Goal: Information Seeking & Learning: Learn about a topic

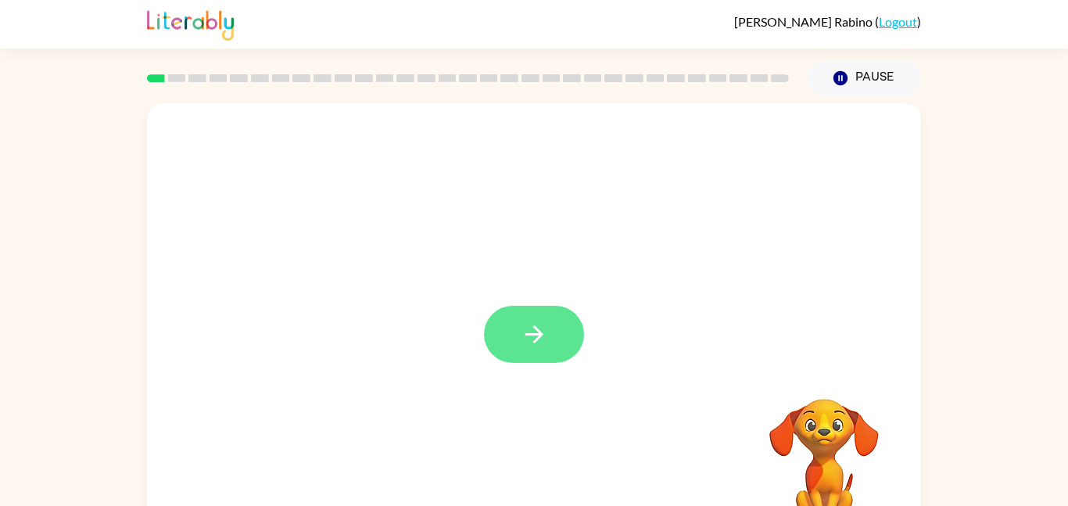
click at [515, 344] on button "button" at bounding box center [534, 334] width 100 height 57
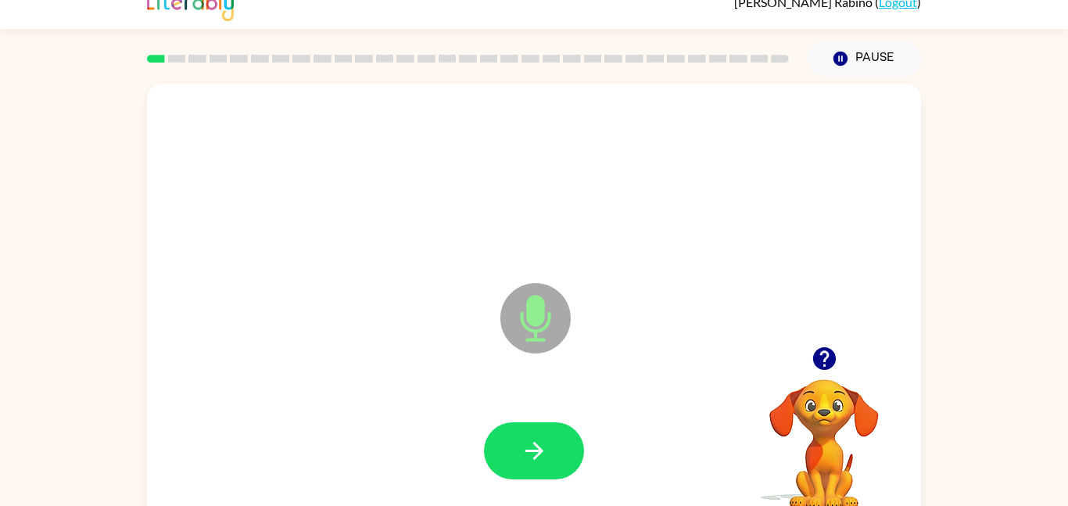
scroll to position [42, 0]
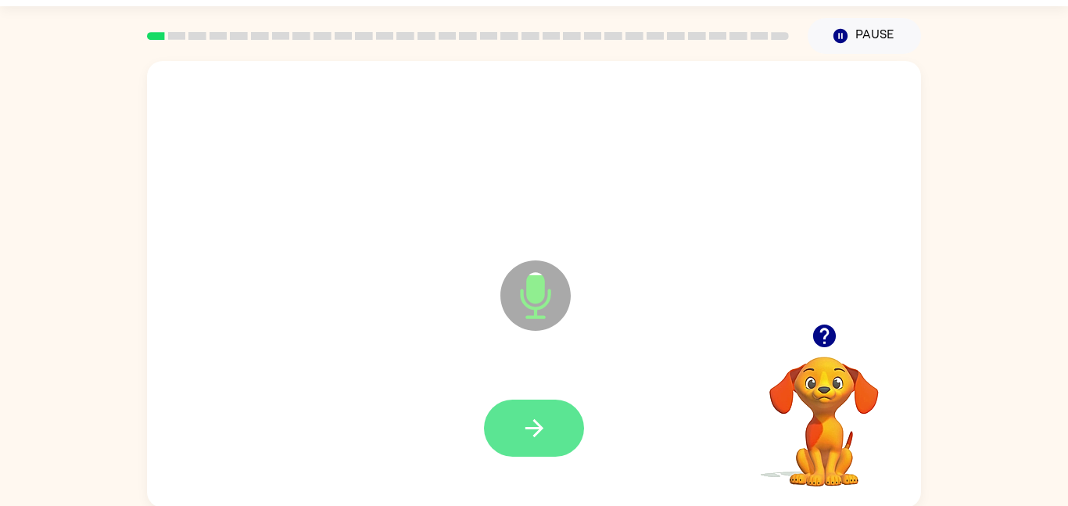
click at [555, 402] on button "button" at bounding box center [534, 427] width 100 height 57
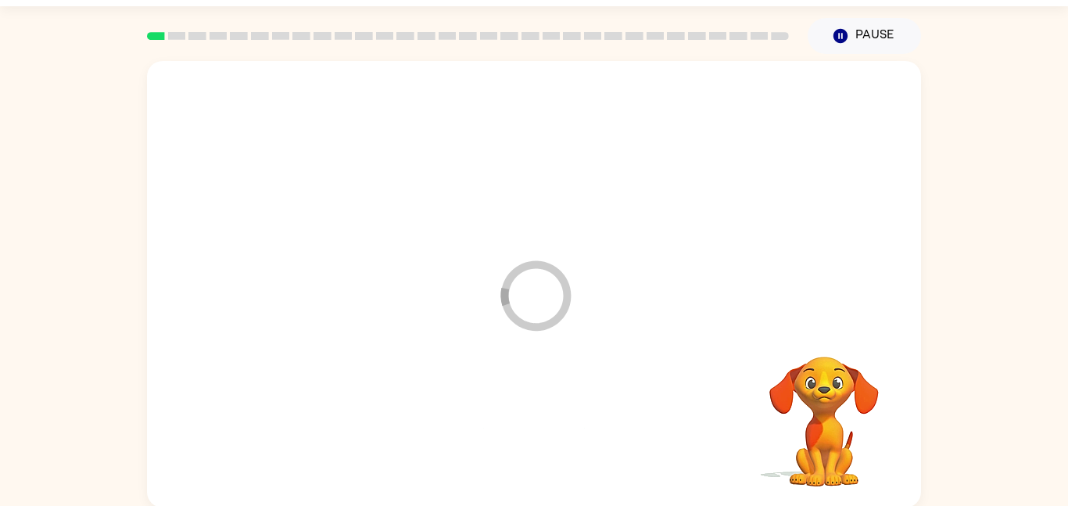
click at [542, 405] on div at bounding box center [534, 428] width 743 height 128
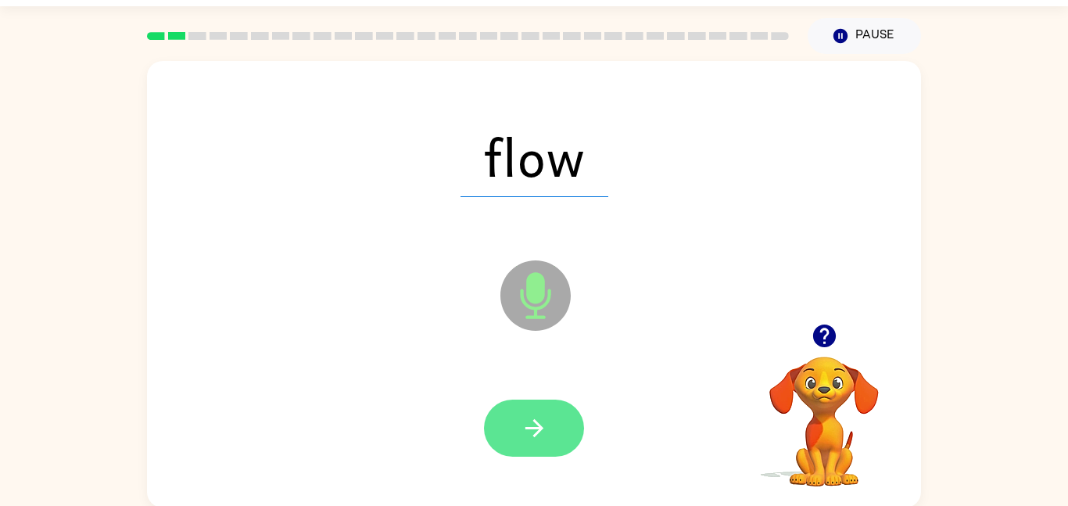
click at [537, 429] on icon "button" at bounding box center [534, 427] width 27 height 27
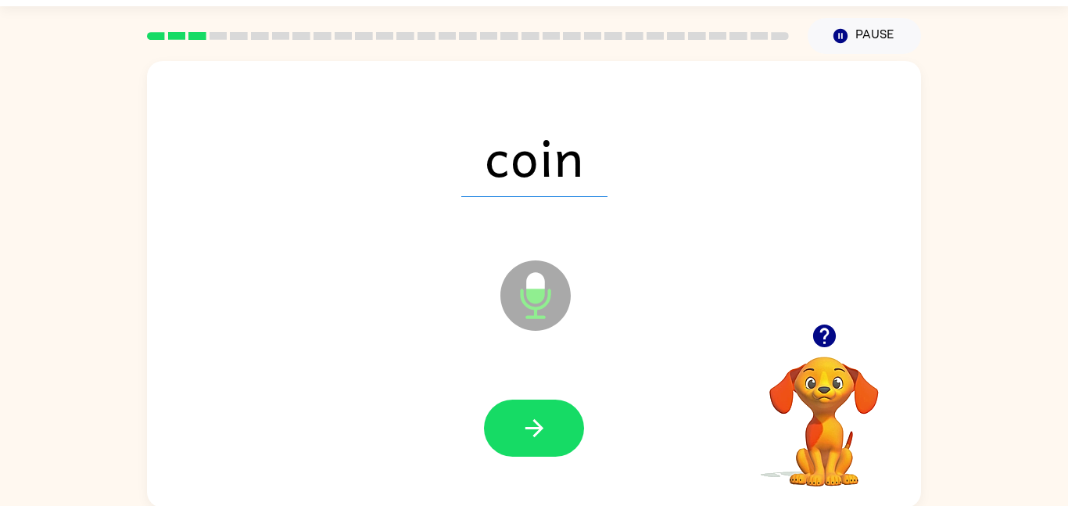
scroll to position [44, 0]
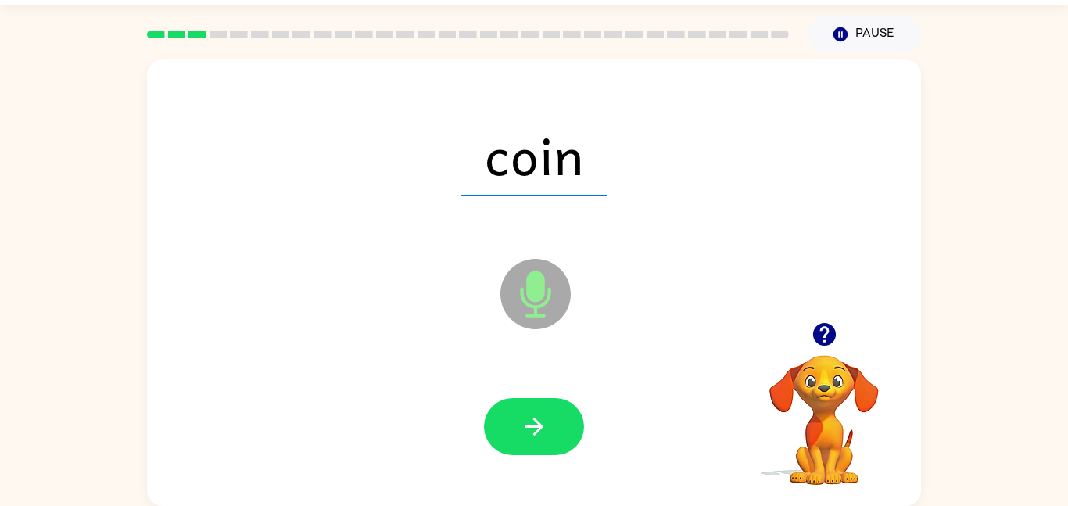
click at [549, 387] on div at bounding box center [534, 427] width 743 height 128
click at [532, 407] on button "button" at bounding box center [534, 426] width 100 height 57
click at [524, 447] on div at bounding box center [534, 426] width 100 height 57
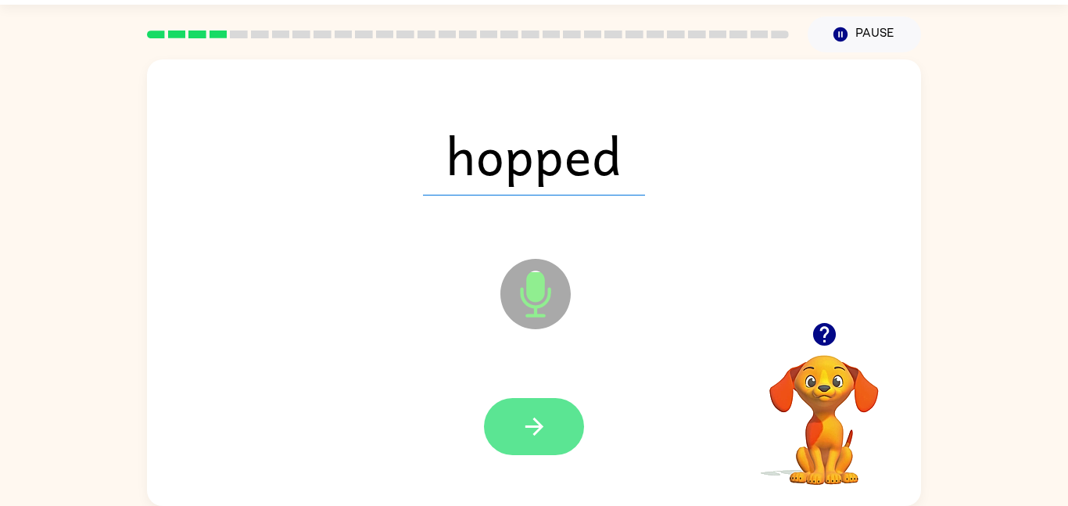
click at [517, 421] on button "button" at bounding box center [534, 426] width 100 height 57
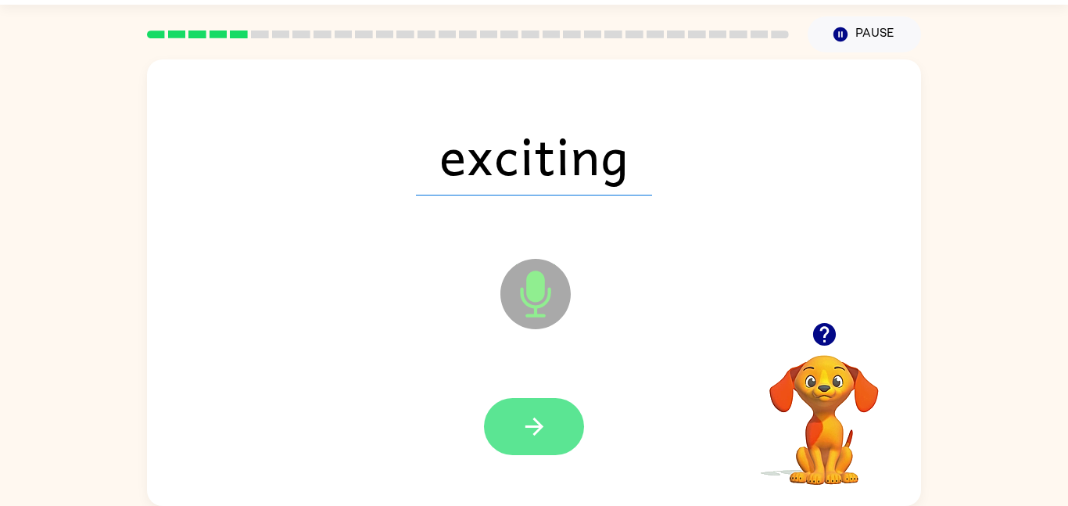
click at [551, 410] on button "button" at bounding box center [534, 426] width 100 height 57
click at [555, 421] on button "button" at bounding box center [534, 426] width 100 height 57
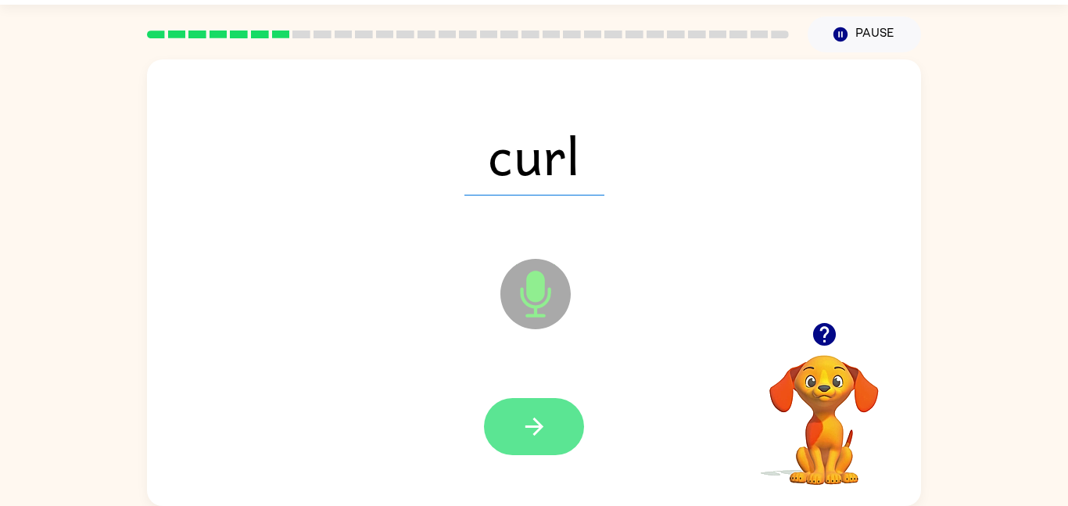
click at [553, 424] on button "button" at bounding box center [534, 426] width 100 height 57
click at [545, 431] on icon "button" at bounding box center [534, 426] width 27 height 27
click at [545, 408] on button "button" at bounding box center [534, 426] width 100 height 57
click at [534, 409] on button "button" at bounding box center [534, 426] width 100 height 57
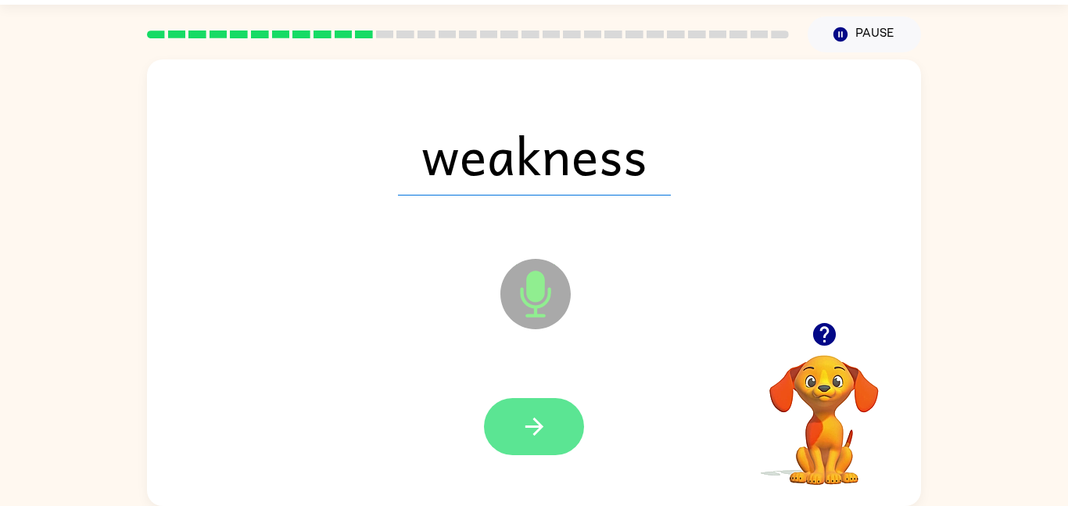
click at [549, 415] on button "button" at bounding box center [534, 426] width 100 height 57
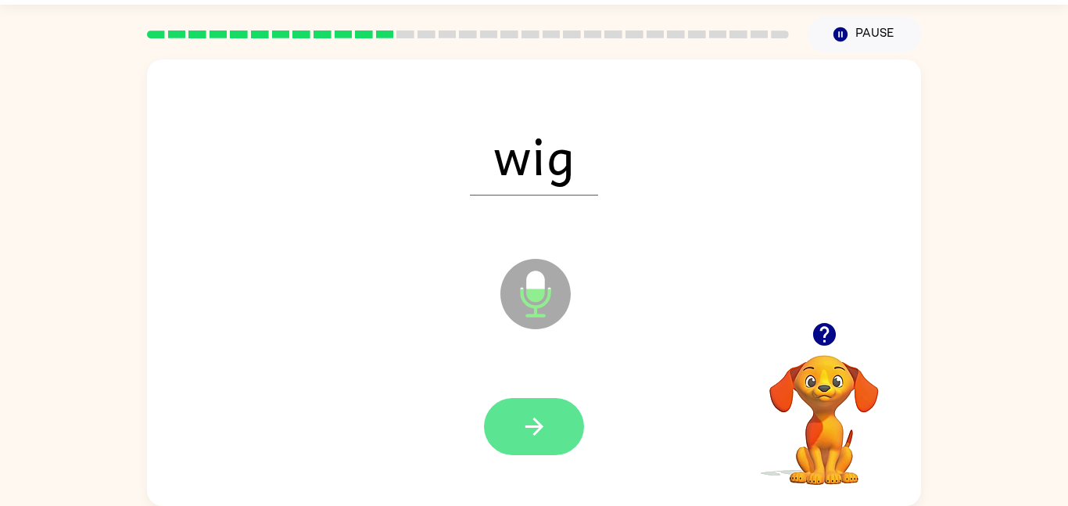
click at [563, 421] on button "button" at bounding box center [534, 426] width 100 height 57
click at [547, 409] on button "button" at bounding box center [534, 426] width 100 height 57
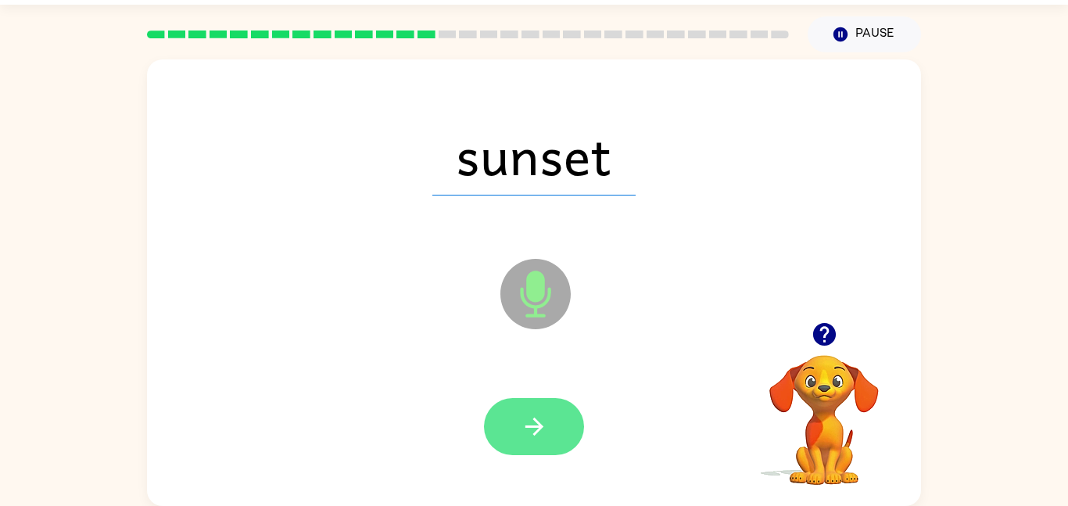
click at [517, 428] on button "button" at bounding box center [534, 426] width 100 height 57
click at [528, 422] on icon "button" at bounding box center [534, 426] width 27 height 27
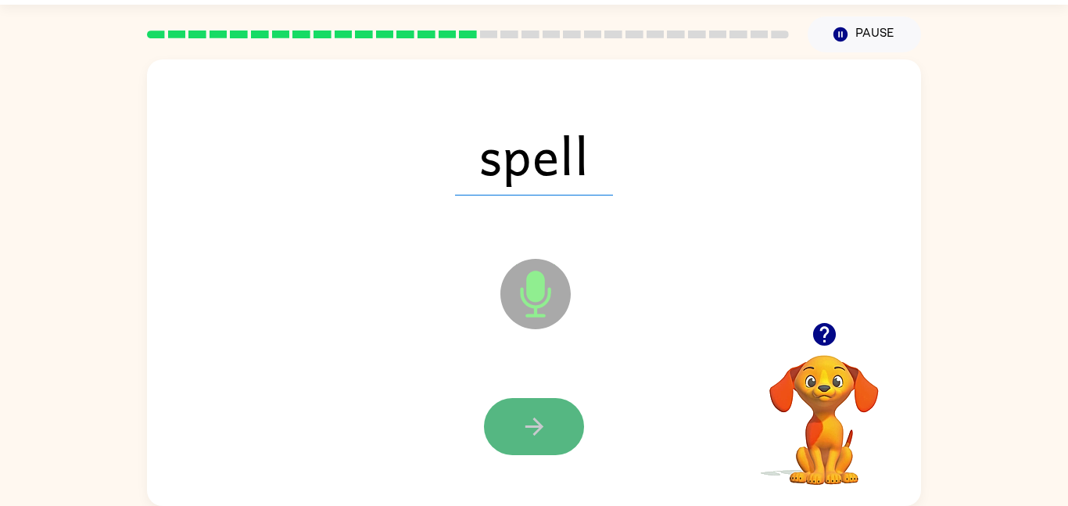
click at [539, 422] on icon "button" at bounding box center [533, 426] width 18 height 18
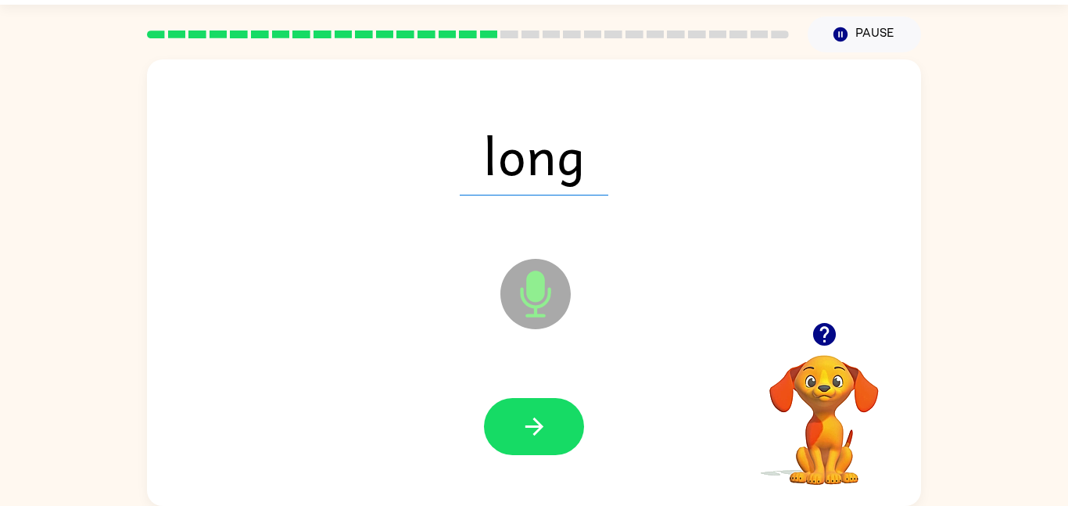
click at [539, 422] on icon "button" at bounding box center [533, 426] width 18 height 18
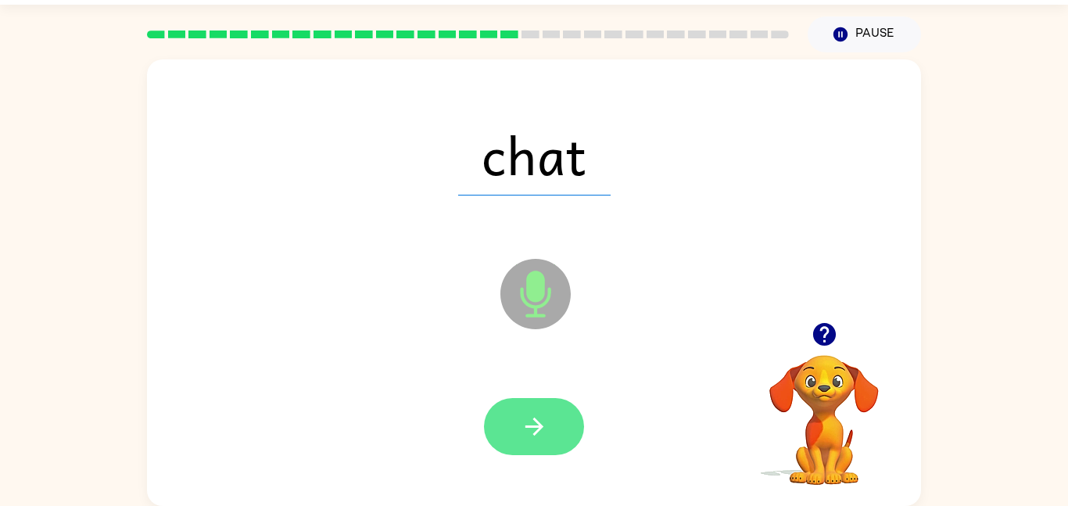
click at [549, 429] on button "button" at bounding box center [534, 426] width 100 height 57
click at [541, 428] on icon "button" at bounding box center [533, 426] width 18 height 18
click at [578, 430] on button "button" at bounding box center [534, 426] width 100 height 57
click at [549, 428] on button "button" at bounding box center [534, 426] width 100 height 57
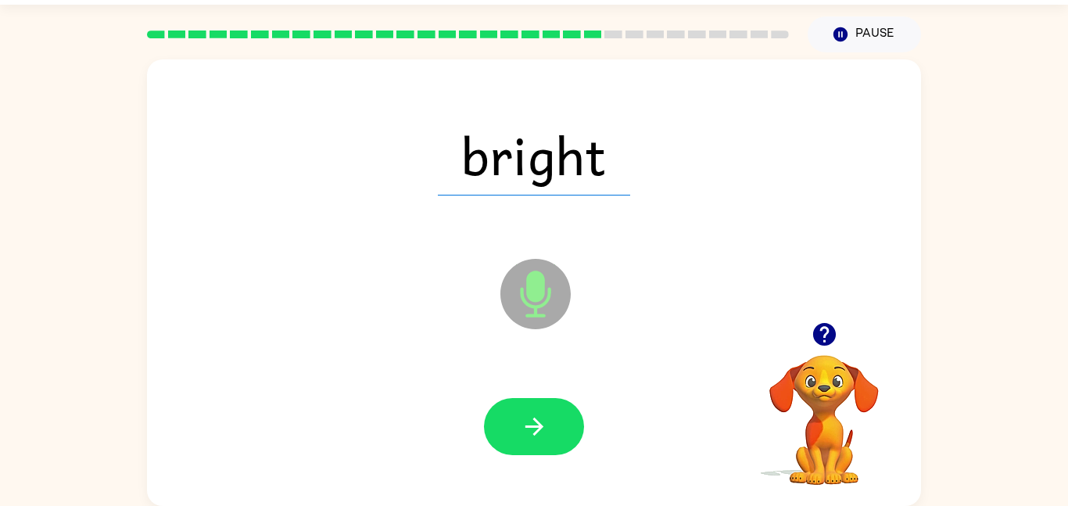
click at [512, 272] on icon at bounding box center [535, 294] width 70 height 70
click at [532, 287] on icon "Microphone The Microphone is here when it is your turn to talk" at bounding box center [613, 313] width 234 height 117
click at [534, 299] on icon "Microphone The Microphone is here when it is your turn to talk" at bounding box center [613, 313] width 234 height 117
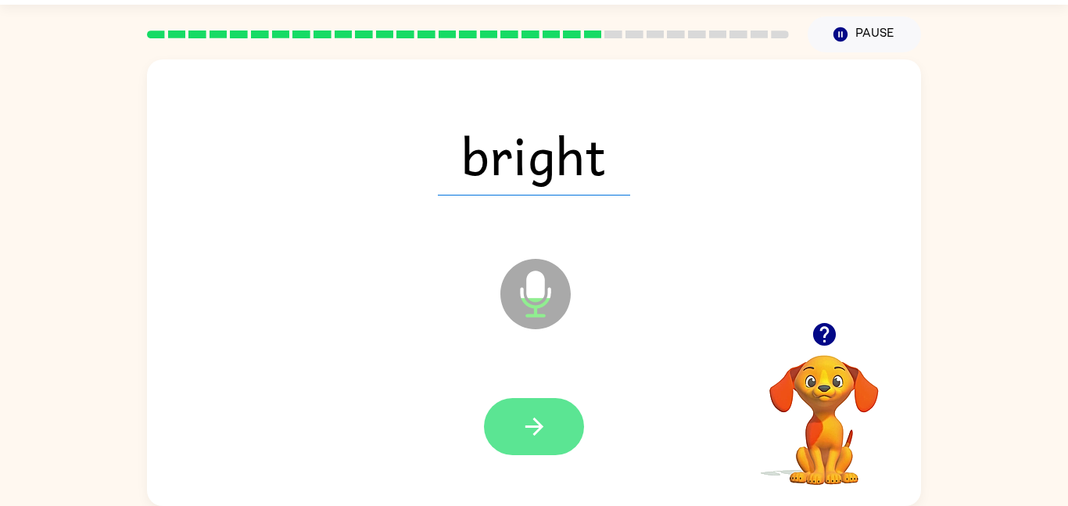
click at [553, 437] on button "button" at bounding box center [534, 426] width 100 height 57
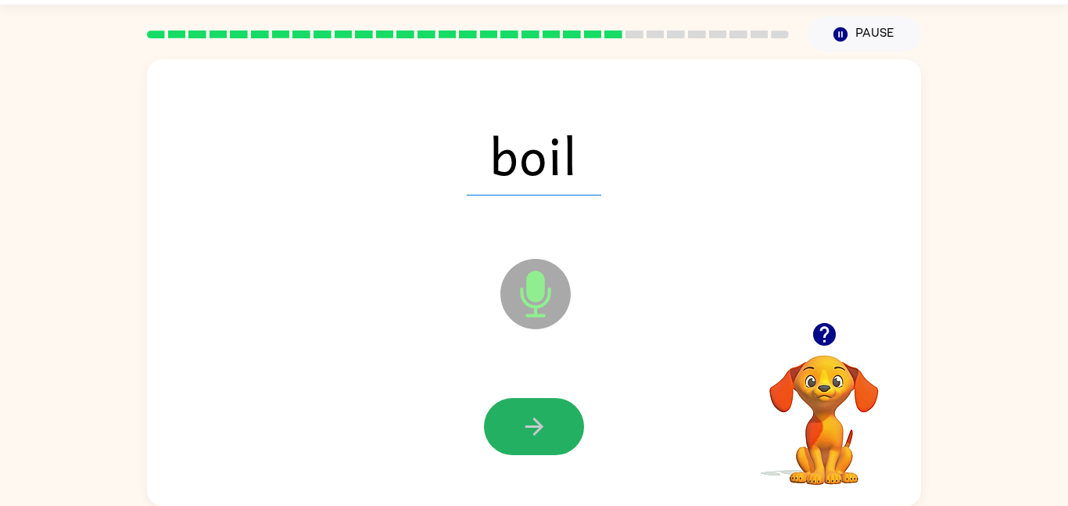
click at [539, 421] on icon "button" at bounding box center [534, 426] width 27 height 27
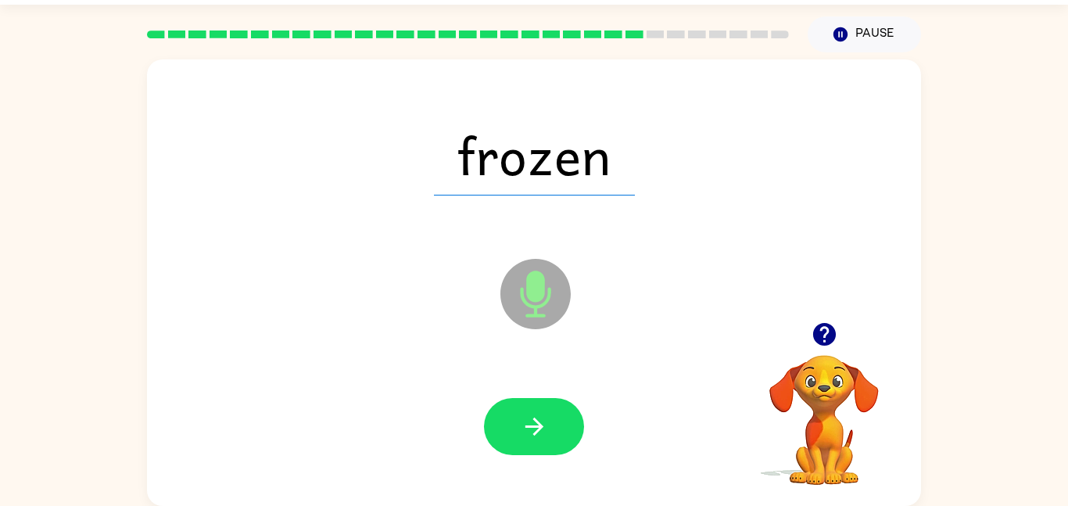
click at [539, 421] on icon "button" at bounding box center [534, 426] width 27 height 27
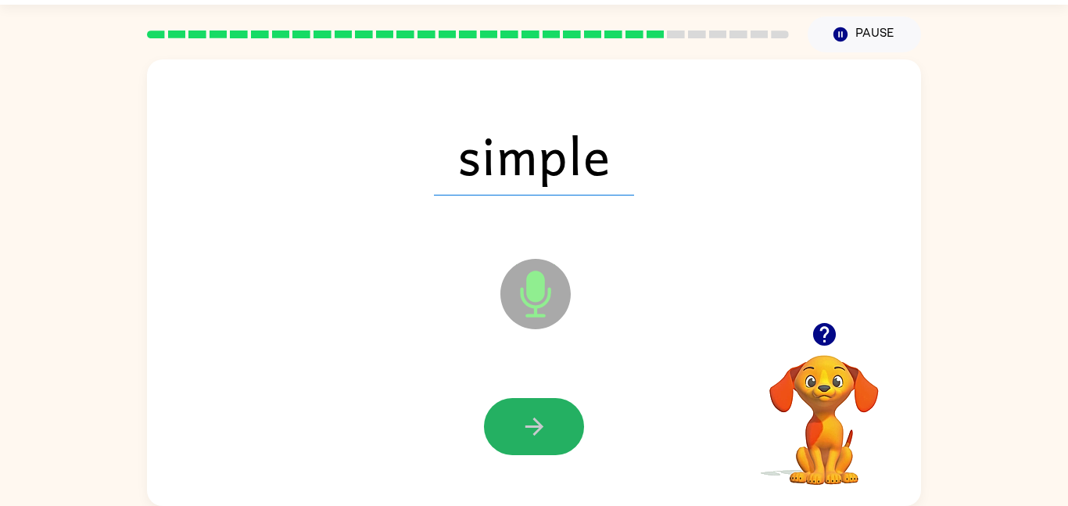
click at [539, 421] on icon "button" at bounding box center [534, 426] width 27 height 27
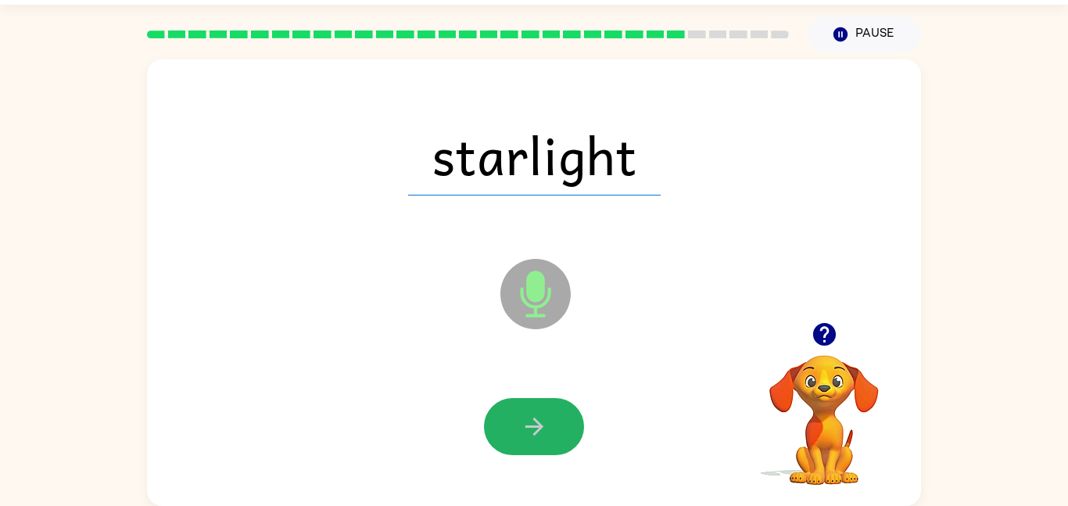
click at [539, 421] on icon "button" at bounding box center [534, 426] width 27 height 27
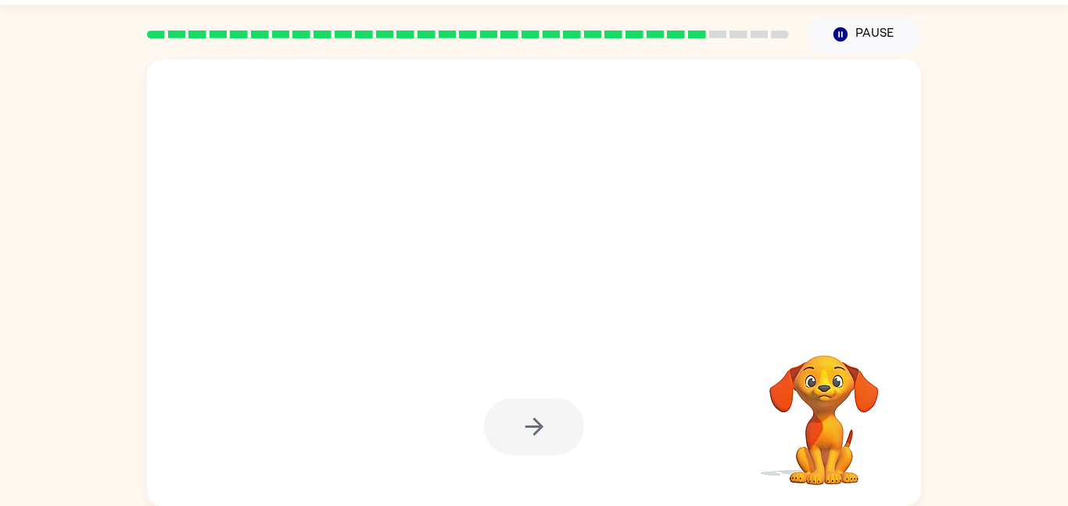
click at [539, 421] on div at bounding box center [534, 426] width 100 height 57
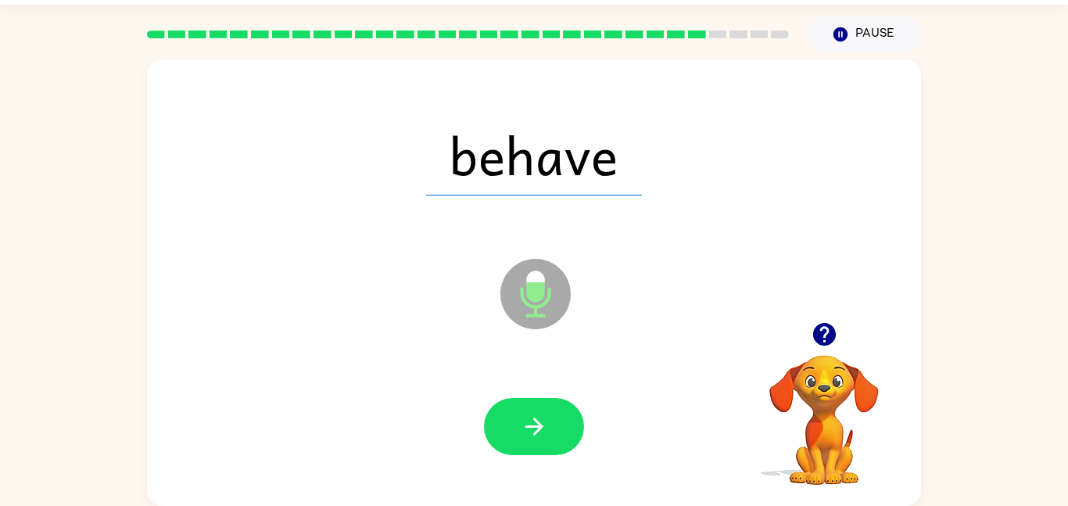
click at [539, 421] on icon "button" at bounding box center [534, 426] width 27 height 27
click at [539, 421] on div at bounding box center [534, 426] width 100 height 57
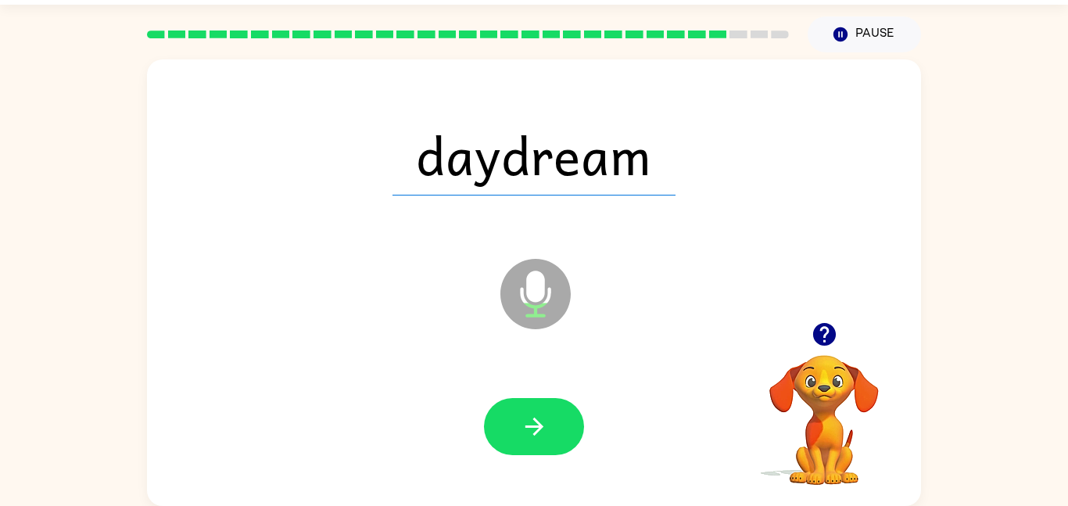
click at [539, 421] on icon "button" at bounding box center [534, 426] width 27 height 27
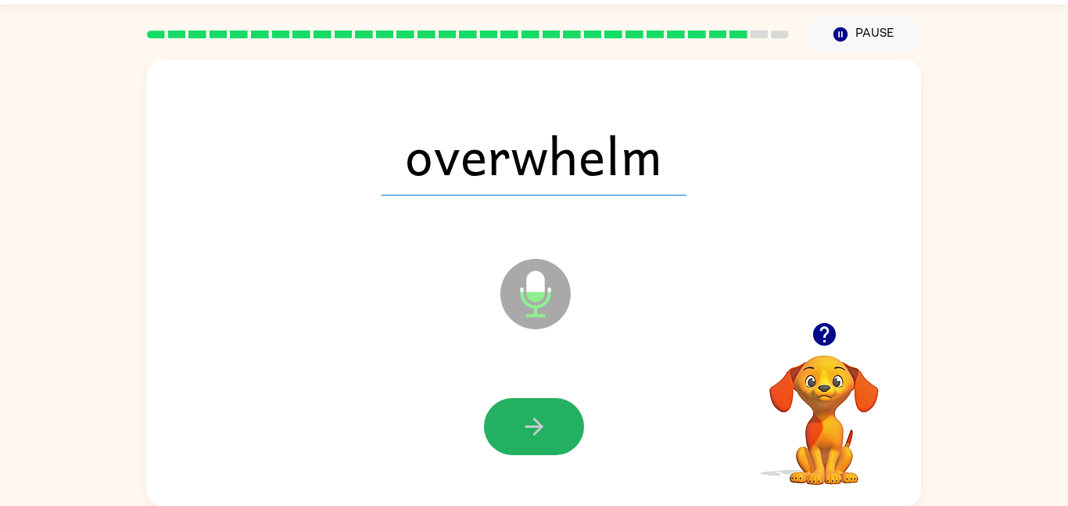
click at [539, 421] on icon "button" at bounding box center [534, 426] width 27 height 27
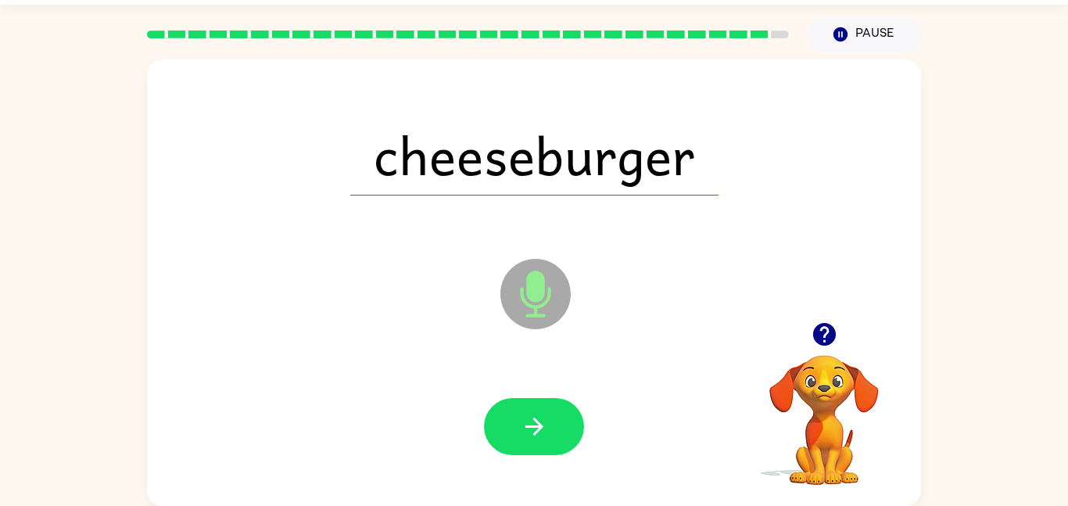
click at [539, 421] on icon "button" at bounding box center [534, 426] width 27 height 27
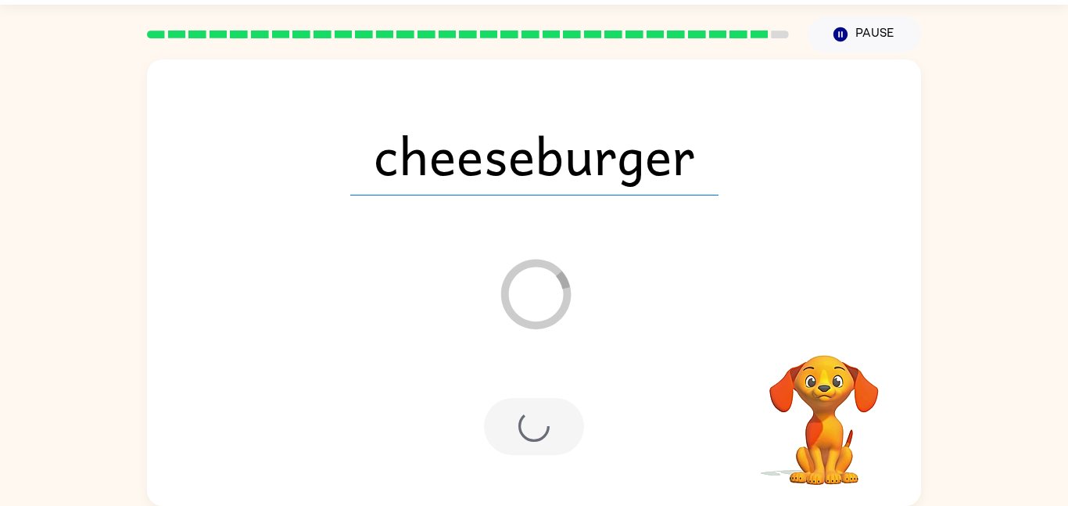
scroll to position [16, 0]
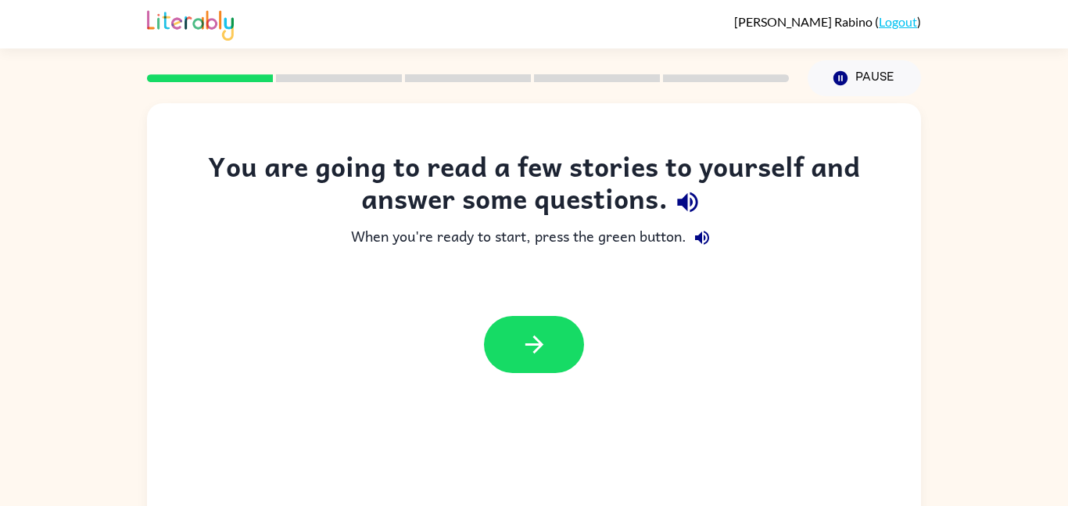
click at [691, 201] on icon "button" at bounding box center [687, 202] width 20 height 20
click at [700, 237] on icon "button" at bounding box center [702, 238] width 14 height 14
click at [528, 362] on button "button" at bounding box center [534, 344] width 100 height 57
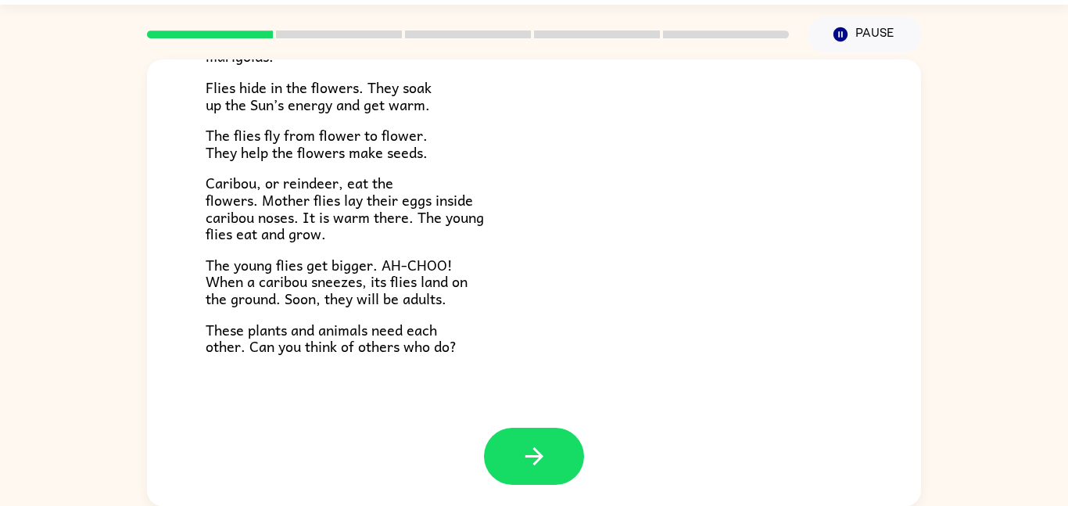
scroll to position [321, 0]
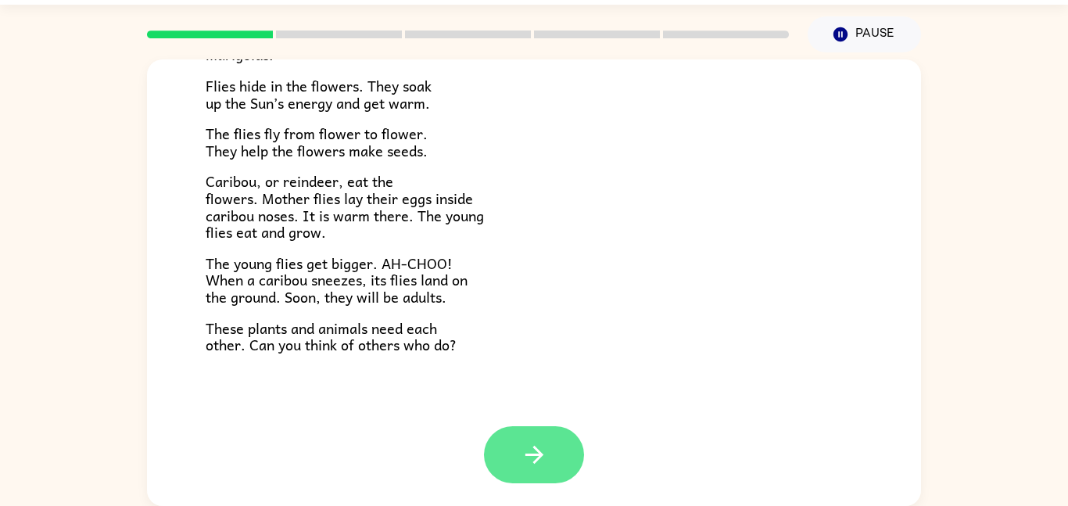
click at [525, 431] on button "button" at bounding box center [534, 454] width 100 height 57
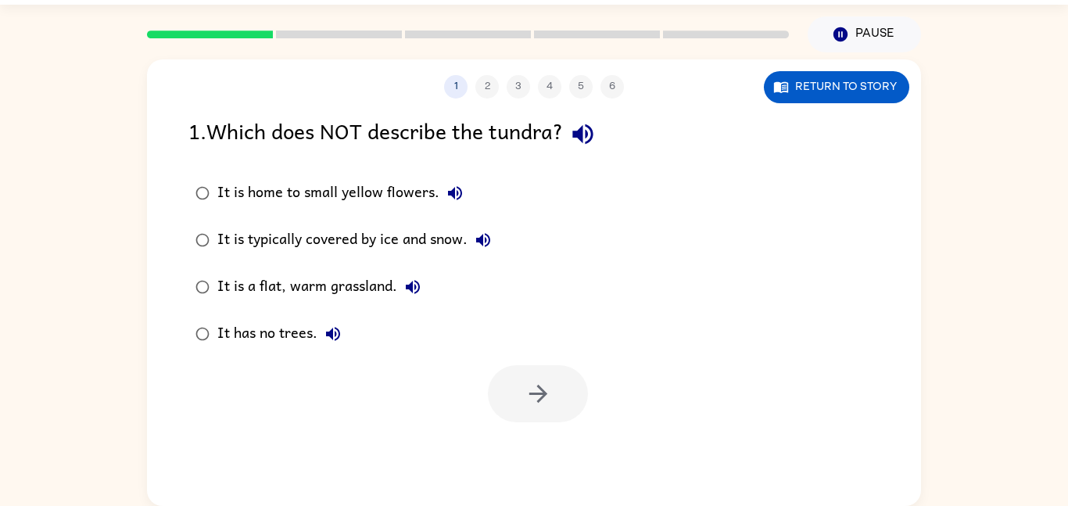
scroll to position [0, 0]
click at [589, 134] on icon "button" at bounding box center [582, 133] width 27 height 27
click at [241, 231] on div "It is typically covered by ice and snow." at bounding box center [357, 239] width 281 height 31
click at [525, 403] on icon "button" at bounding box center [537, 393] width 27 height 27
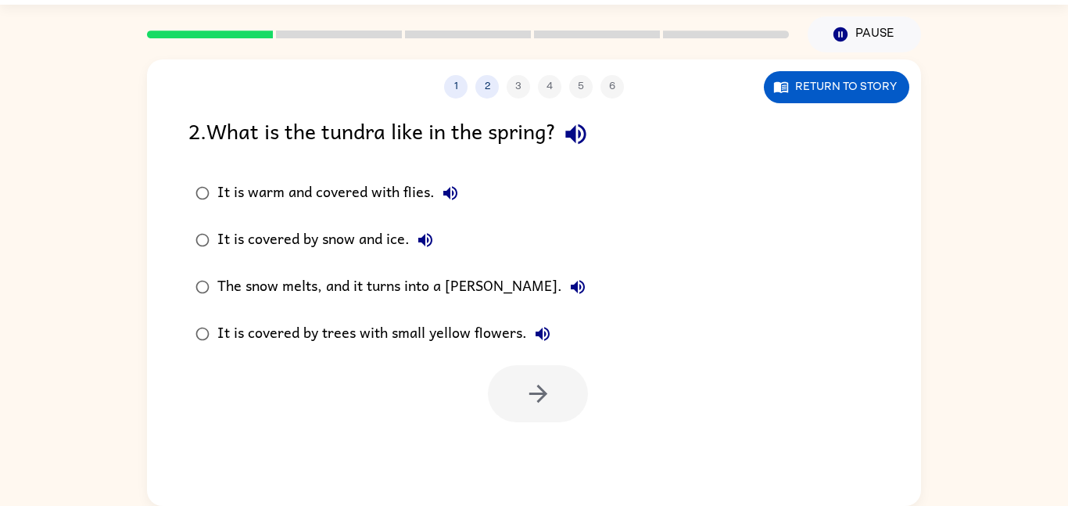
click at [599, 122] on div "2 . What is the tundra like in the spring?" at bounding box center [533, 134] width 691 height 40
click at [582, 147] on icon "button" at bounding box center [575, 133] width 27 height 27
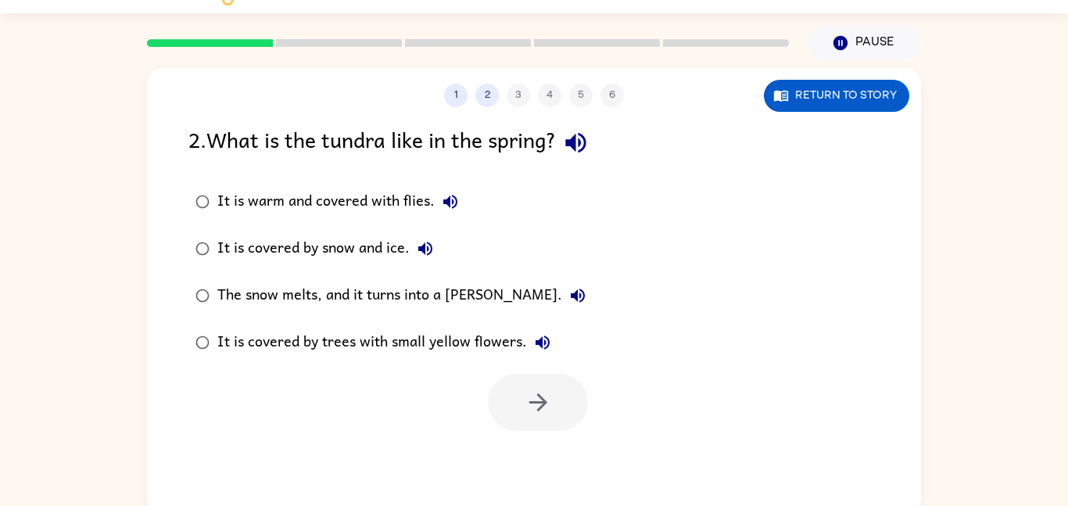
scroll to position [34, 0]
click at [862, 96] on button "Return to story" at bounding box center [836, 97] width 145 height 32
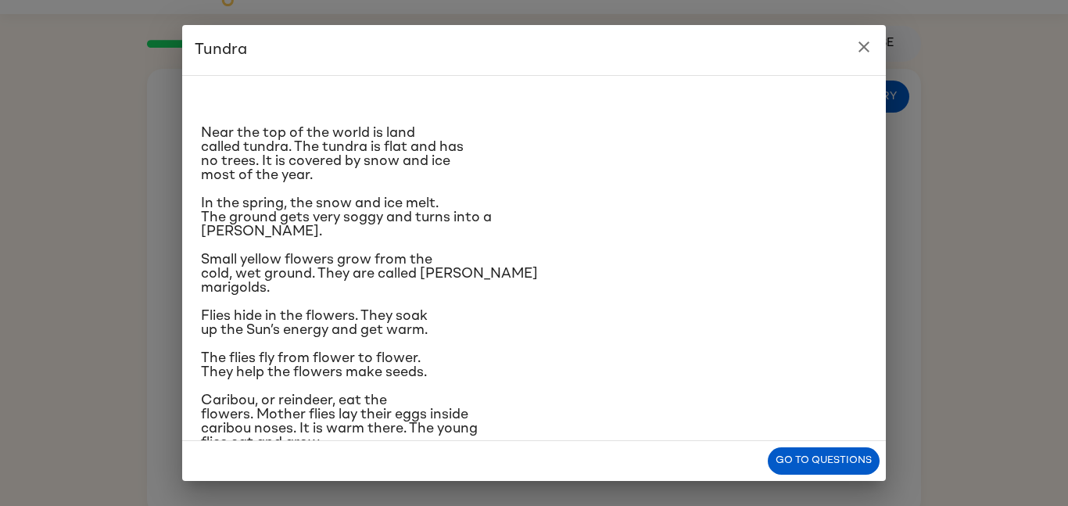
click at [873, 51] on button "close" at bounding box center [863, 46] width 31 height 31
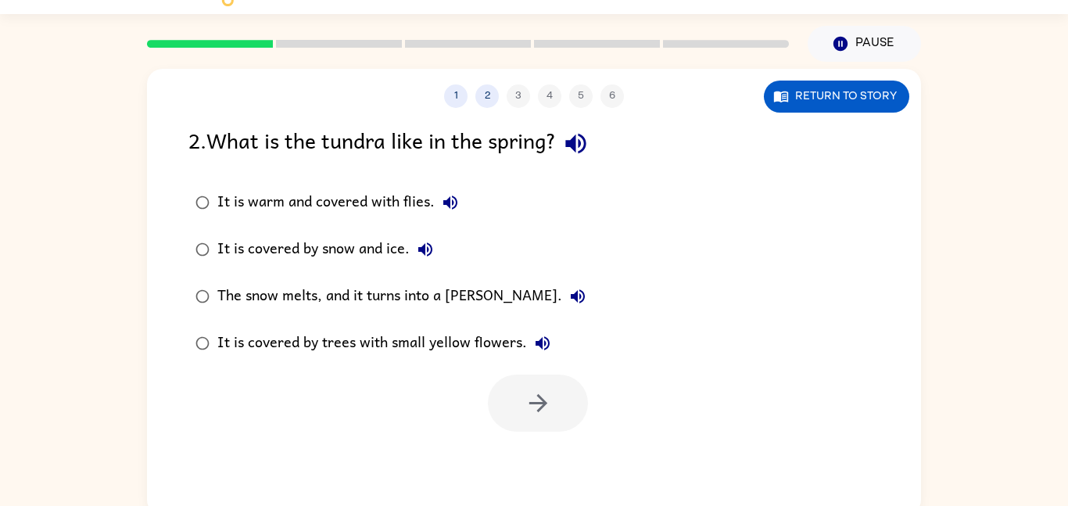
click at [313, 341] on div "It is covered by trees with small yellow flowers." at bounding box center [387, 343] width 341 height 31
click at [511, 385] on button "button" at bounding box center [538, 402] width 100 height 57
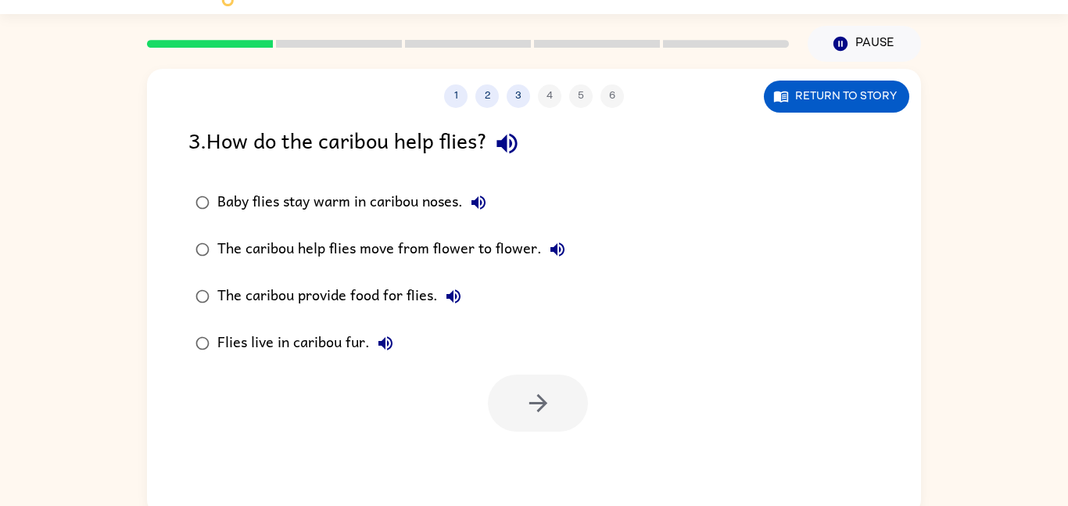
click at [521, 134] on icon "button" at bounding box center [506, 143] width 27 height 27
click at [793, 94] on button "Return to story" at bounding box center [836, 97] width 145 height 32
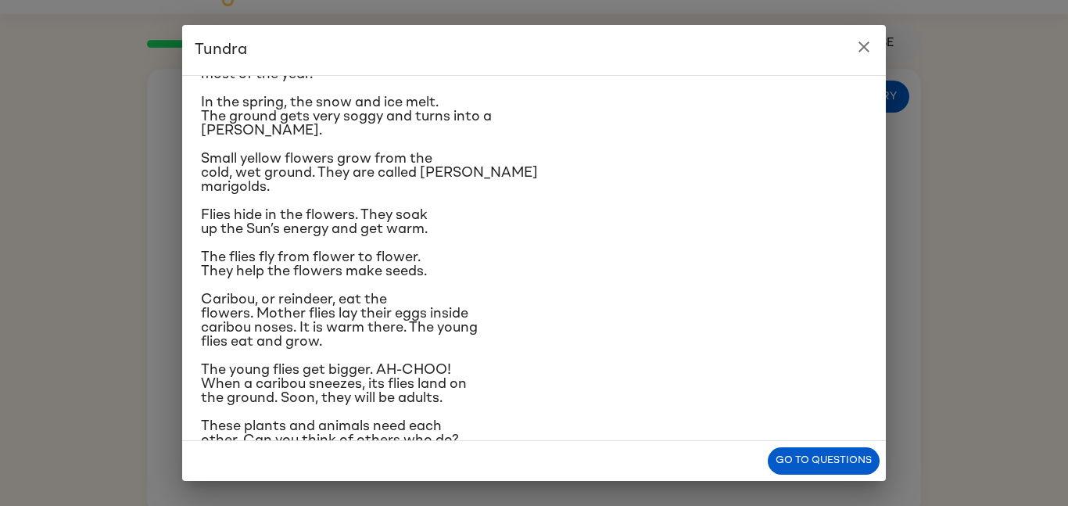
scroll to position [100, 0]
click at [823, 431] on p "These plants and animals need each other. Can you think of others who do?" at bounding box center [534, 434] width 666 height 28
click at [802, 450] on button "Go to questions" at bounding box center [824, 460] width 112 height 27
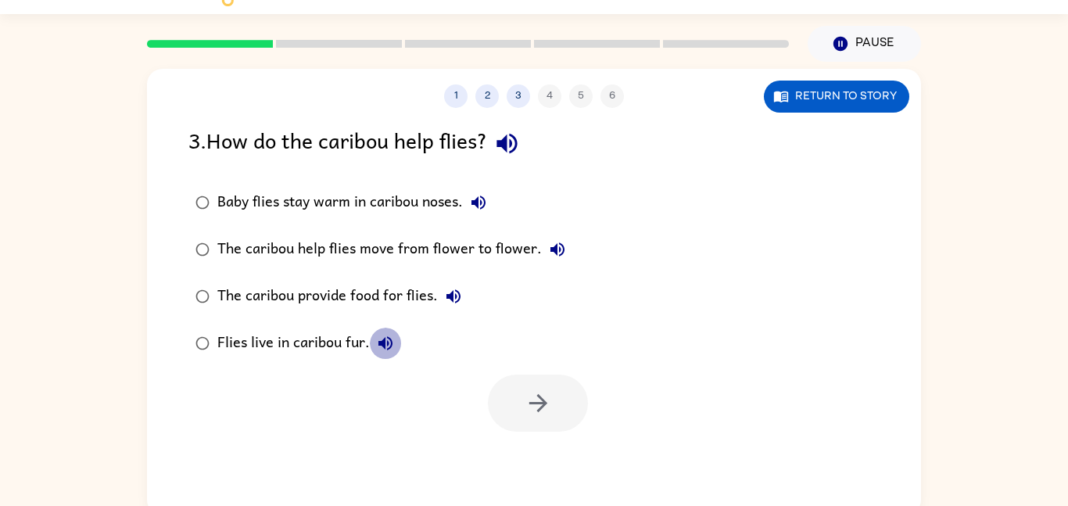
click at [372, 339] on button "Flies live in caribou fur." at bounding box center [385, 343] width 31 height 31
click at [246, 342] on div "Flies live in caribou fur." at bounding box center [309, 343] width 184 height 31
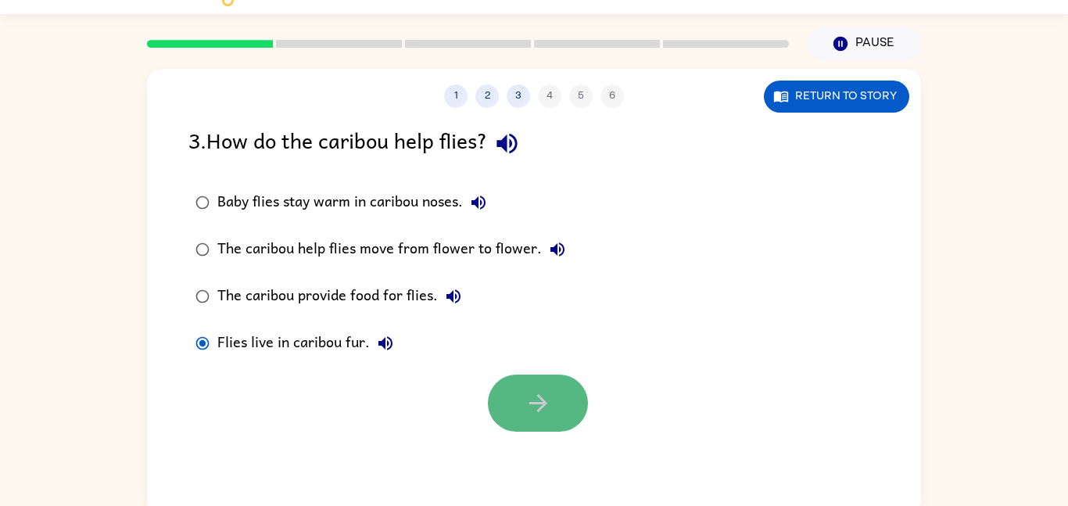
click at [545, 379] on button "button" at bounding box center [538, 402] width 100 height 57
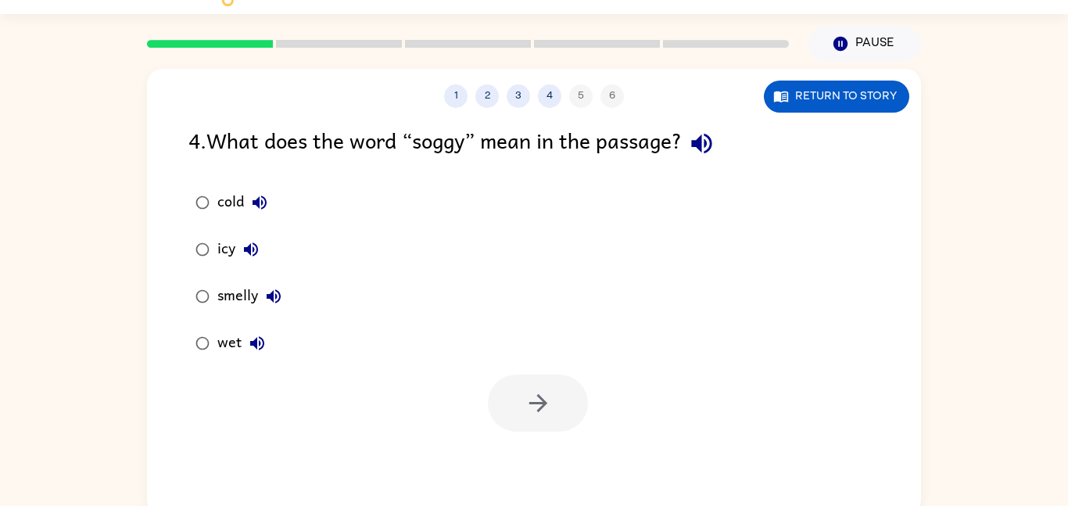
click at [226, 340] on div "wet" at bounding box center [244, 343] width 55 height 31
click at [530, 383] on button "button" at bounding box center [538, 402] width 100 height 57
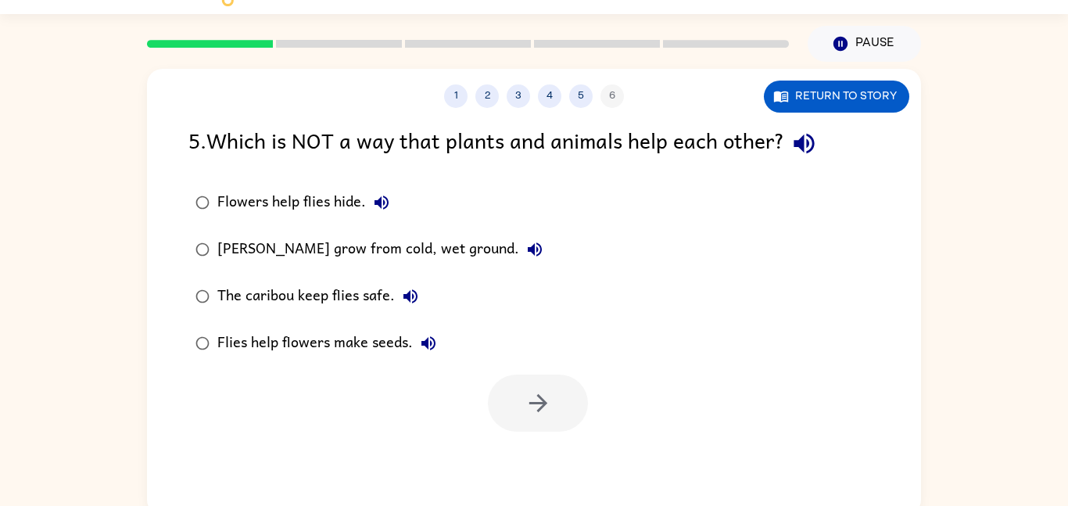
click at [480, 248] on div "Marsh marigolds grow from cold, wet ground." at bounding box center [383, 249] width 333 height 31
click at [529, 414] on icon "button" at bounding box center [537, 402] width 27 height 27
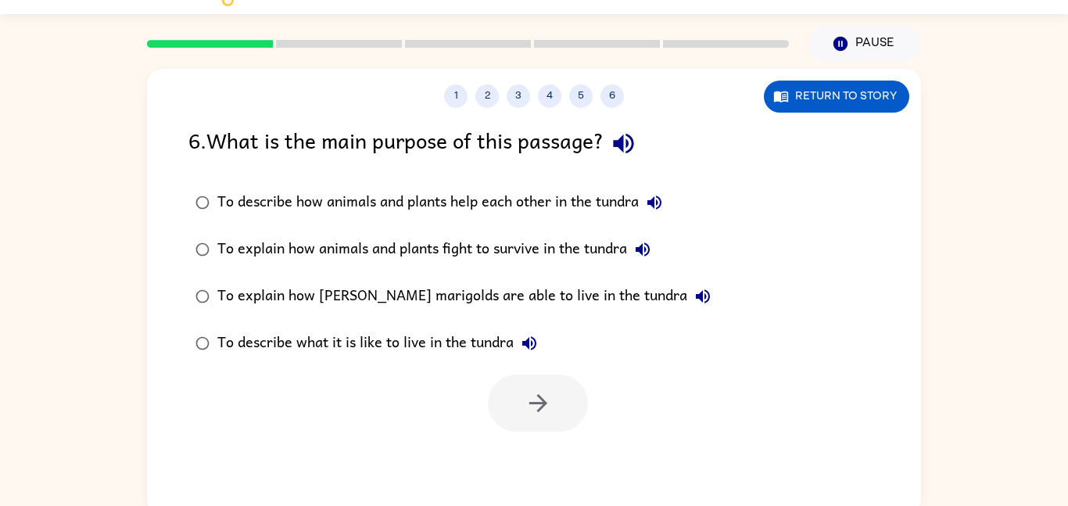
click at [231, 236] on div "To explain how animals and plants fight to survive in the tundra" at bounding box center [437, 249] width 441 height 31
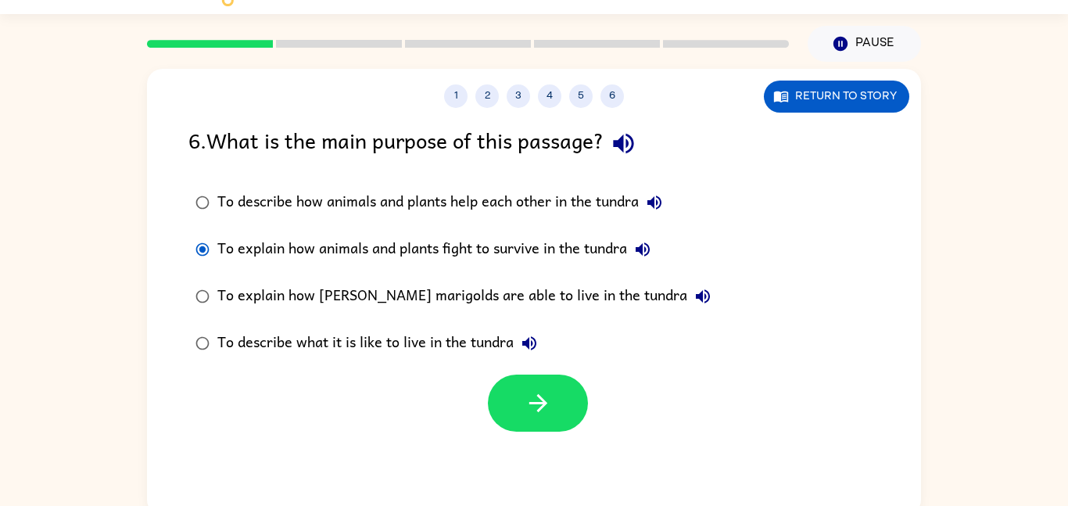
click at [543, 431] on div "1 2 3 4 5 6 Return to story 6 . What is the main purpose of this passage? To de…" at bounding box center [534, 292] width 774 height 446
click at [550, 410] on icon "button" at bounding box center [537, 402] width 27 height 27
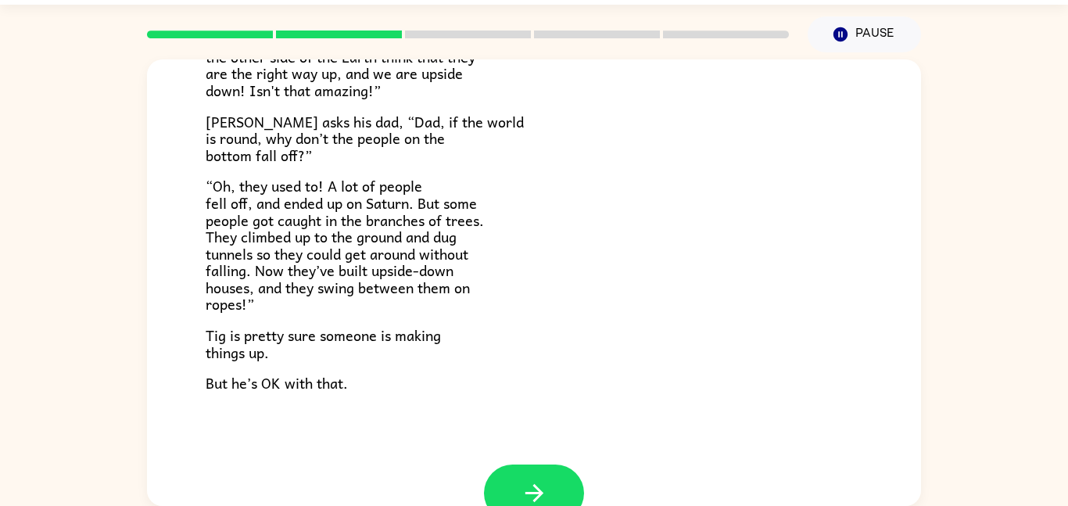
scroll to position [454, 0]
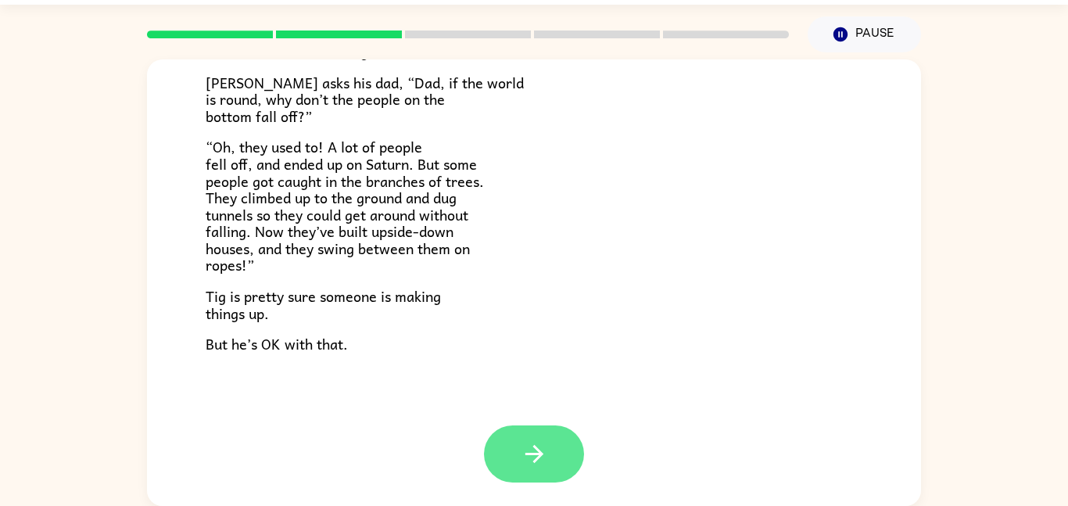
click at [549, 480] on button "button" at bounding box center [534, 453] width 100 height 57
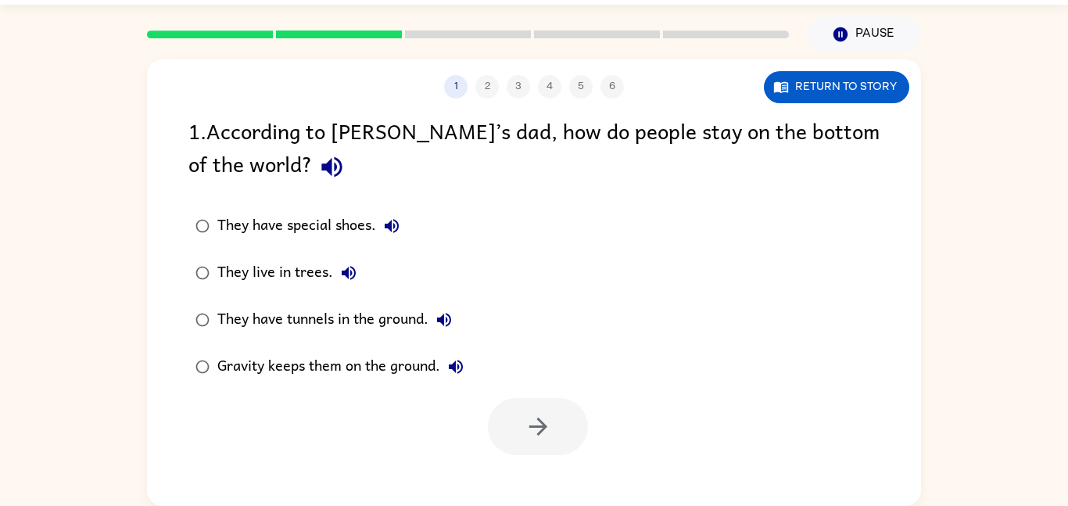
scroll to position [0, 0]
click at [545, 447] on div at bounding box center [538, 426] width 100 height 57
click at [338, 237] on div "They have special shoes." at bounding box center [312, 225] width 190 height 31
click at [530, 449] on button "button" at bounding box center [538, 426] width 100 height 57
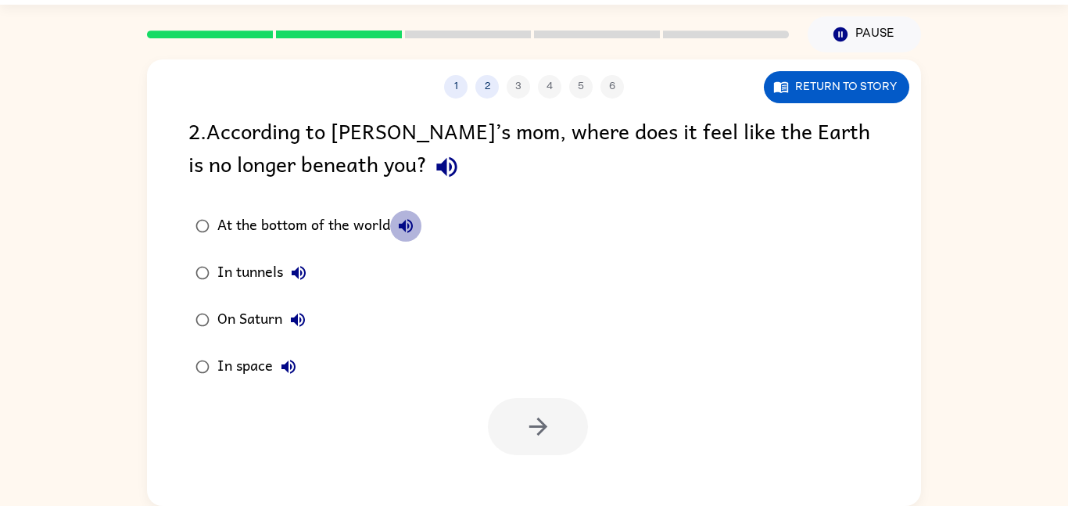
click at [401, 234] on icon "button" at bounding box center [405, 226] width 19 height 19
click at [342, 225] on div "At the bottom of the world" at bounding box center [319, 225] width 204 height 31
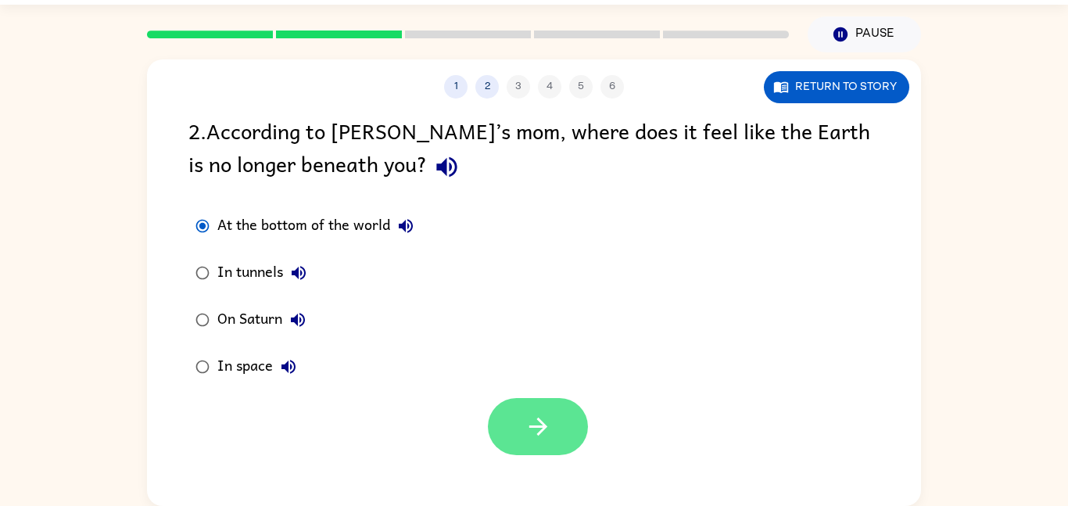
click at [523, 439] on button "button" at bounding box center [538, 426] width 100 height 57
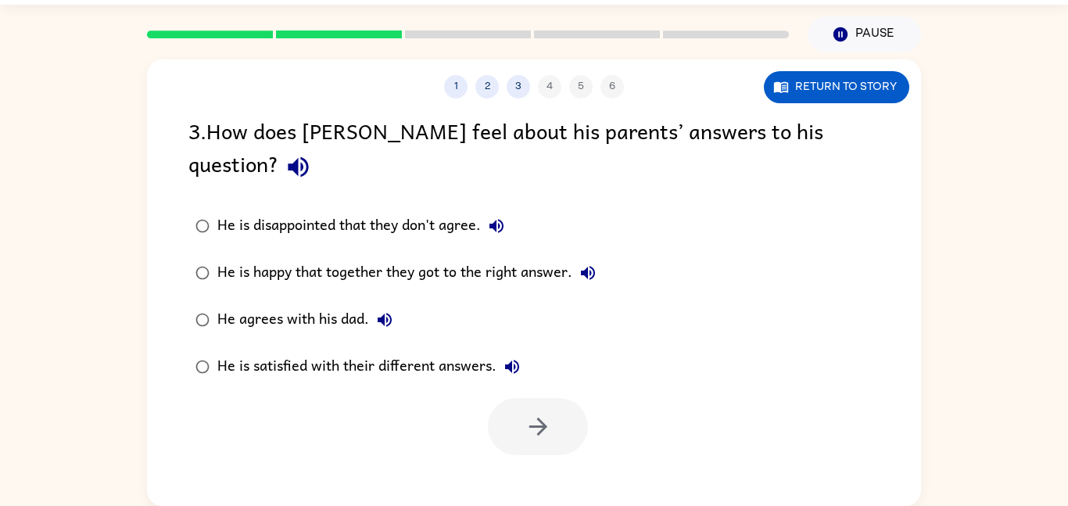
click at [396, 304] on button "He agrees with his dad." at bounding box center [384, 319] width 31 height 31
click at [336, 304] on div "He agrees with his dad." at bounding box center [308, 319] width 183 height 31
click at [553, 405] on button "button" at bounding box center [538, 426] width 100 height 57
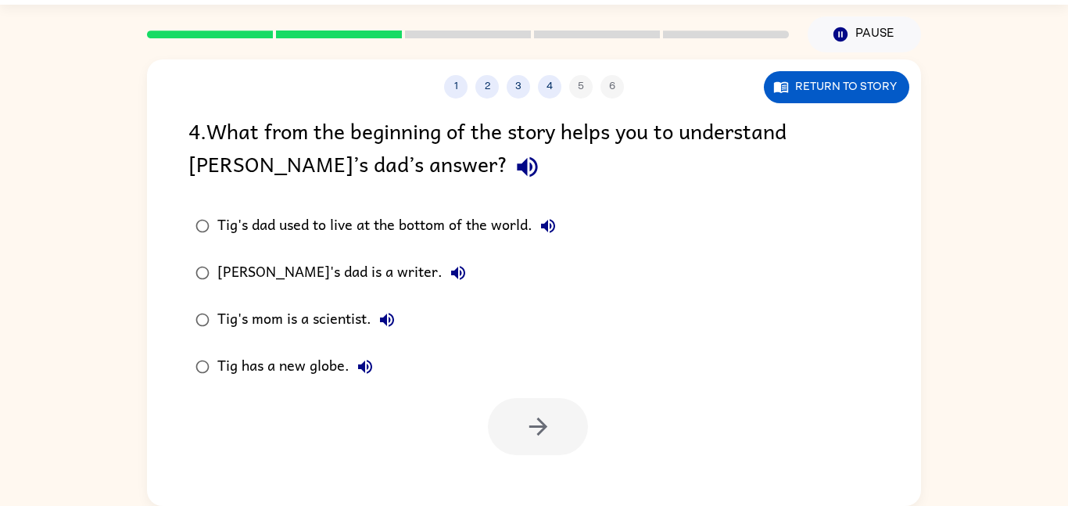
click at [360, 327] on div "Tig's mom is a scientist." at bounding box center [309, 319] width 185 height 31
click at [539, 404] on button "button" at bounding box center [538, 426] width 100 height 57
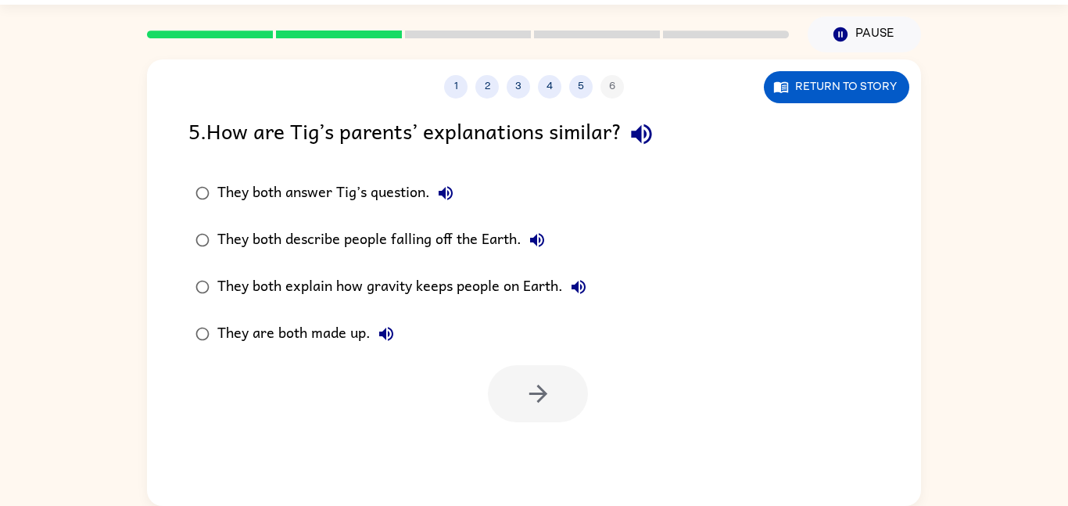
click at [439, 276] on div "They both explain how gravity keeps people on Earth." at bounding box center [405, 286] width 377 height 31
click at [539, 394] on icon "button" at bounding box center [537, 394] width 18 height 18
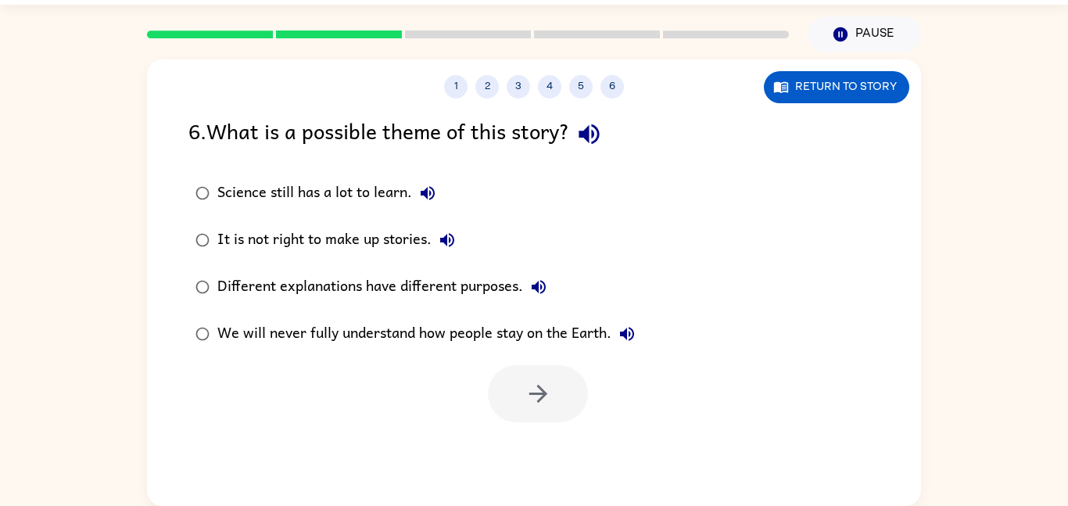
click at [492, 338] on div "We will never fully understand how people stay on the Earth." at bounding box center [429, 333] width 425 height 31
click at [531, 421] on button "button" at bounding box center [538, 393] width 100 height 57
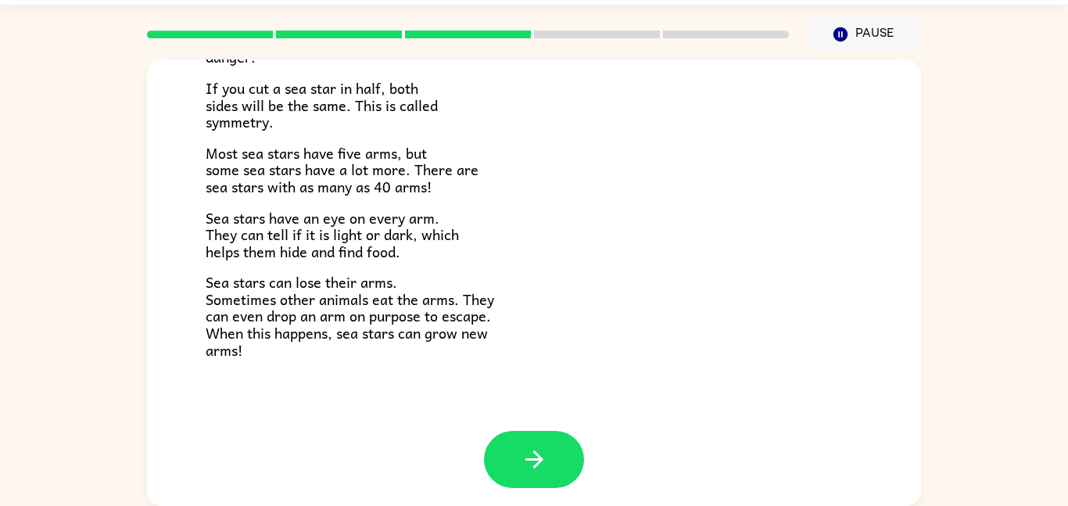
scroll to position [451, 0]
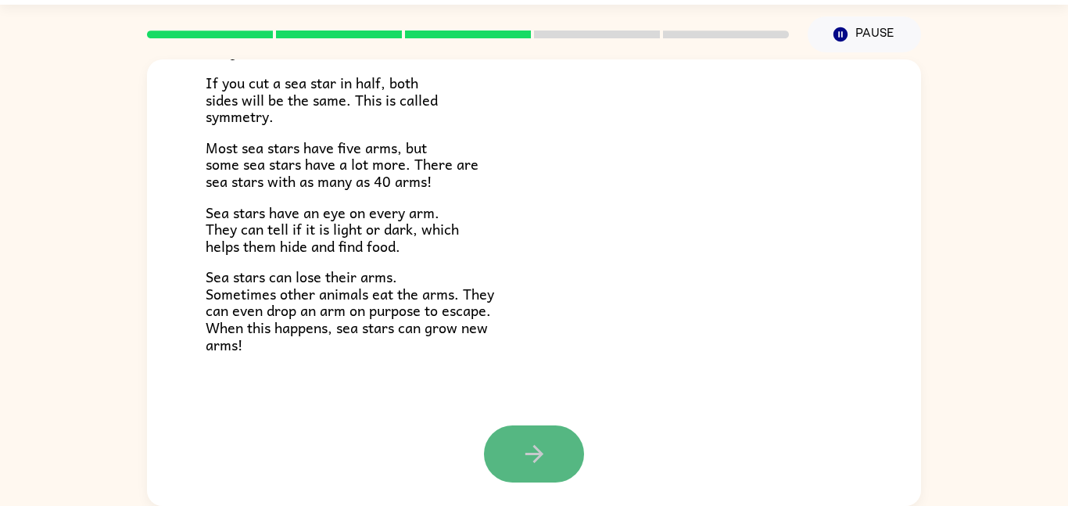
click at [556, 451] on button "button" at bounding box center [534, 453] width 100 height 57
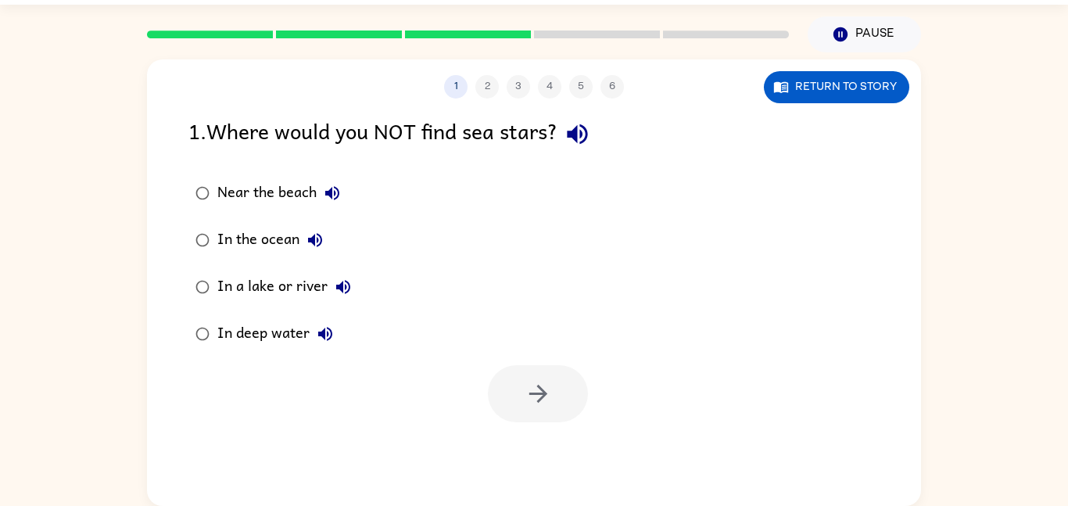
click at [334, 274] on button "In a lake or river" at bounding box center [343, 286] width 31 height 31
click at [286, 288] on div "In a lake or river" at bounding box center [287, 286] width 141 height 31
click at [575, 370] on button "button" at bounding box center [538, 393] width 100 height 57
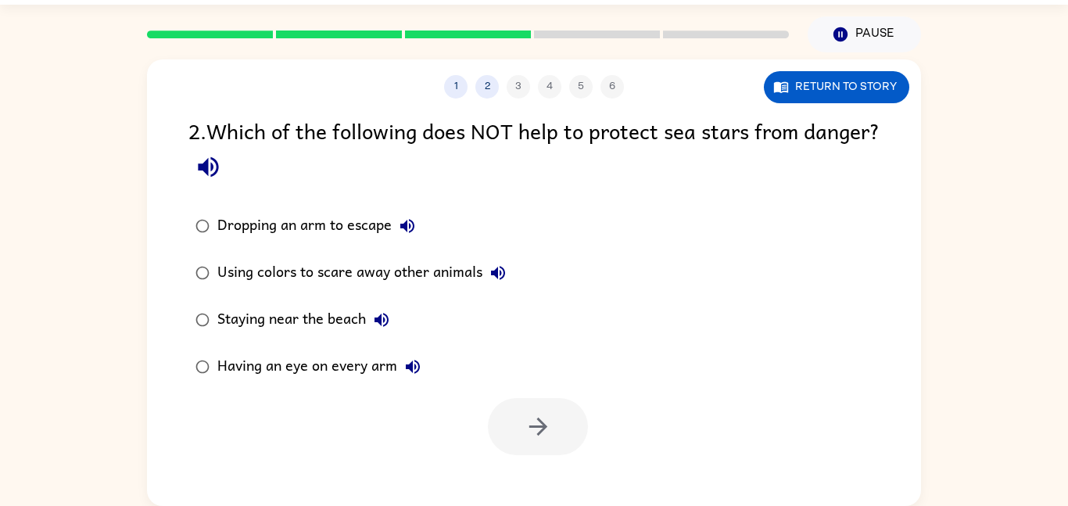
click at [318, 331] on div "Staying near the beach" at bounding box center [307, 319] width 180 height 31
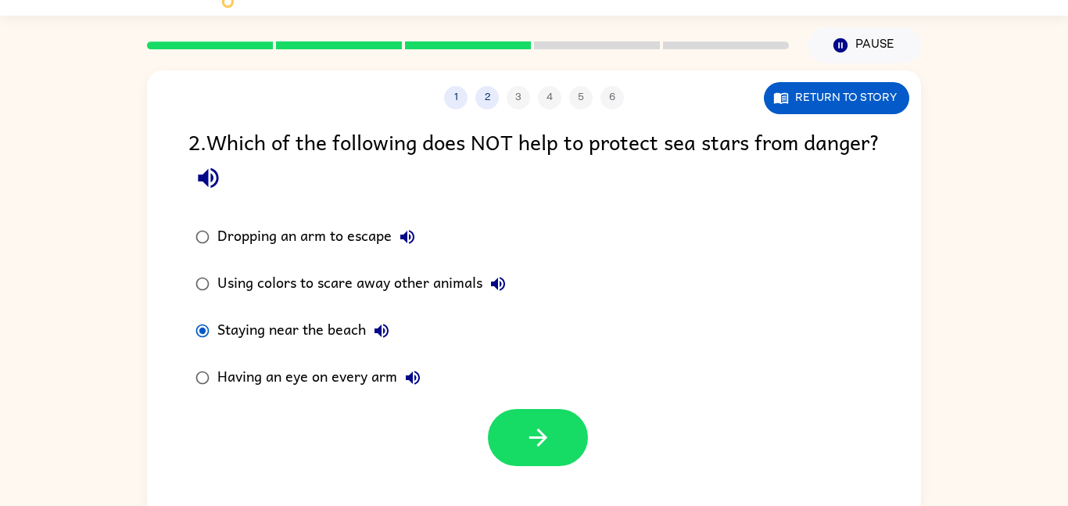
scroll to position [27, 0]
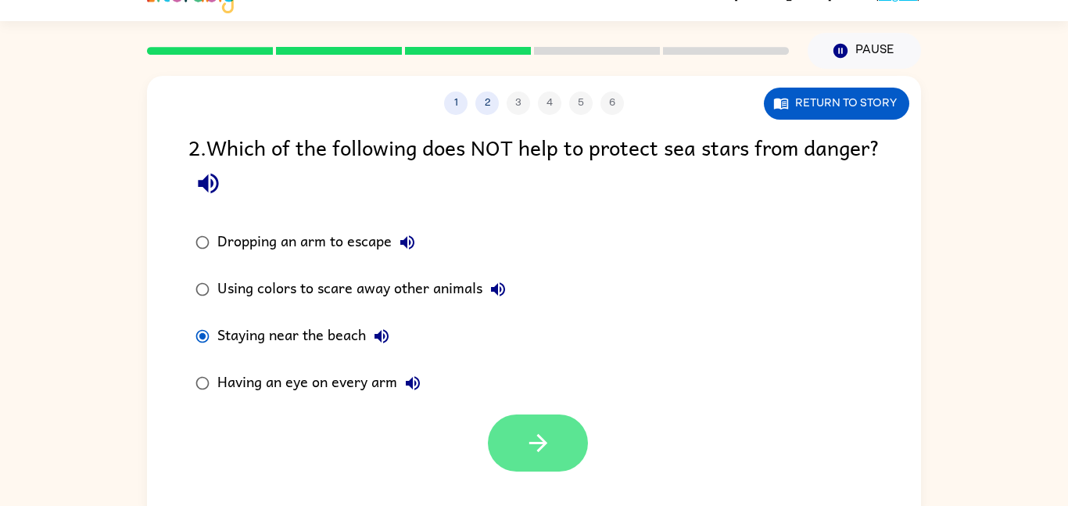
click at [528, 420] on button "button" at bounding box center [538, 442] width 100 height 57
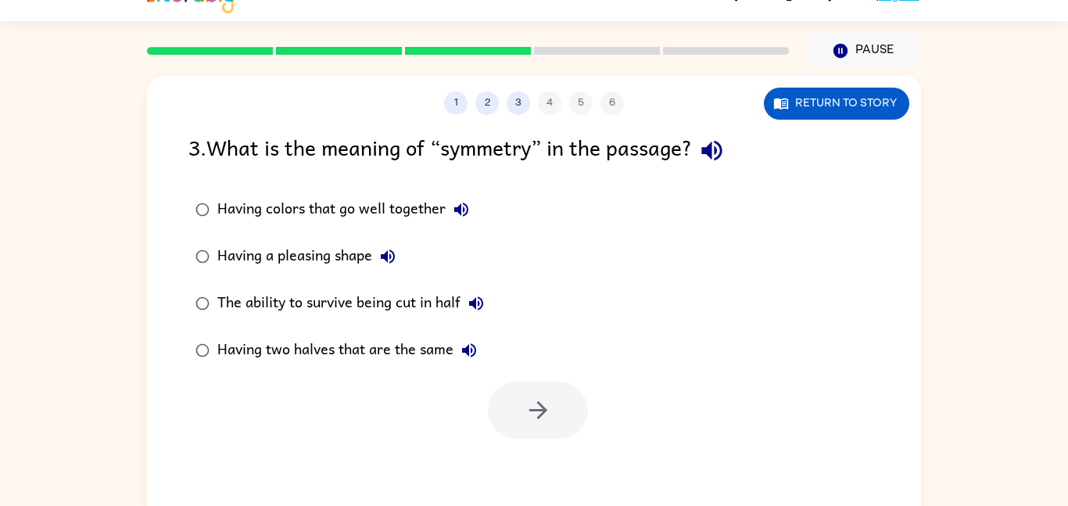
click at [383, 296] on div "The ability to survive being cut in half" at bounding box center [354, 303] width 274 height 31
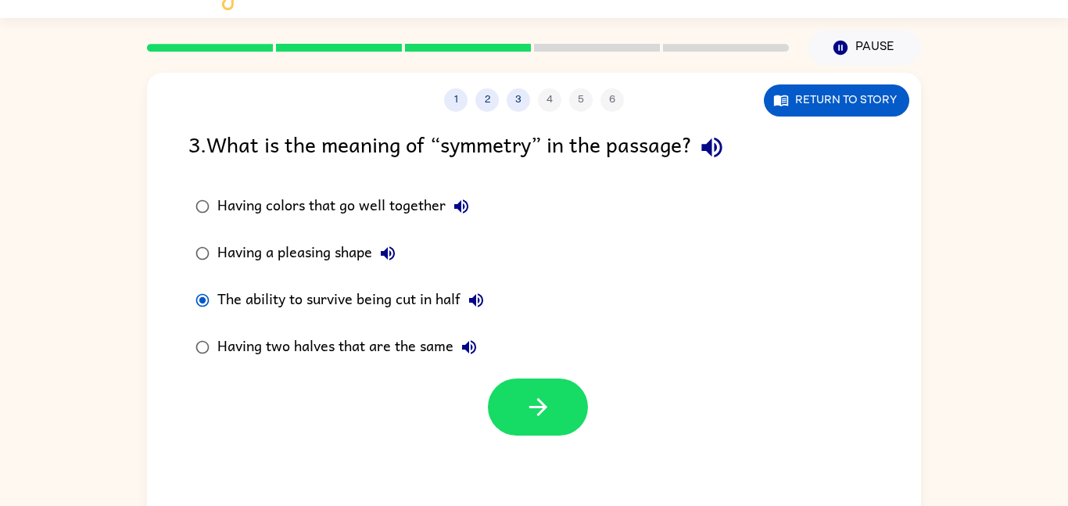
scroll to position [31, 0]
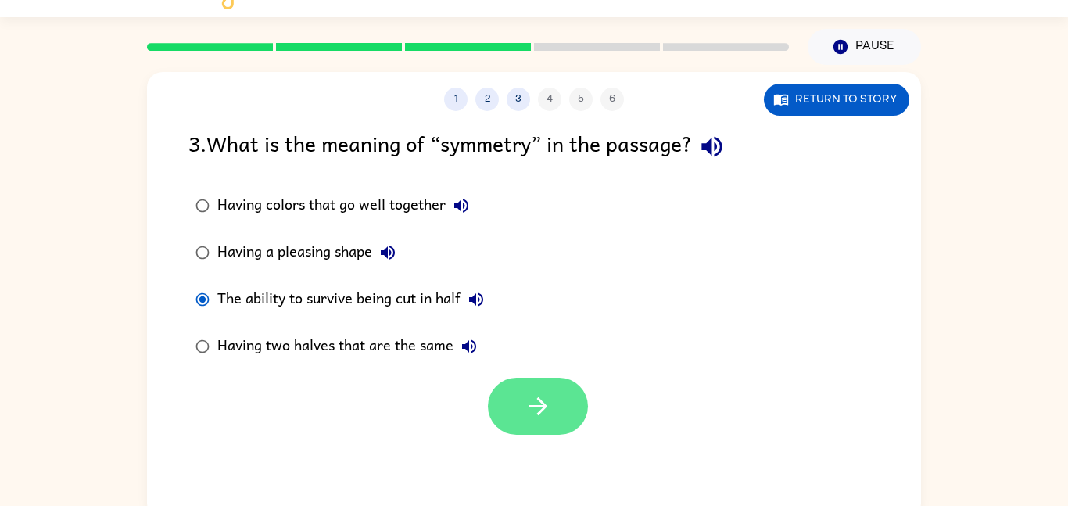
click at [537, 426] on button "button" at bounding box center [538, 406] width 100 height 57
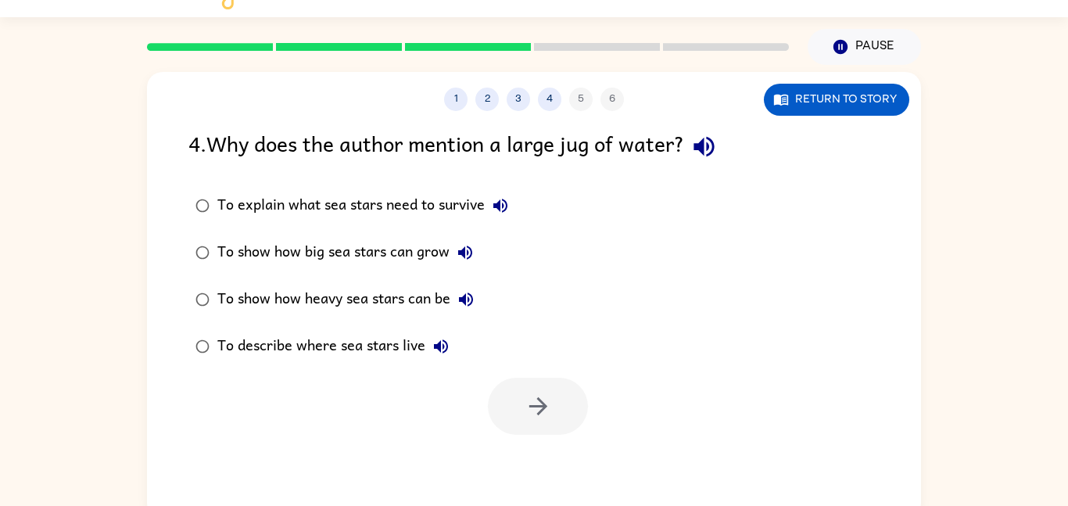
click at [396, 283] on label "To show how heavy sea stars can be" at bounding box center [352, 299] width 344 height 47
click at [532, 403] on icon "button" at bounding box center [537, 405] width 27 height 27
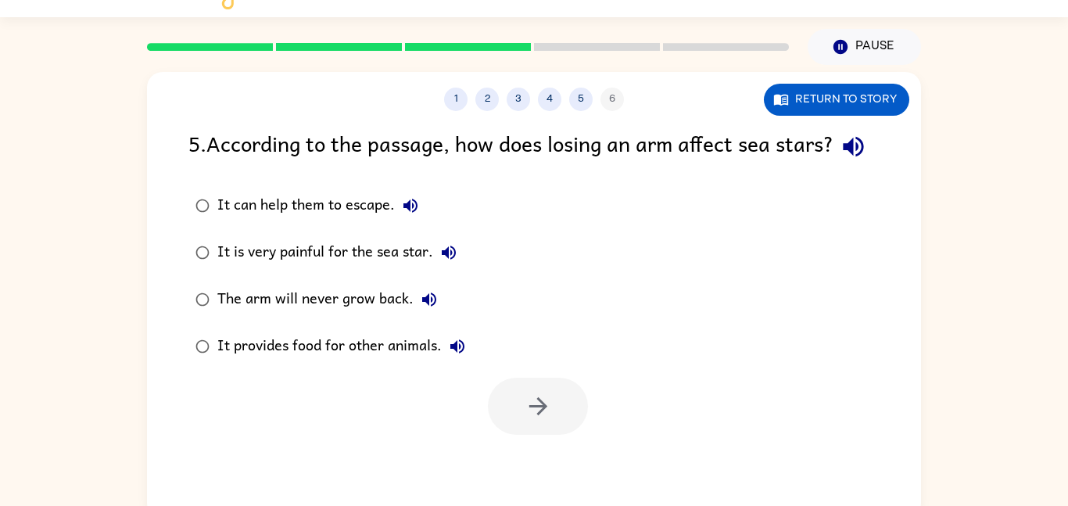
click at [375, 315] on div "The arm will never grow back." at bounding box center [330, 299] width 227 height 31
click at [559, 433] on button "button" at bounding box center [538, 406] width 100 height 57
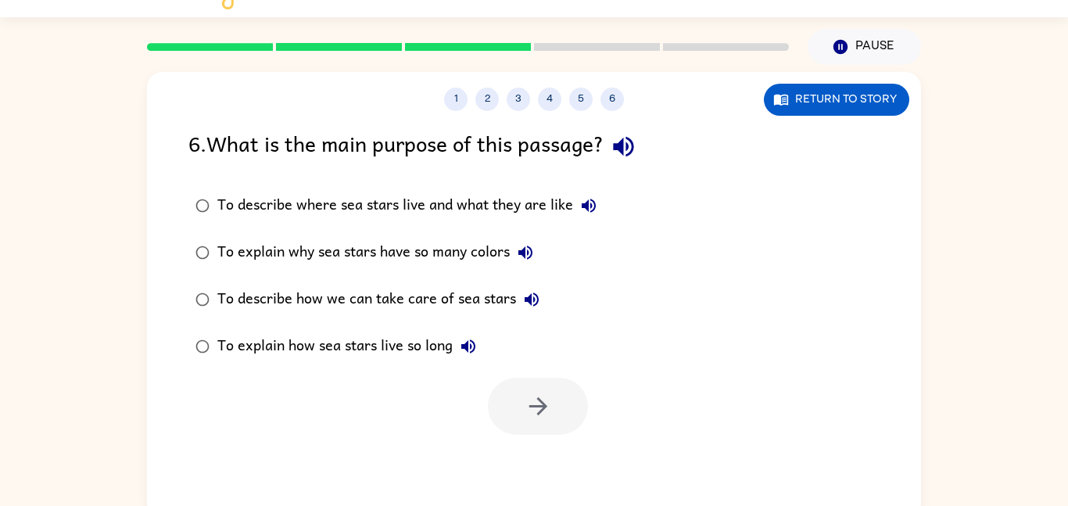
click at [455, 346] on button "To explain how sea stars live so long" at bounding box center [468, 346] width 31 height 31
click at [392, 335] on div "To explain how sea stars live so long" at bounding box center [350, 346] width 267 height 31
click at [518, 415] on button "button" at bounding box center [538, 406] width 100 height 57
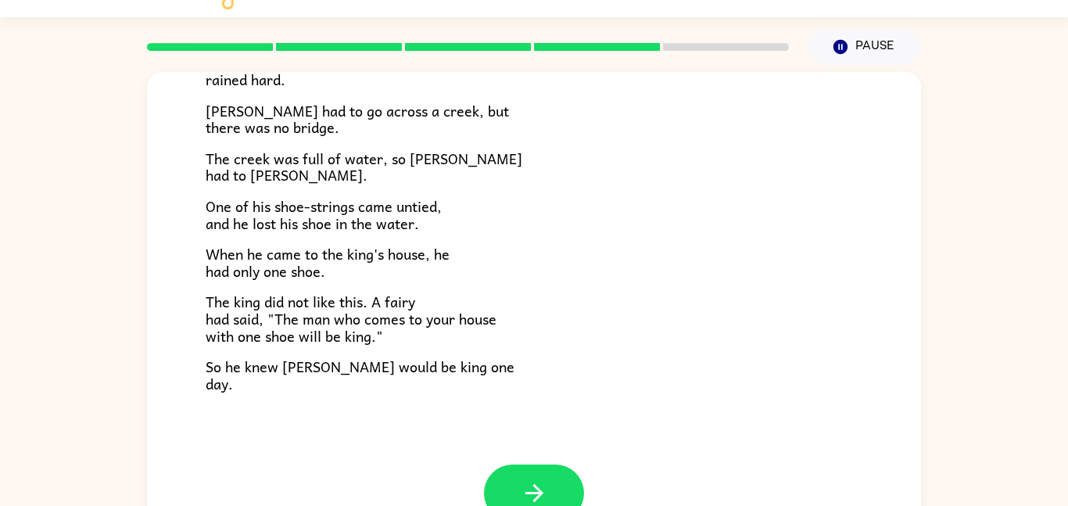
scroll to position [268, 0]
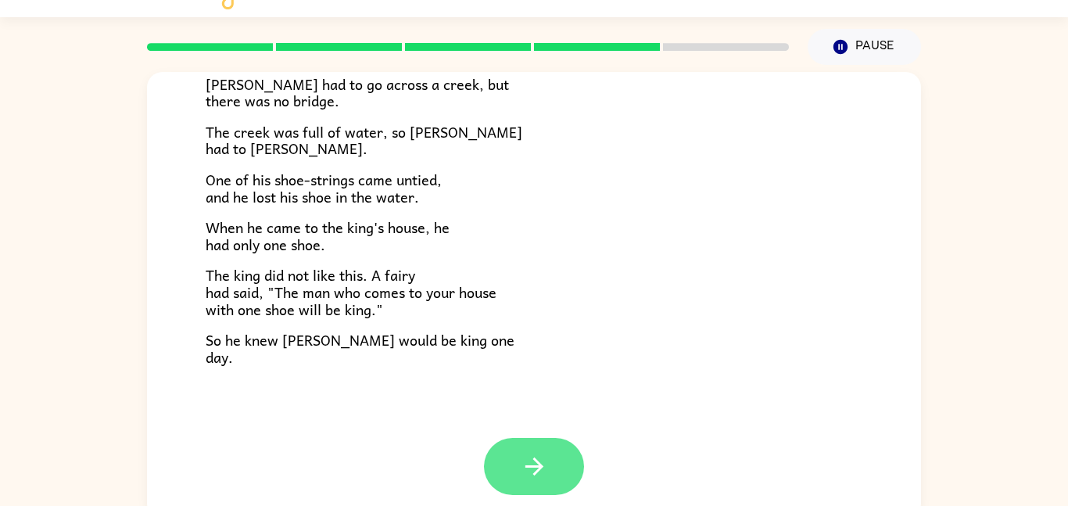
click at [549, 452] on button "button" at bounding box center [534, 466] width 100 height 57
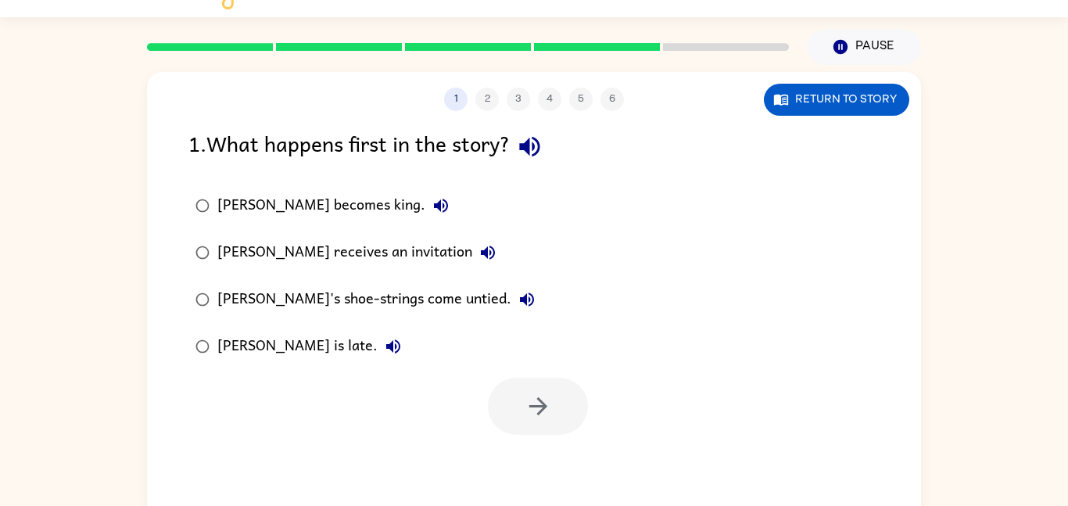
scroll to position [44, 0]
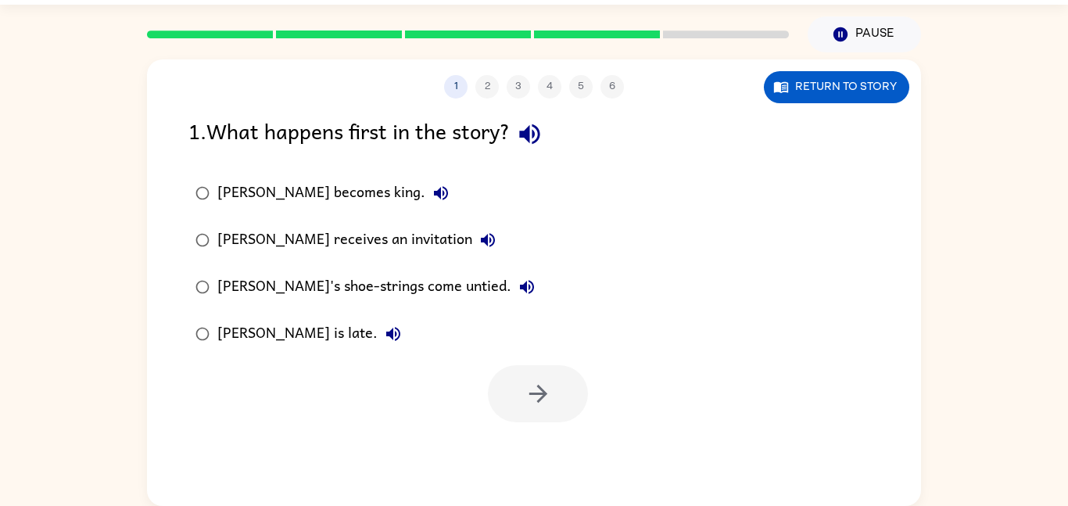
click at [267, 354] on label "Jason is late." at bounding box center [365, 333] width 370 height 47
click at [285, 319] on div "Jason is late." at bounding box center [313, 333] width 192 height 31
click at [566, 390] on button "button" at bounding box center [538, 393] width 100 height 57
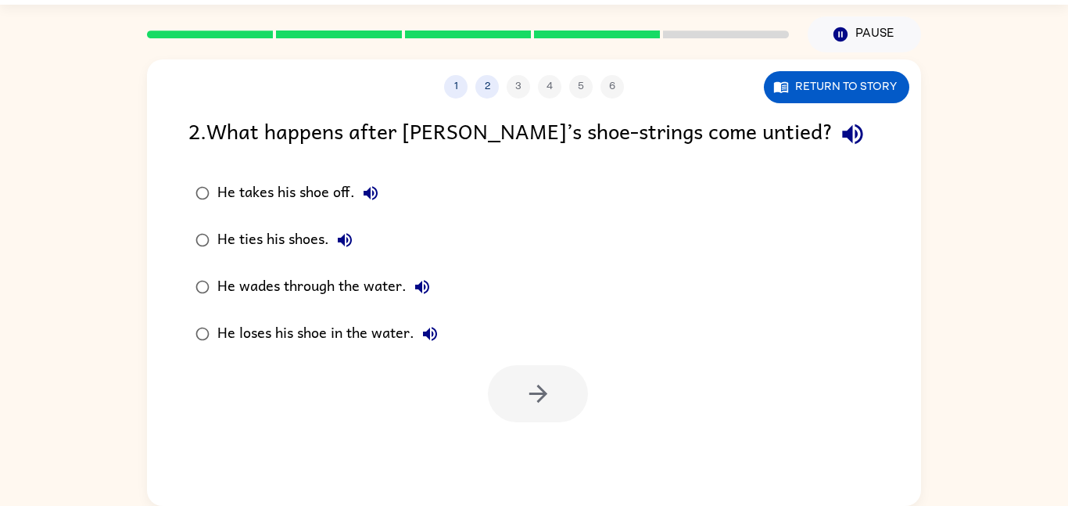
click at [342, 288] on div "He wades through the water." at bounding box center [327, 286] width 220 height 31
click at [521, 396] on button "button" at bounding box center [538, 393] width 100 height 57
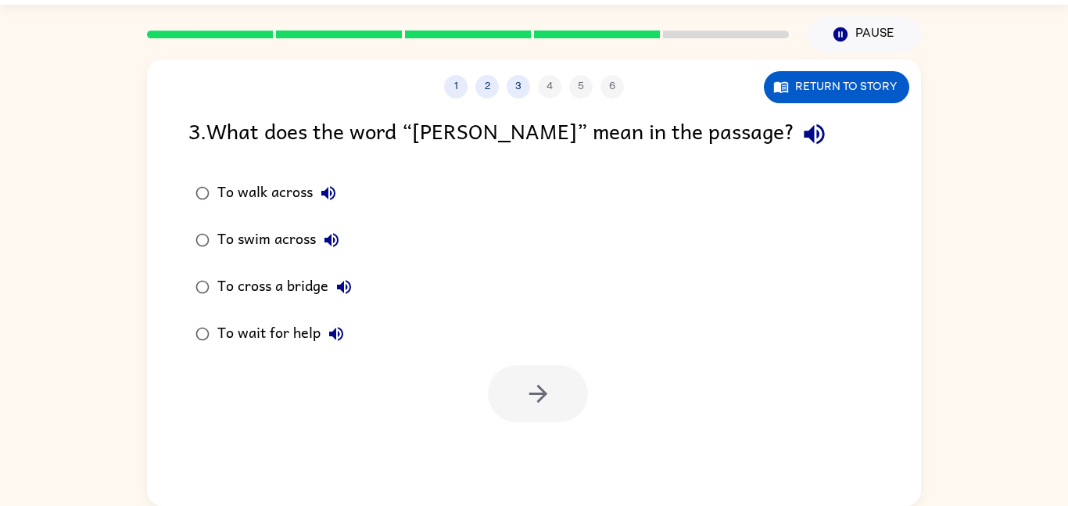
click at [285, 290] on div "To cross a bridge" at bounding box center [288, 286] width 142 height 31
click at [520, 391] on button "button" at bounding box center [538, 393] width 100 height 57
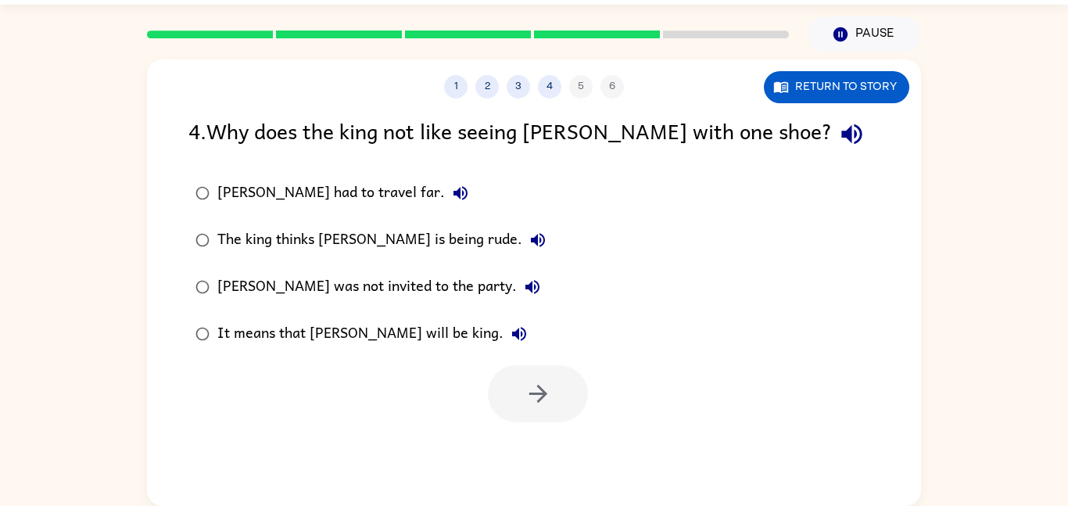
click at [331, 324] on div "It means that Jason will be king." at bounding box center [375, 333] width 317 height 31
click at [574, 396] on button "button" at bounding box center [538, 393] width 100 height 57
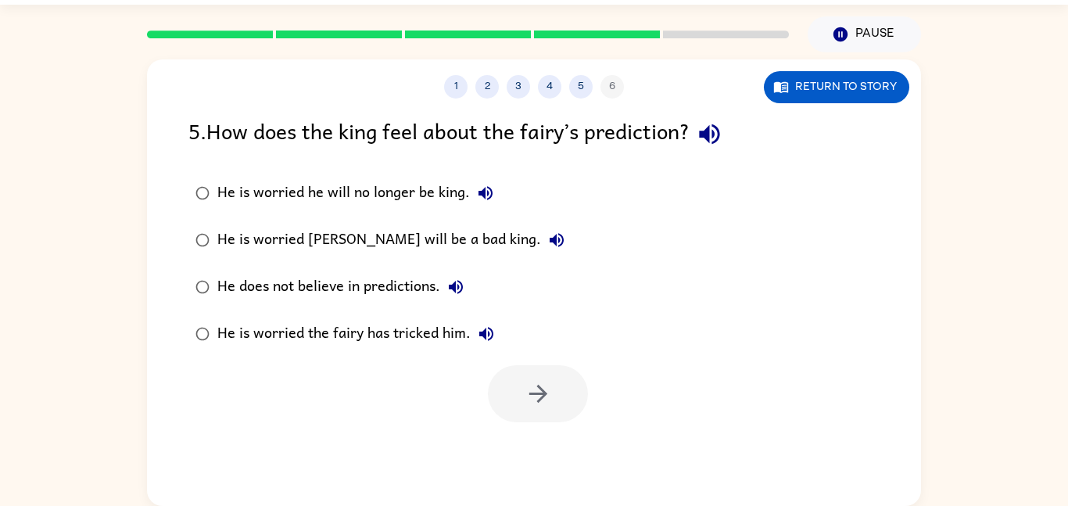
click at [424, 211] on label "He is worried he will no longer be king." at bounding box center [380, 193] width 400 height 47
click at [539, 394] on icon "button" at bounding box center [537, 394] width 18 height 18
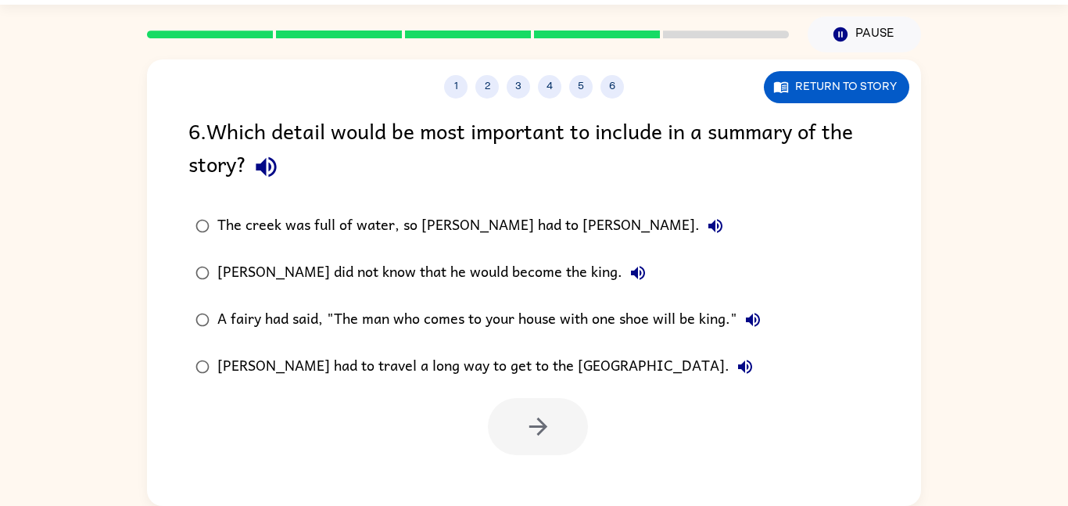
click at [481, 212] on div "The creek was full of water, so Jason had to wade." at bounding box center [474, 225] width 514 height 31
click at [553, 410] on button "button" at bounding box center [538, 426] width 100 height 57
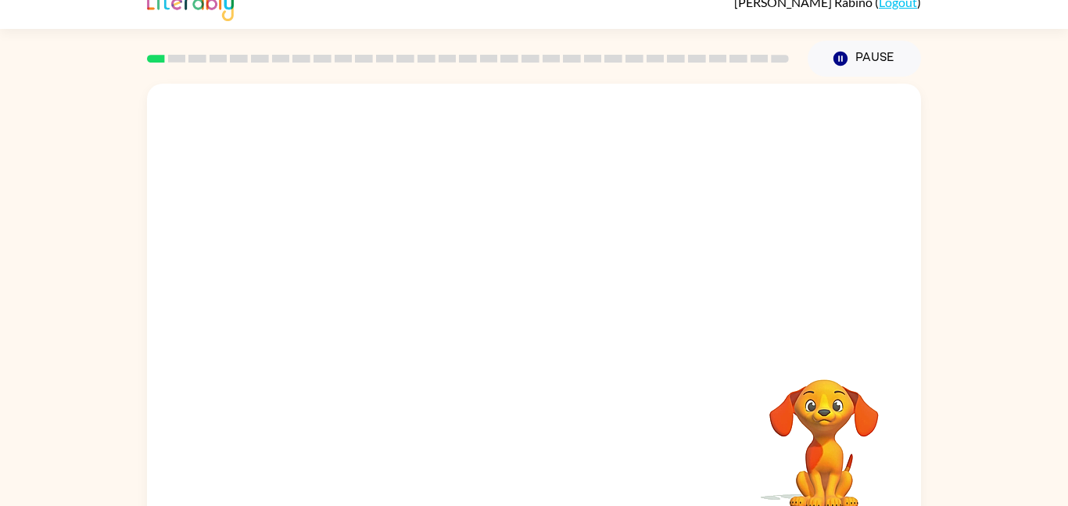
scroll to position [44, 0]
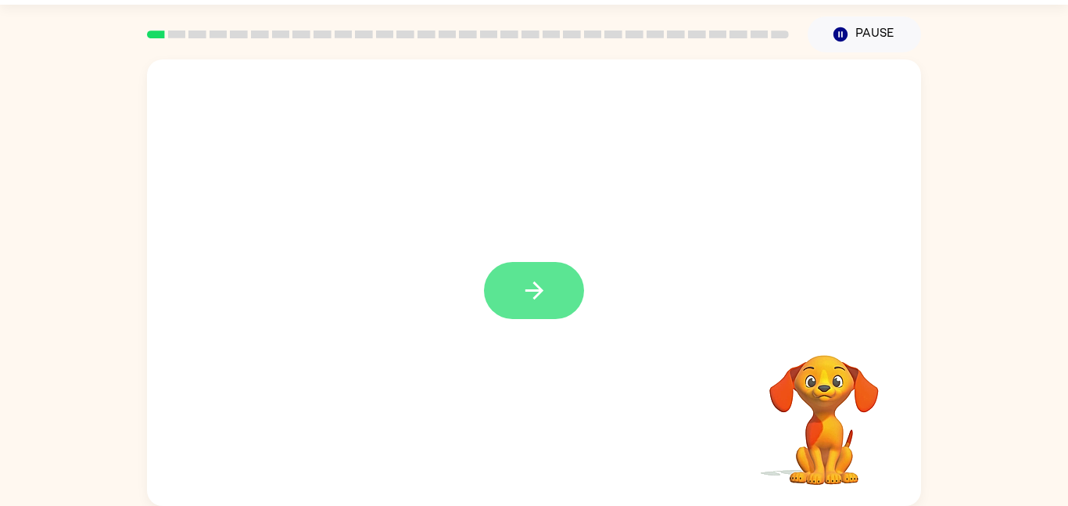
click at [575, 286] on button "button" at bounding box center [534, 290] width 100 height 57
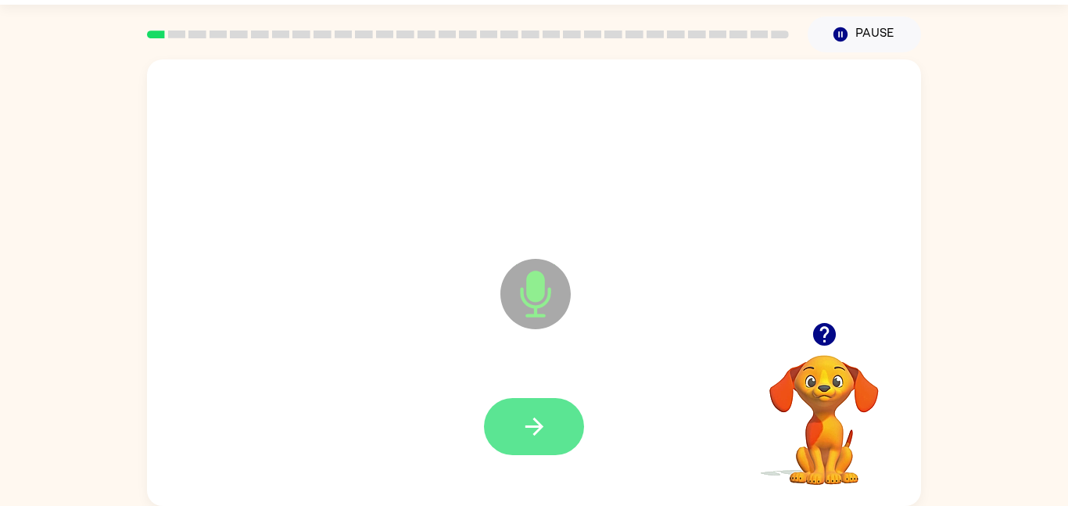
click at [533, 406] on button "button" at bounding box center [534, 426] width 100 height 57
click at [535, 399] on button "button" at bounding box center [534, 426] width 100 height 57
click at [516, 430] on button "button" at bounding box center [534, 426] width 100 height 57
click at [535, 427] on icon "button" at bounding box center [533, 426] width 18 height 18
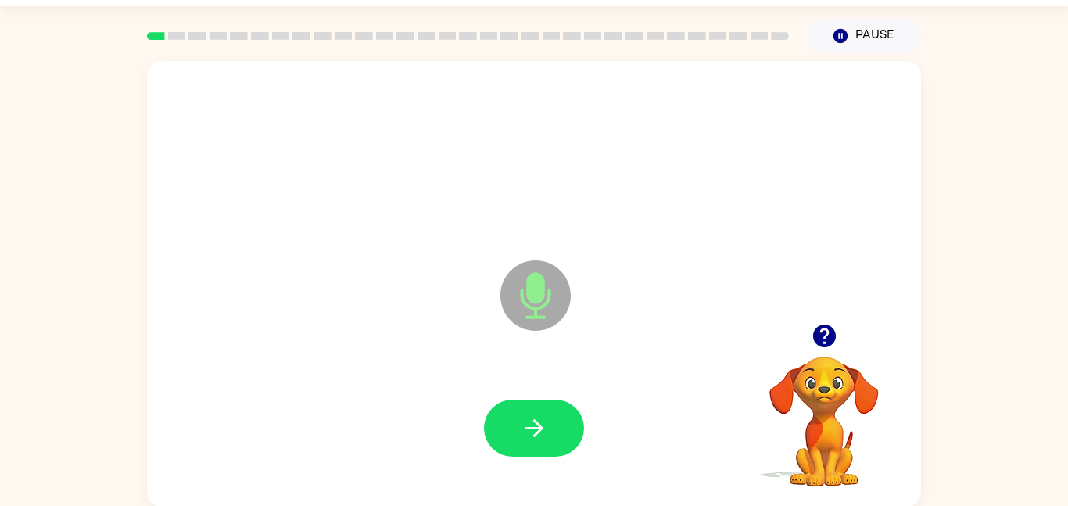
click at [828, 333] on icon "button" at bounding box center [824, 335] width 27 height 27
click at [554, 442] on button "button" at bounding box center [534, 427] width 100 height 57
click at [537, 423] on icon "button" at bounding box center [533, 428] width 18 height 18
click at [537, 414] on icon "button" at bounding box center [534, 427] width 27 height 27
click at [814, 343] on icon "button" at bounding box center [824, 335] width 27 height 27
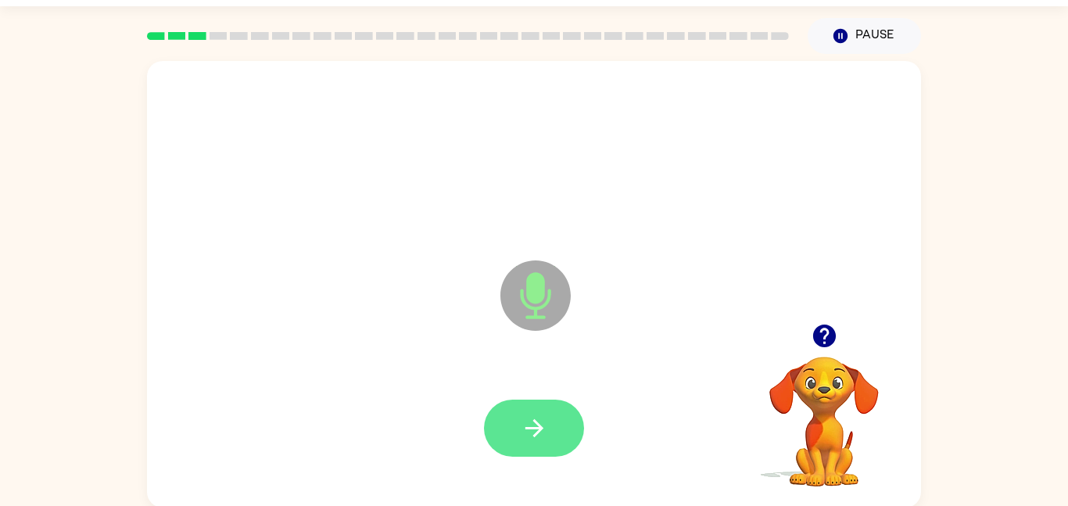
click at [539, 442] on button "button" at bounding box center [534, 427] width 100 height 57
click at [550, 425] on button "button" at bounding box center [534, 427] width 100 height 57
click at [529, 417] on icon "button" at bounding box center [534, 427] width 27 height 27
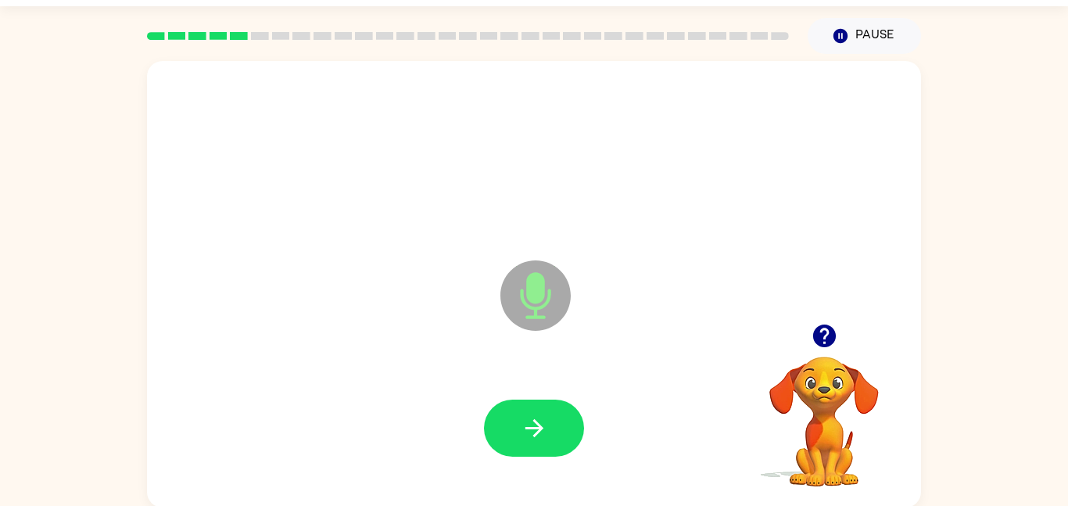
click at [527, 301] on icon at bounding box center [535, 295] width 70 height 70
click at [548, 428] on button "button" at bounding box center [534, 427] width 100 height 57
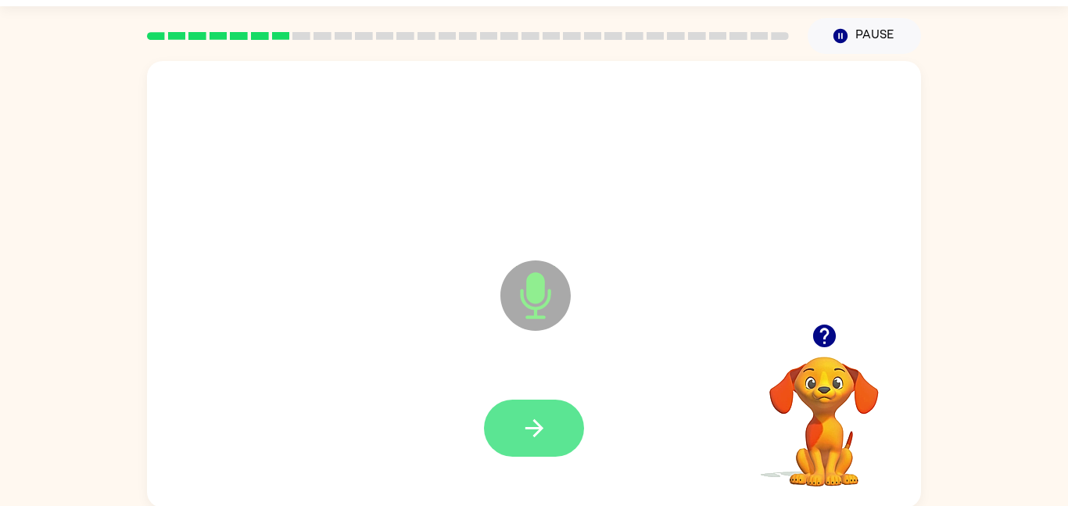
click at [535, 440] on icon "button" at bounding box center [534, 427] width 27 height 27
click at [534, 421] on icon "button" at bounding box center [533, 428] width 18 height 18
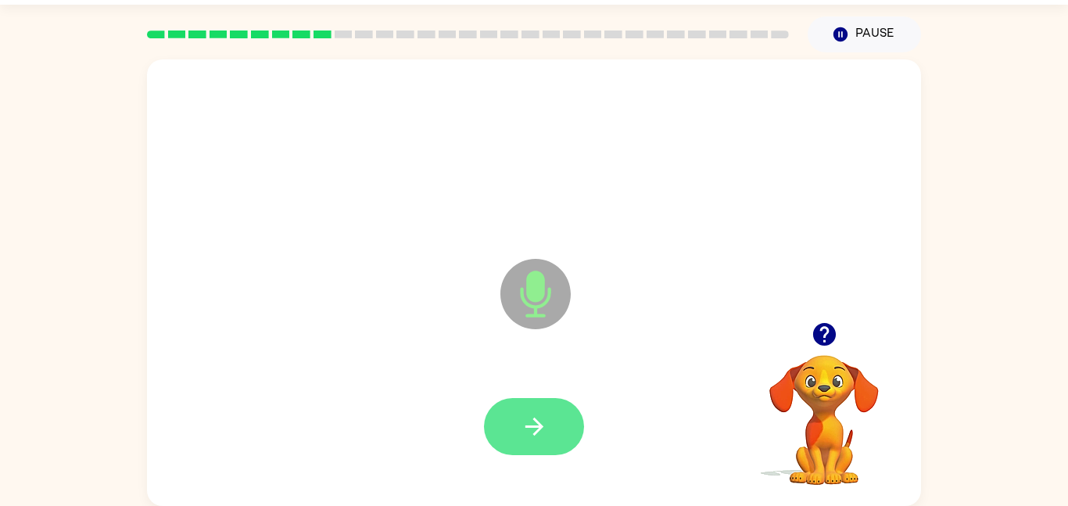
click at [505, 408] on button "button" at bounding box center [534, 426] width 100 height 57
click at [553, 410] on button "button" at bounding box center [534, 426] width 100 height 57
click at [814, 326] on icon "button" at bounding box center [824, 333] width 27 height 27
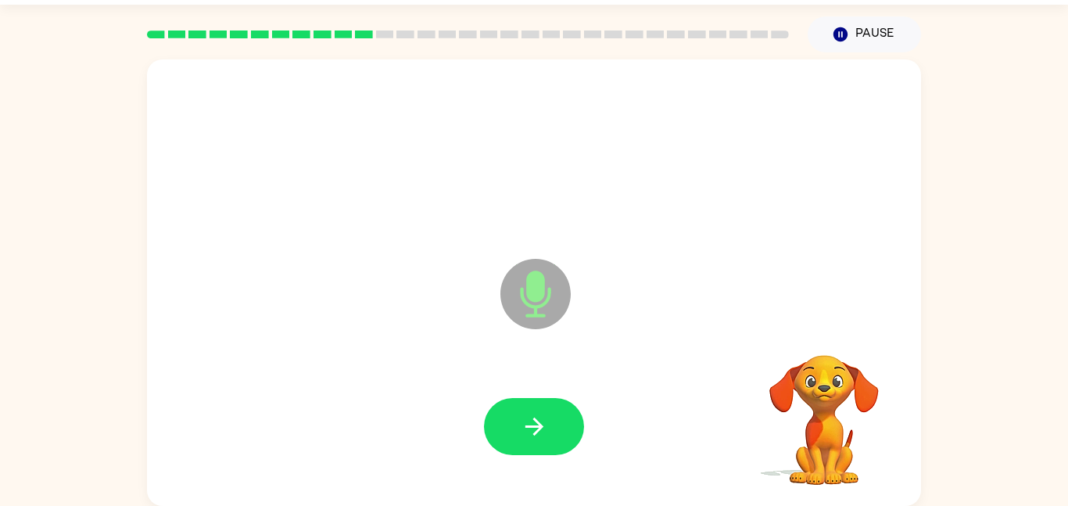
scroll to position [0, 0]
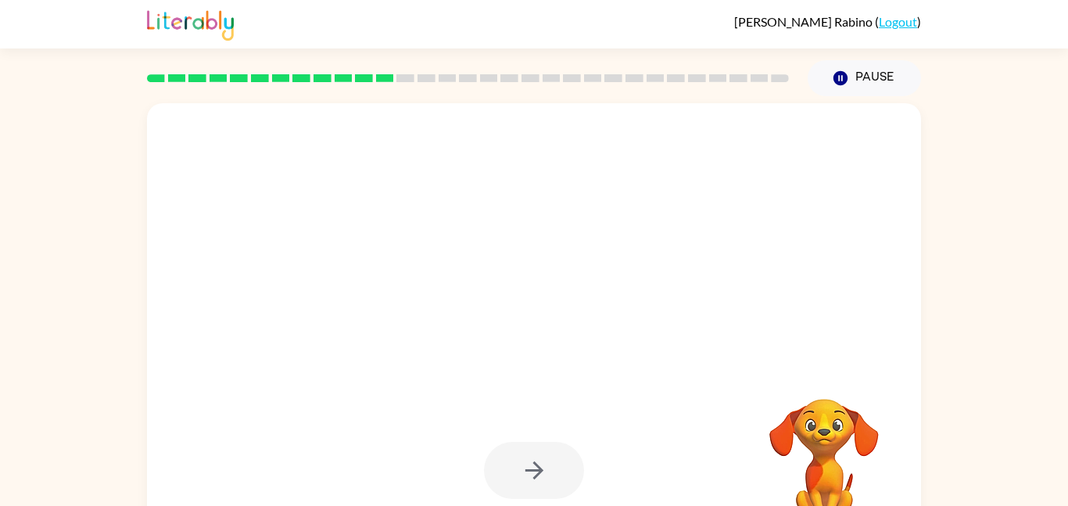
click at [567, 448] on div at bounding box center [534, 470] width 100 height 57
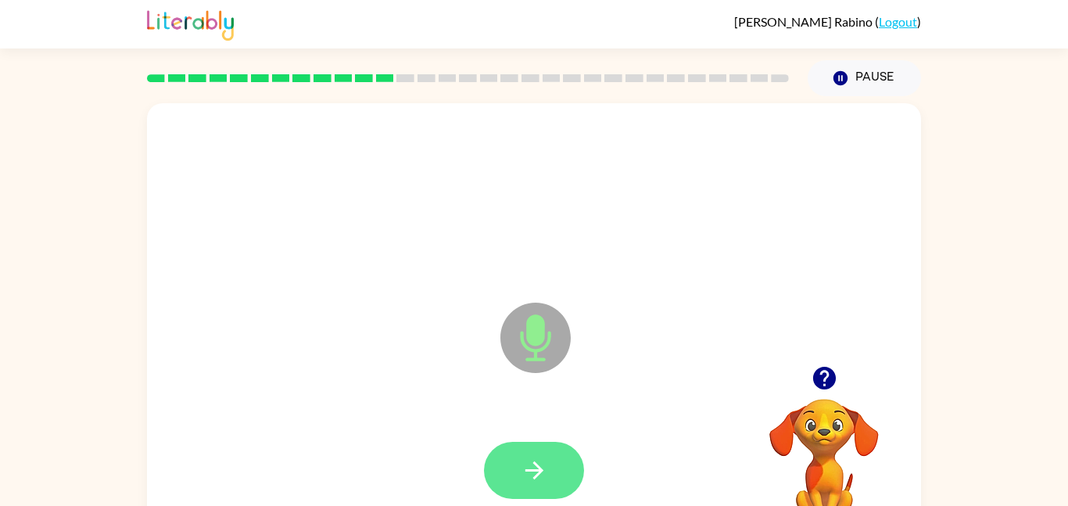
click at [514, 471] on button "button" at bounding box center [534, 470] width 100 height 57
click at [518, 474] on button "button" at bounding box center [534, 470] width 100 height 57
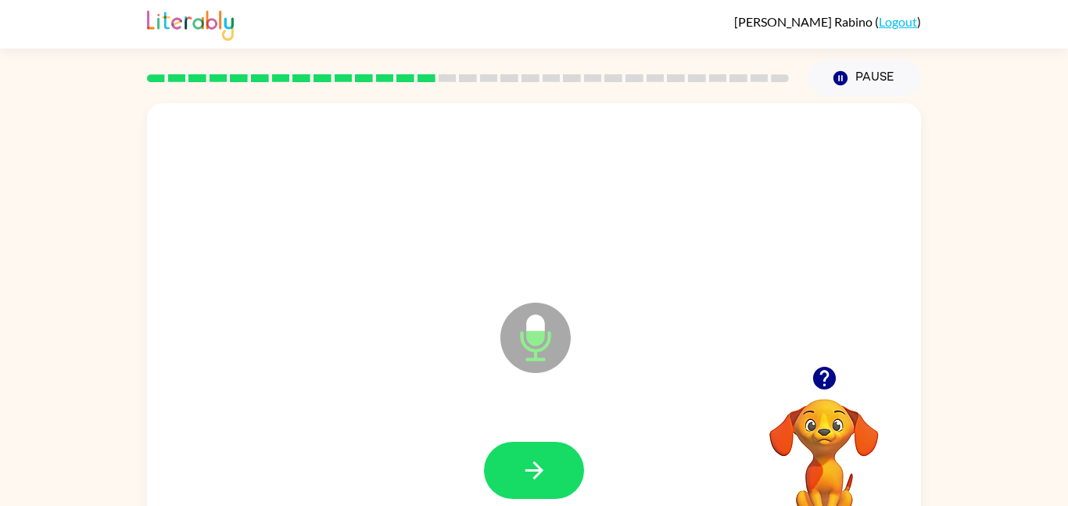
click at [518, 474] on button "button" at bounding box center [534, 470] width 100 height 57
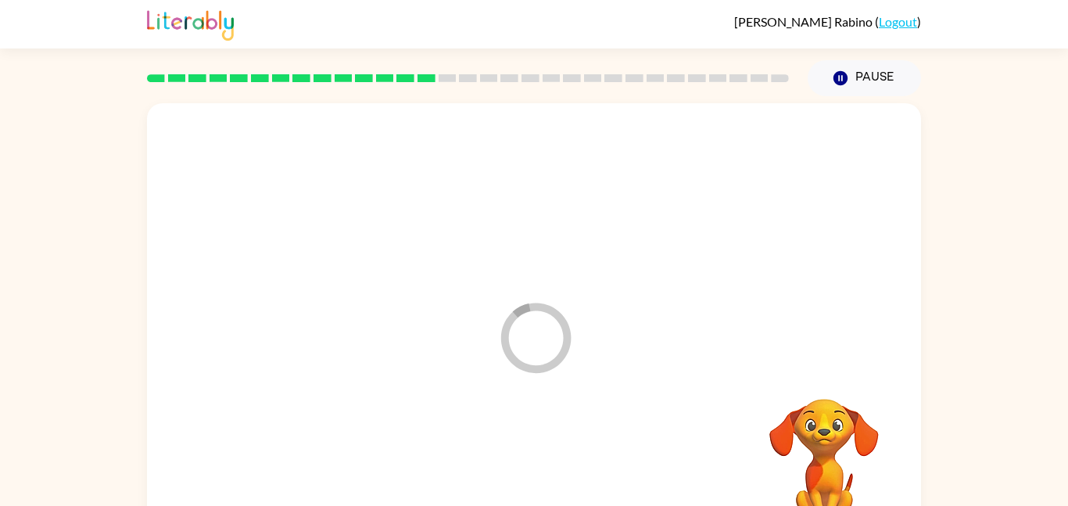
click at [518, 474] on div at bounding box center [534, 470] width 743 height 128
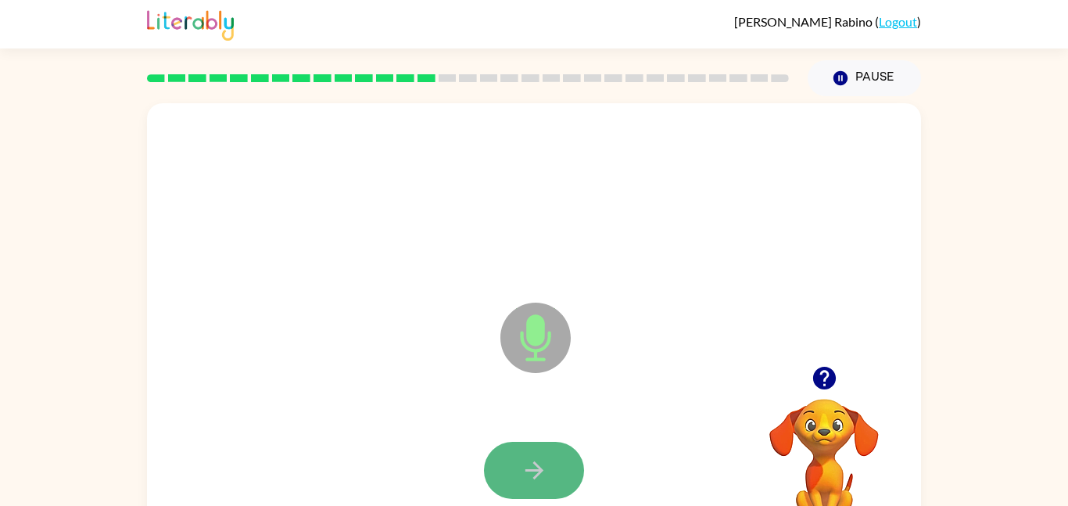
click at [521, 476] on icon "button" at bounding box center [534, 469] width 27 height 27
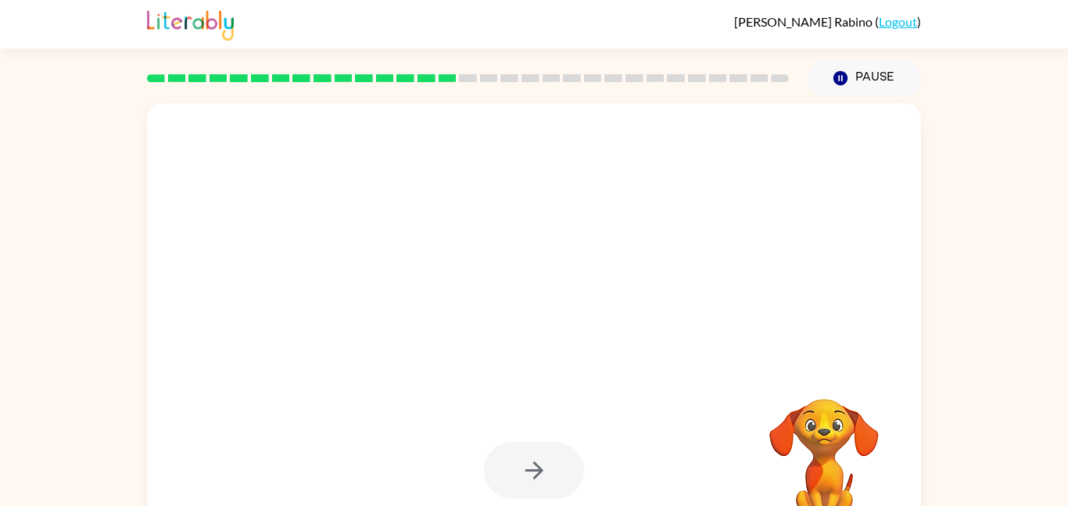
click at [523, 478] on div at bounding box center [534, 470] width 100 height 57
click at [524, 476] on div at bounding box center [534, 470] width 100 height 57
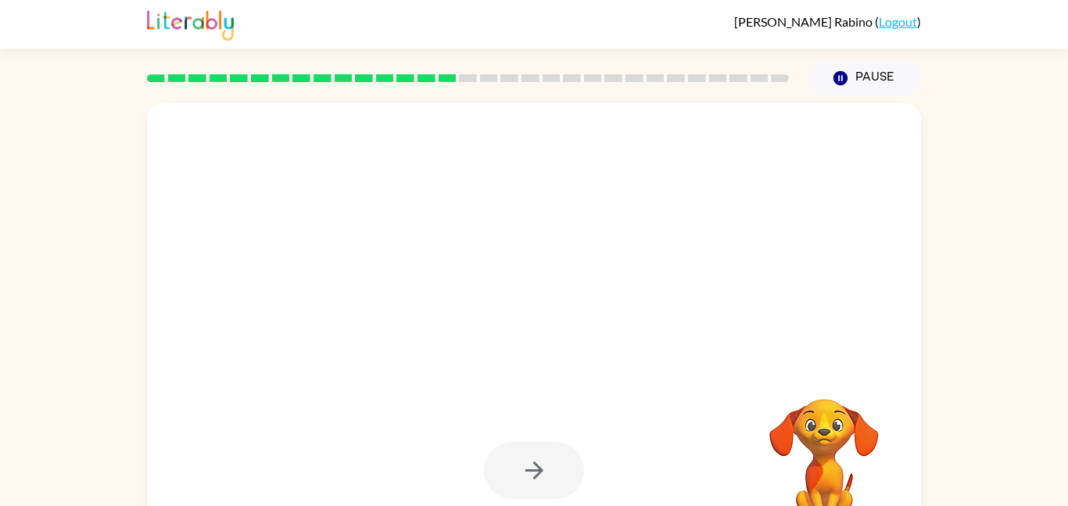
click at [524, 476] on div at bounding box center [534, 470] width 100 height 57
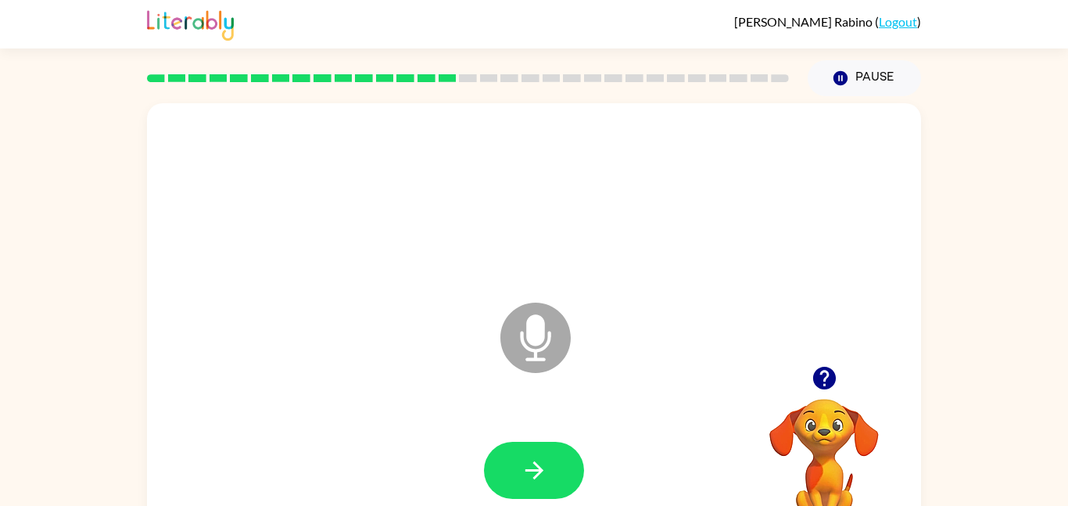
click at [524, 476] on icon "button" at bounding box center [534, 469] width 27 height 27
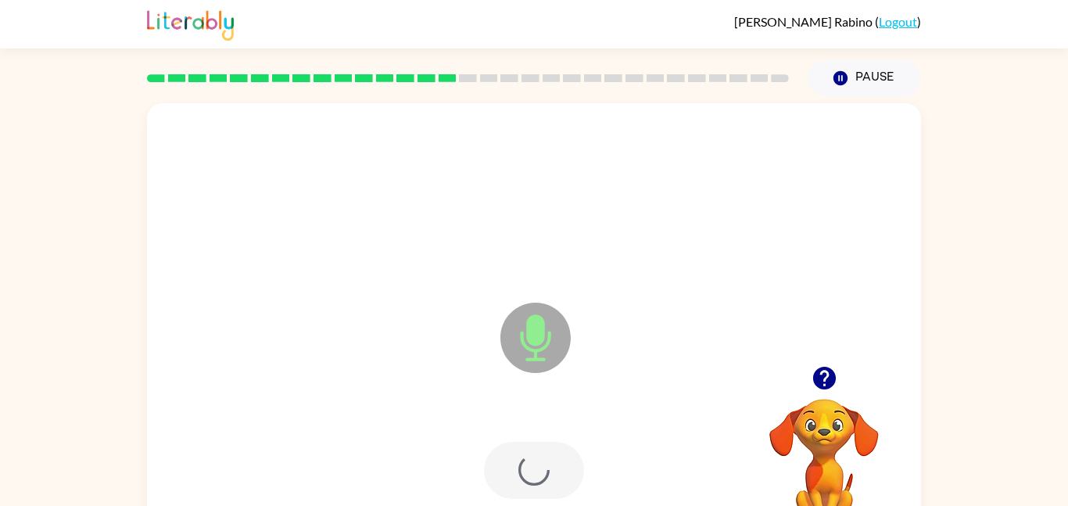
click at [524, 476] on div at bounding box center [534, 470] width 100 height 57
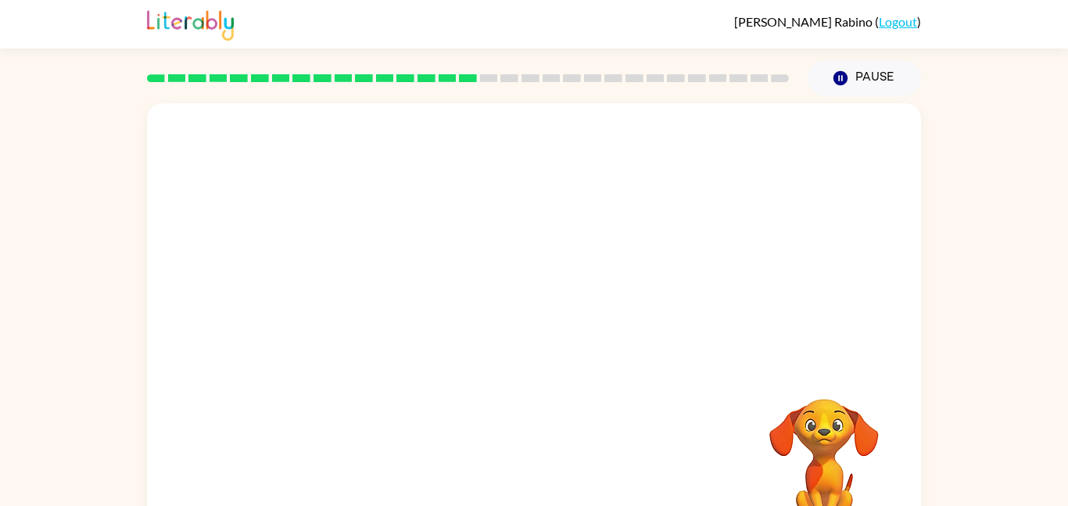
click at [524, 476] on div at bounding box center [534, 470] width 743 height 128
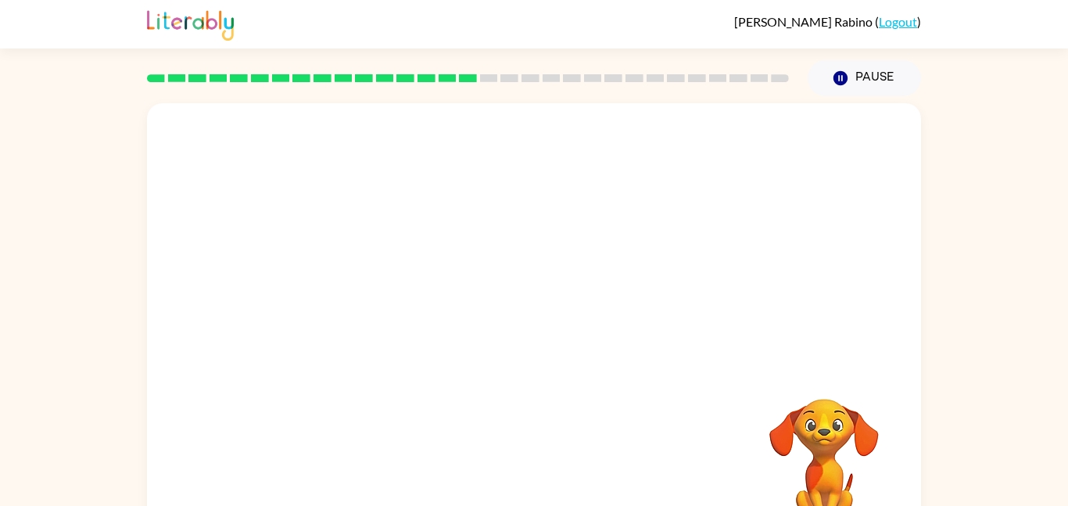
click at [524, 476] on div at bounding box center [534, 470] width 743 height 128
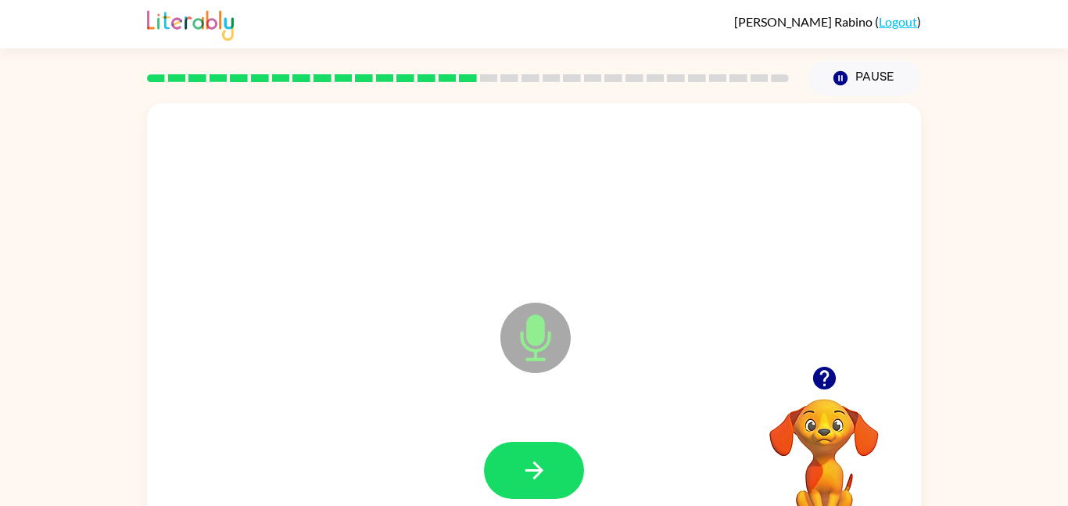
click at [524, 476] on icon "button" at bounding box center [534, 469] width 27 height 27
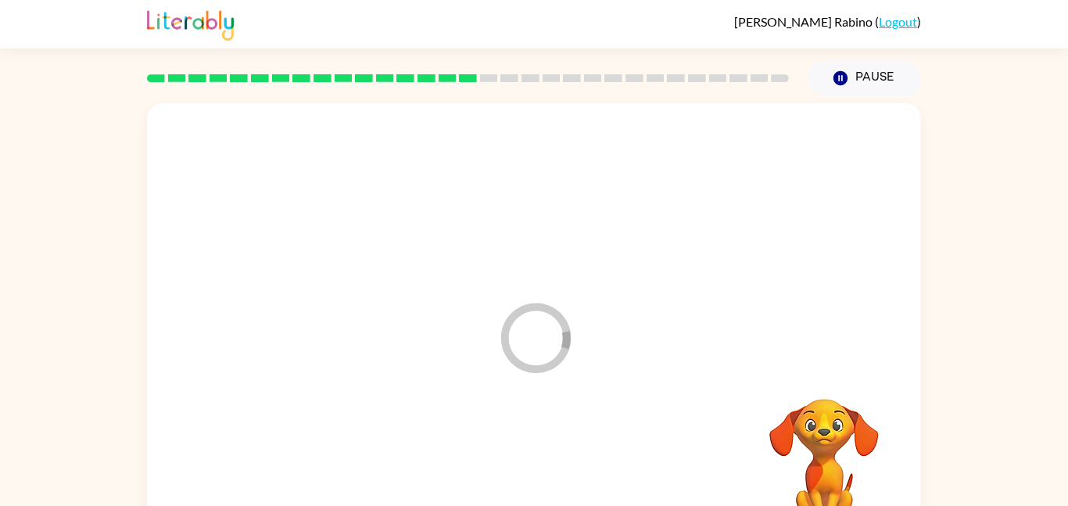
click at [524, 476] on div at bounding box center [534, 470] width 743 height 128
click at [524, 476] on div at bounding box center [534, 470] width 100 height 57
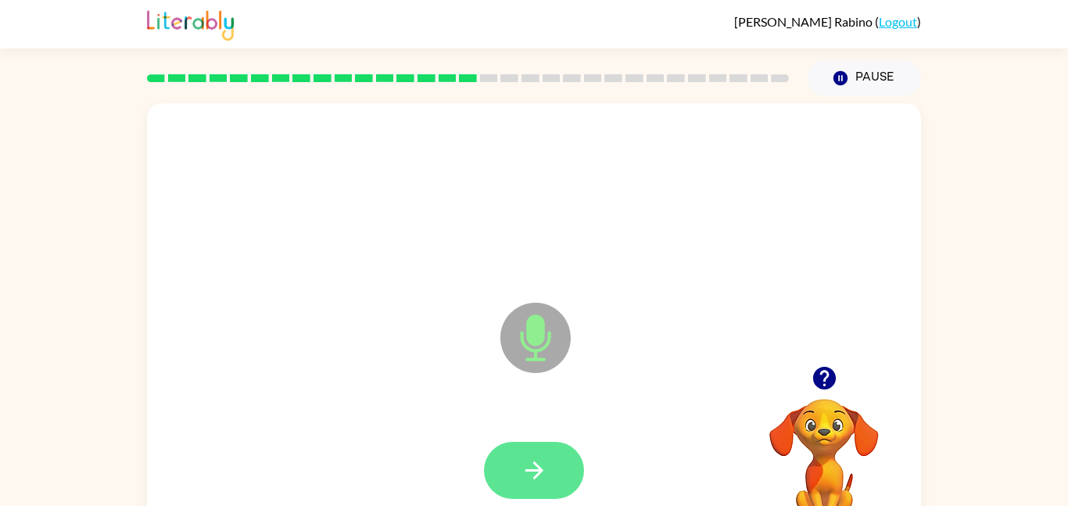
click at [528, 454] on button "button" at bounding box center [534, 470] width 100 height 57
click at [528, 455] on button "button" at bounding box center [534, 470] width 100 height 57
click at [542, 485] on button "button" at bounding box center [534, 470] width 100 height 57
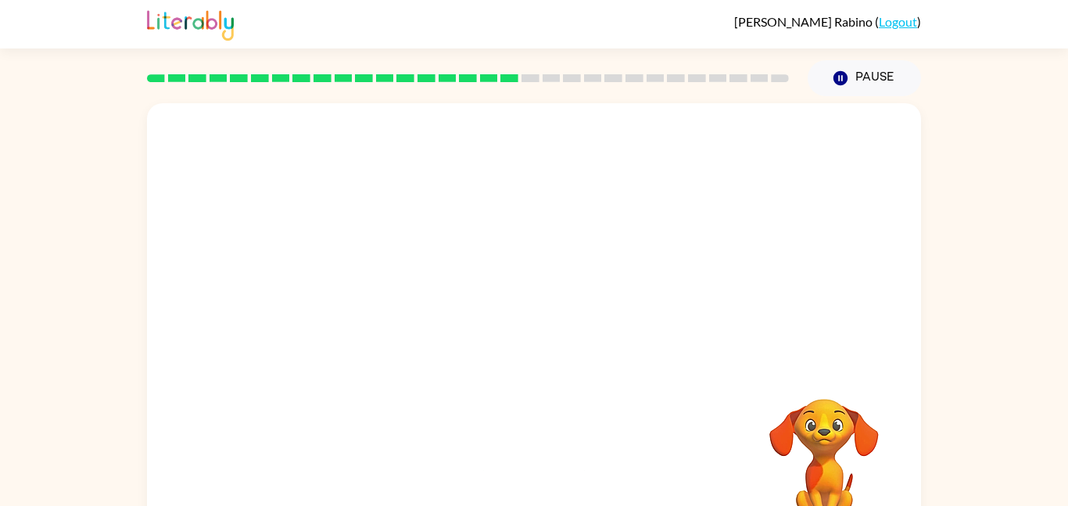
click at [542, 485] on div at bounding box center [534, 470] width 743 height 128
click at [542, 485] on div at bounding box center [534, 470] width 100 height 57
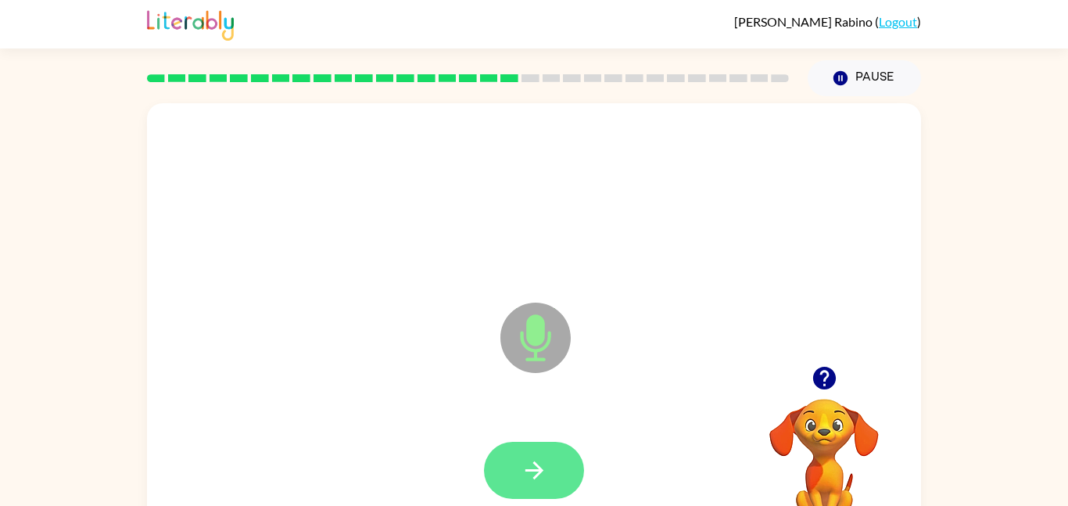
click at [542, 490] on button "button" at bounding box center [534, 470] width 100 height 57
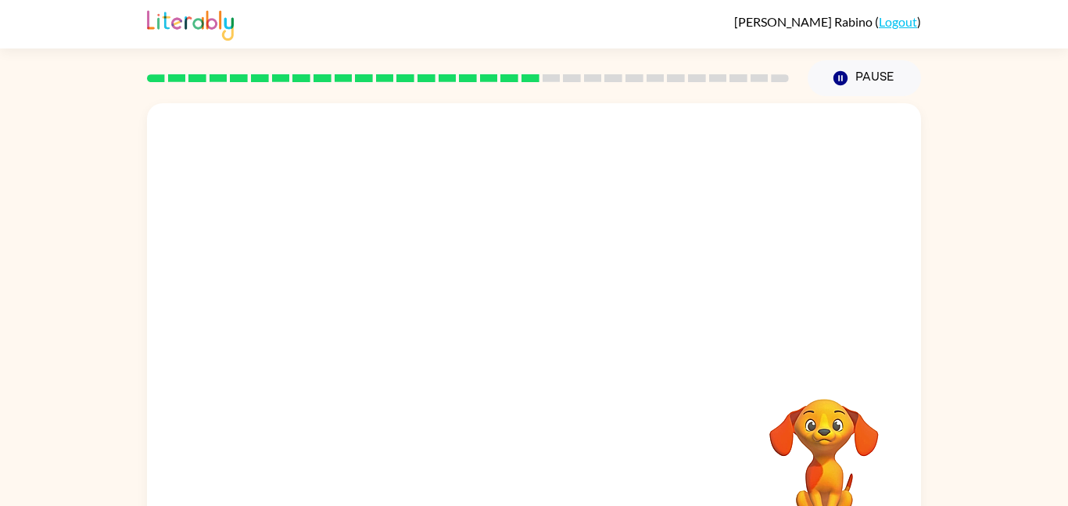
click at [542, 490] on div "Your browser must support playing .mp4 files to use Literably. Please try using…" at bounding box center [534, 326] width 774 height 446
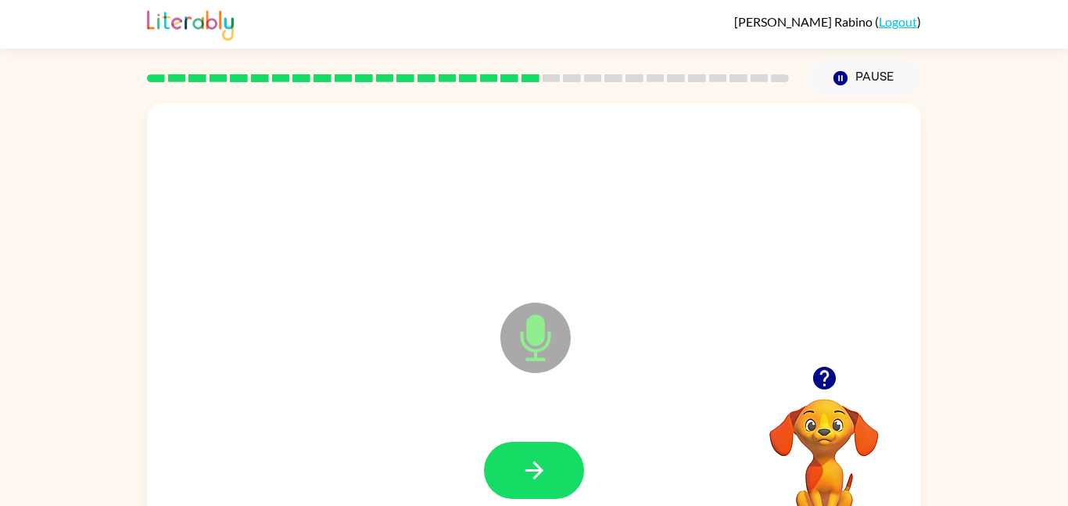
click at [543, 489] on button "button" at bounding box center [534, 470] width 100 height 57
click at [545, 489] on button "button" at bounding box center [534, 470] width 100 height 57
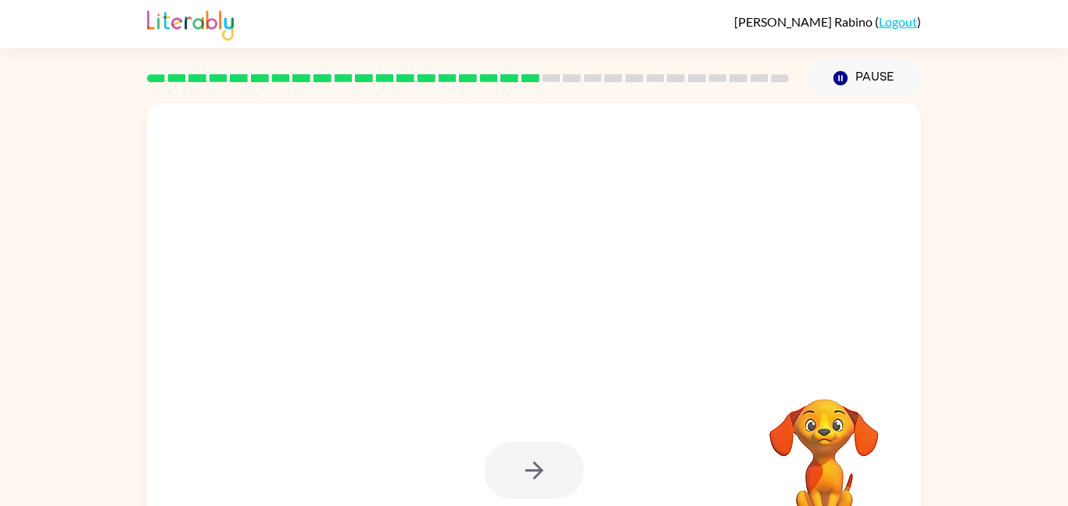
click at [536, 481] on div at bounding box center [534, 470] width 100 height 57
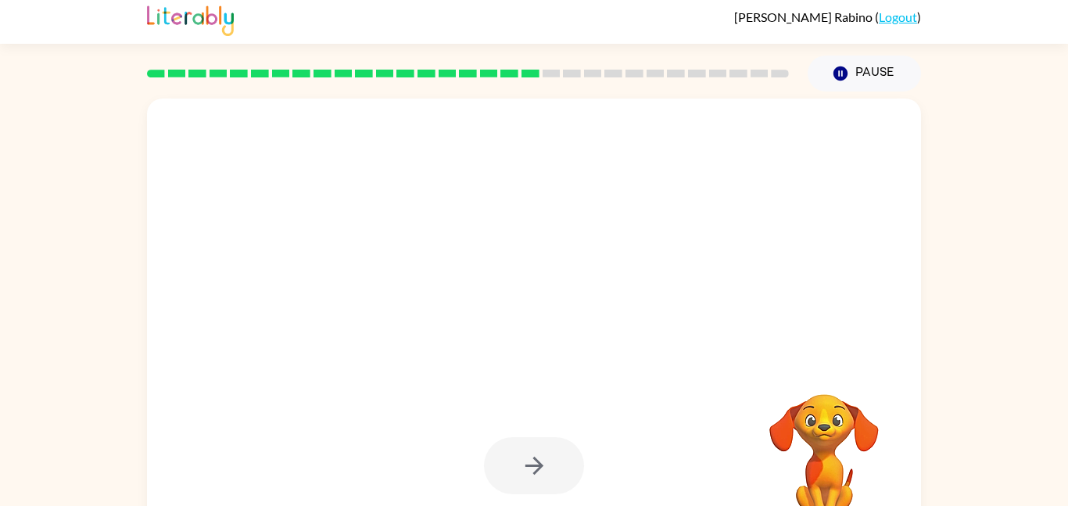
click at [538, 480] on div at bounding box center [534, 465] width 100 height 57
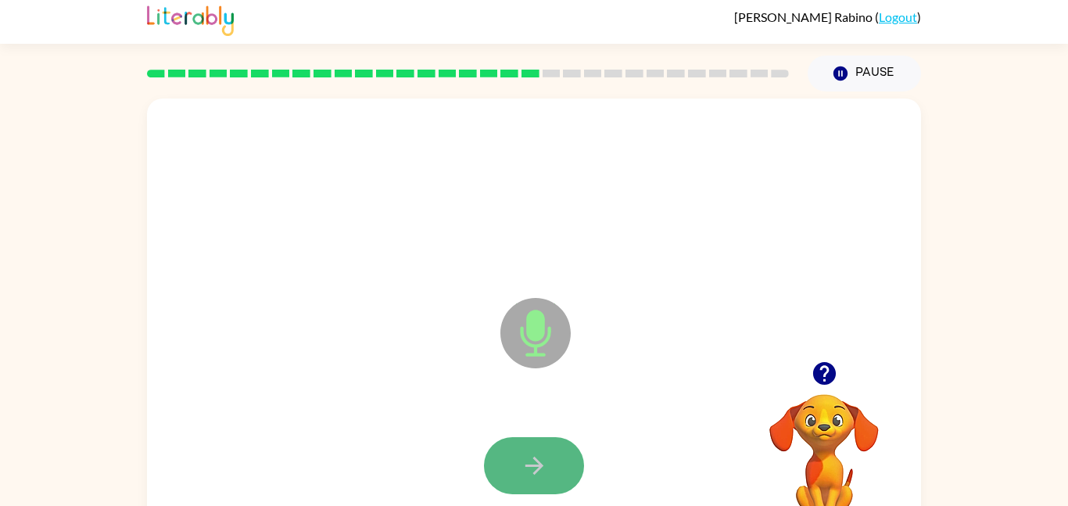
click at [552, 477] on button "button" at bounding box center [534, 465] width 100 height 57
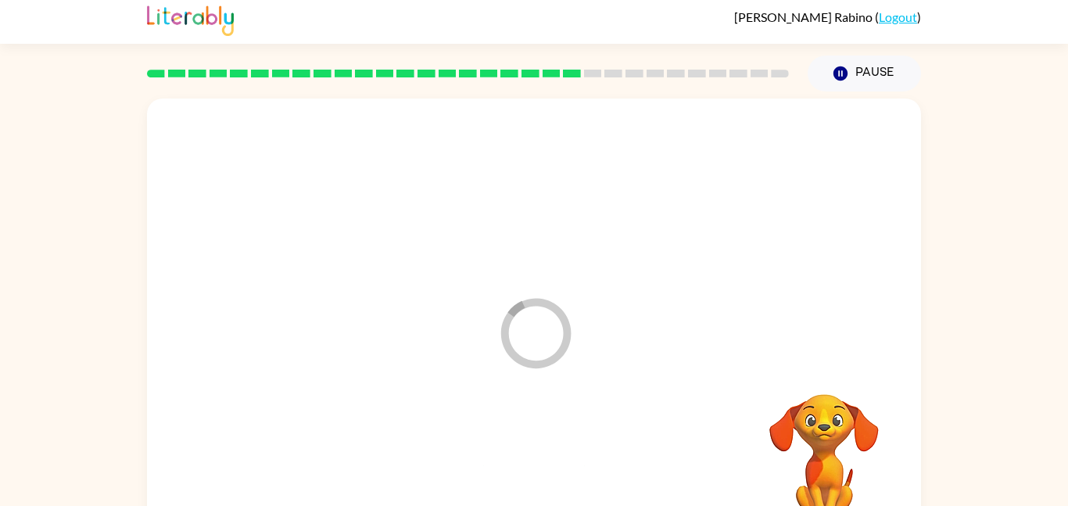
click at [552, 477] on div at bounding box center [534, 466] width 743 height 128
click at [551, 478] on div at bounding box center [534, 466] width 743 height 128
click at [551, 478] on div at bounding box center [534, 465] width 100 height 57
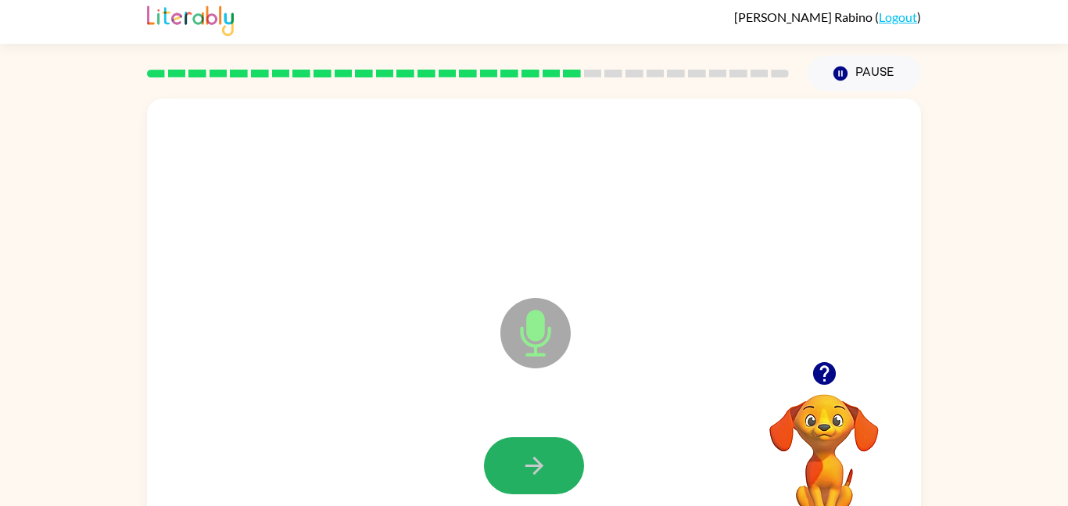
click at [551, 478] on button "button" at bounding box center [534, 465] width 100 height 57
click at [539, 387] on icon "Microphone The Microphone is here when it is your turn to talk" at bounding box center [613, 352] width 234 height 117
click at [548, 444] on button "button" at bounding box center [534, 465] width 100 height 57
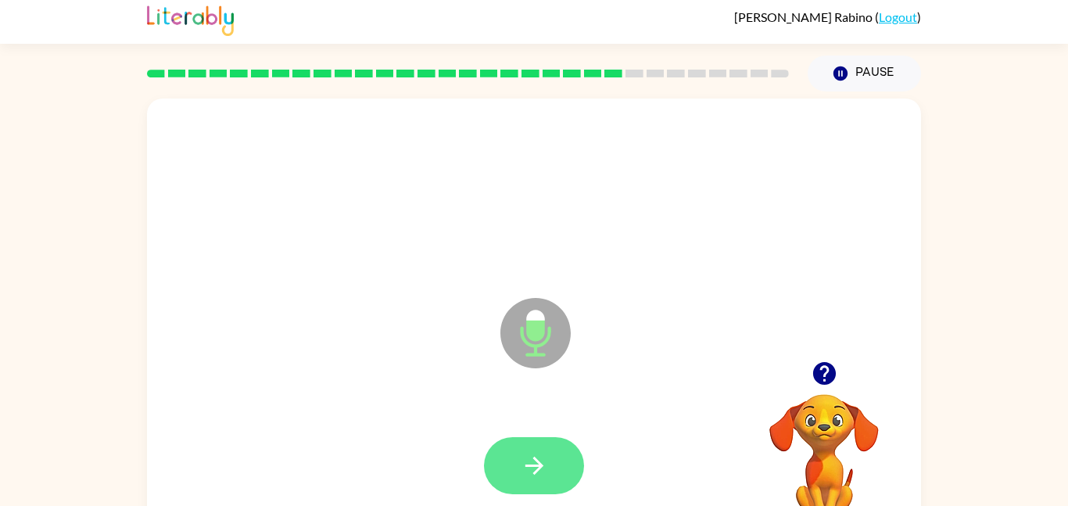
click at [538, 449] on button "button" at bounding box center [534, 465] width 100 height 57
click at [541, 449] on button "button" at bounding box center [534, 465] width 100 height 57
click at [543, 446] on button "button" at bounding box center [534, 465] width 100 height 57
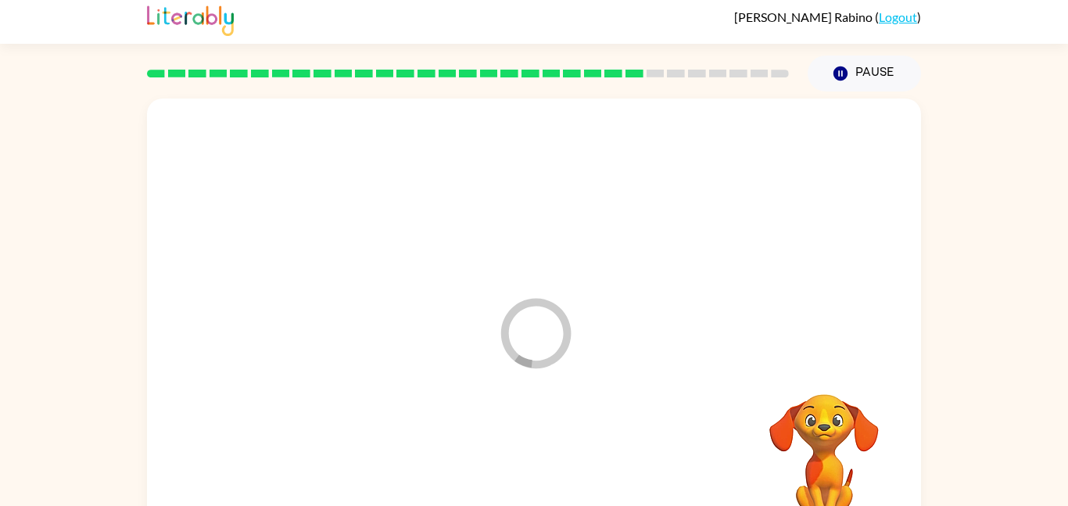
click at [543, 446] on div at bounding box center [534, 466] width 743 height 128
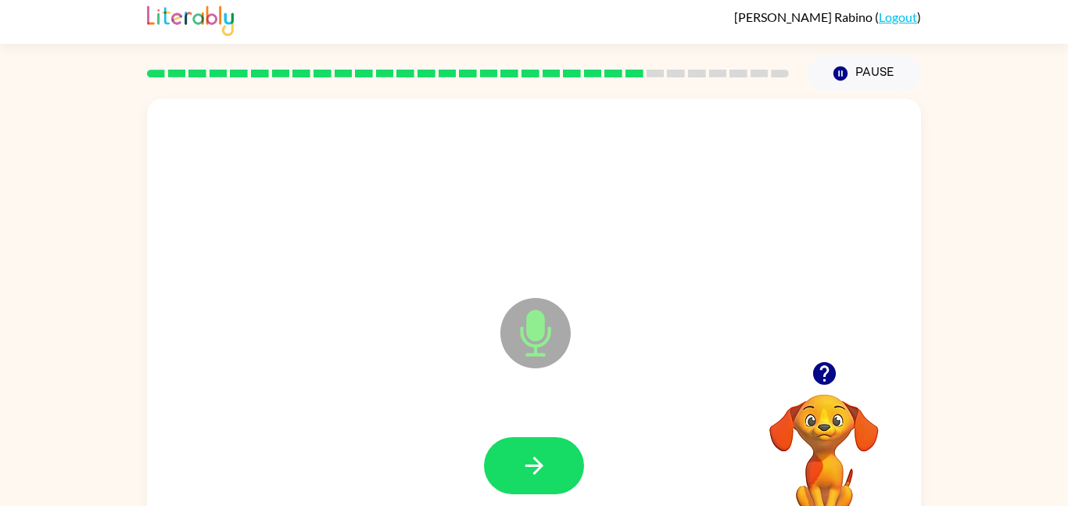
click at [543, 446] on button "button" at bounding box center [534, 465] width 100 height 57
click at [533, 474] on icon "button" at bounding box center [534, 465] width 27 height 27
click at [533, 475] on icon "button" at bounding box center [534, 465] width 27 height 27
click at [533, 476] on icon "button" at bounding box center [534, 465] width 27 height 27
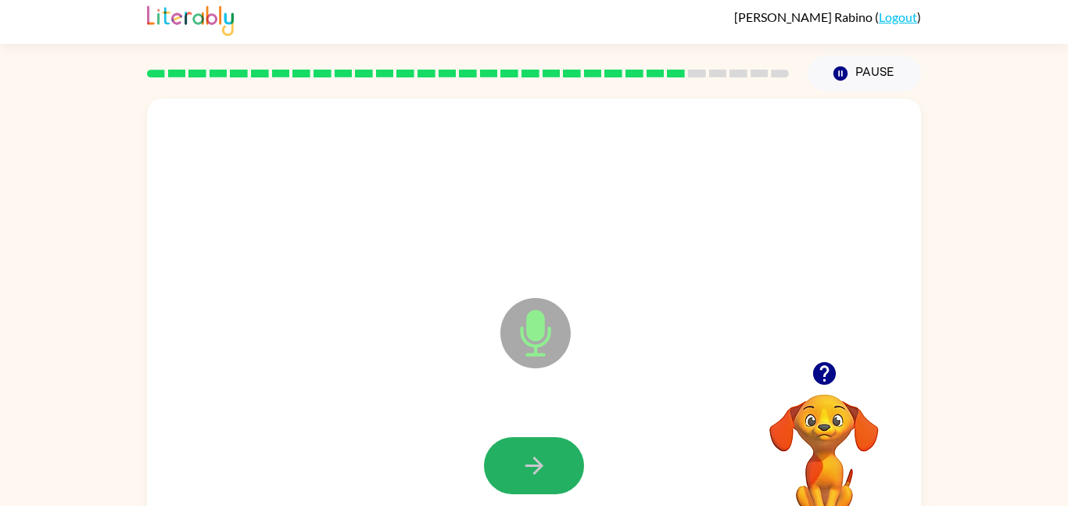
click at [533, 476] on icon "button" at bounding box center [534, 465] width 27 height 27
click at [536, 479] on button "button" at bounding box center [534, 465] width 100 height 57
click at [533, 477] on icon "button" at bounding box center [534, 465] width 27 height 27
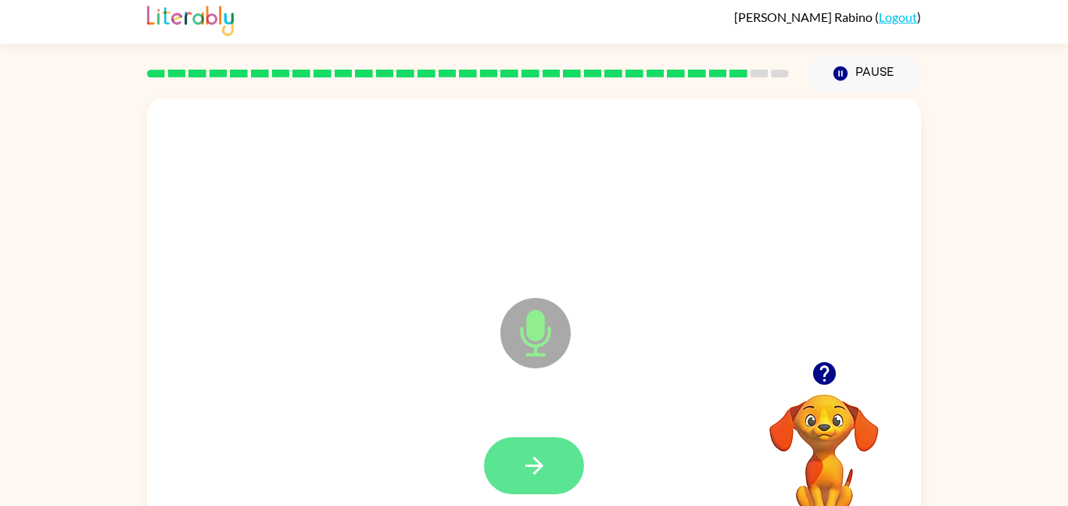
click at [539, 465] on icon "button" at bounding box center [533, 465] width 18 height 18
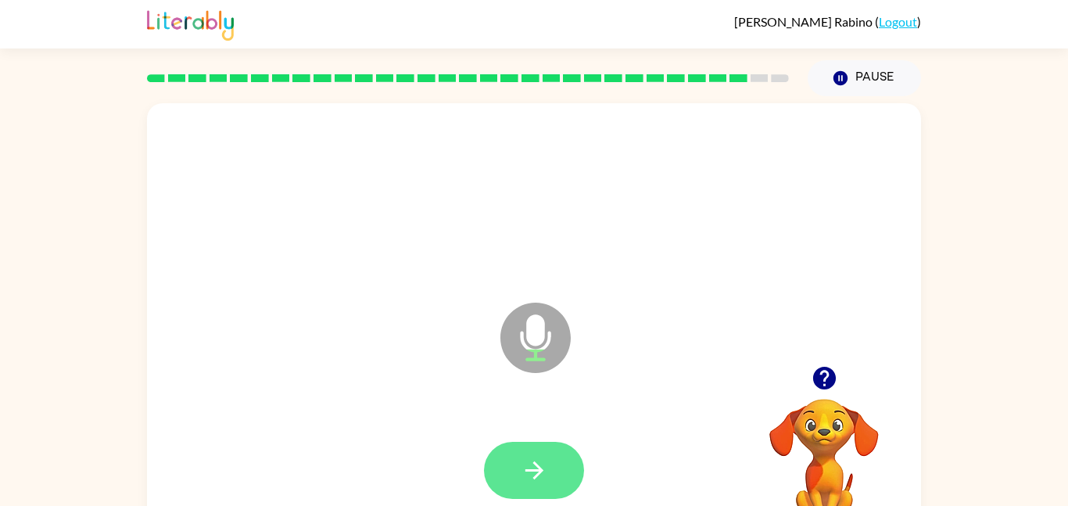
click at [521, 450] on button "button" at bounding box center [534, 470] width 100 height 57
click at [542, 478] on icon "button" at bounding box center [534, 469] width 27 height 27
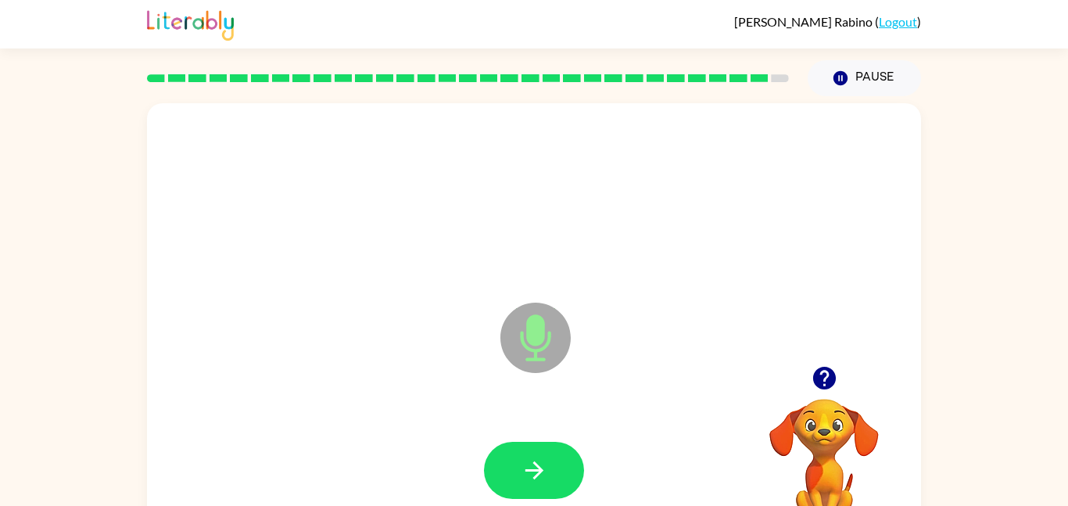
click at [483, 421] on div at bounding box center [534, 470] width 743 height 128
click at [510, 453] on button "button" at bounding box center [534, 470] width 100 height 57
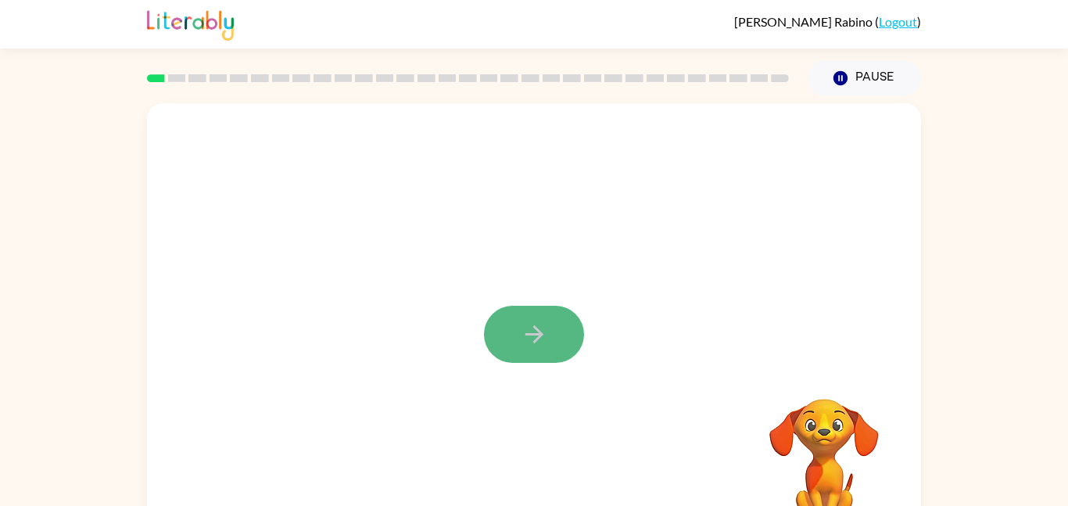
click at [541, 317] on button "button" at bounding box center [534, 334] width 100 height 57
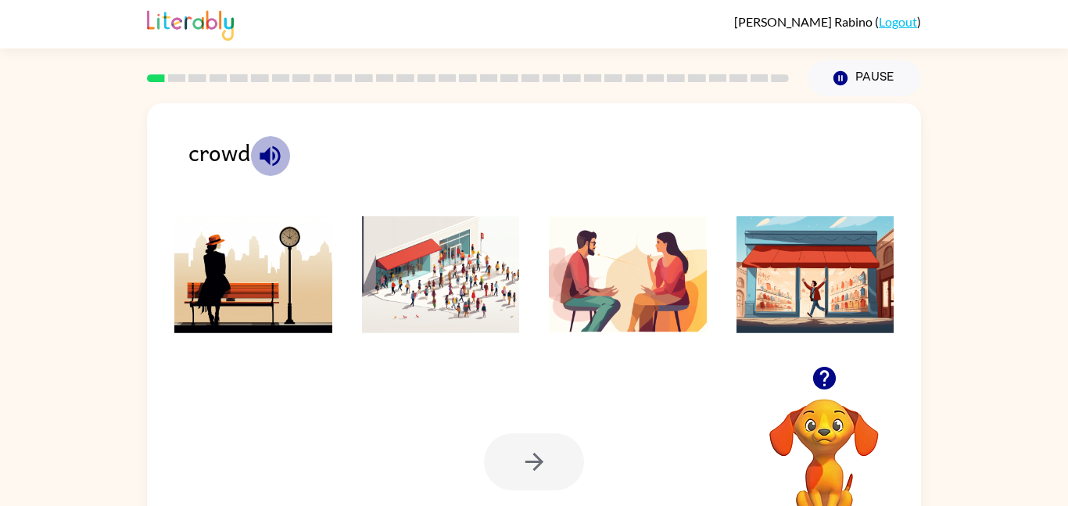
click at [263, 160] on icon "button" at bounding box center [269, 155] width 27 height 27
click at [398, 259] on img at bounding box center [441, 274] width 158 height 117
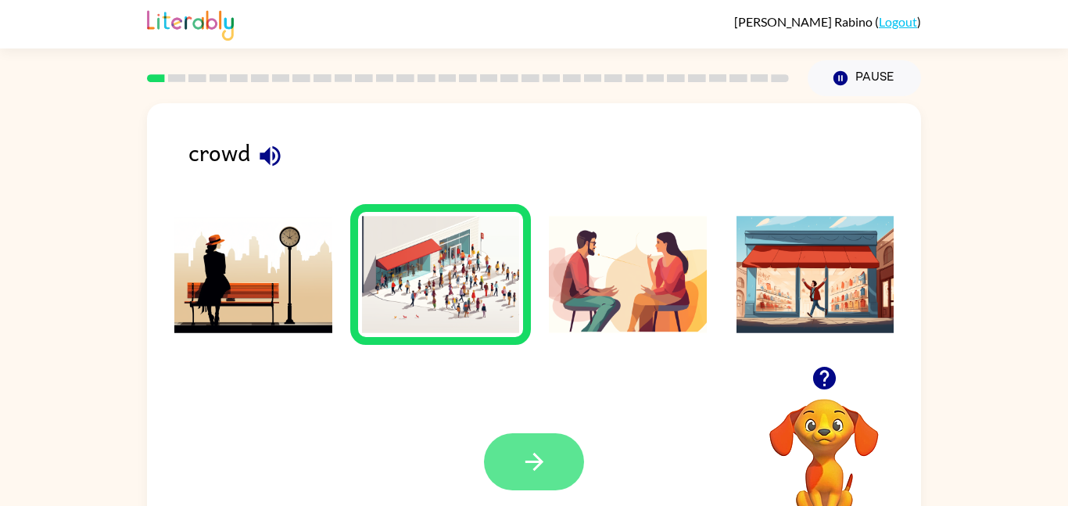
click at [542, 449] on icon "button" at bounding box center [534, 461] width 27 height 27
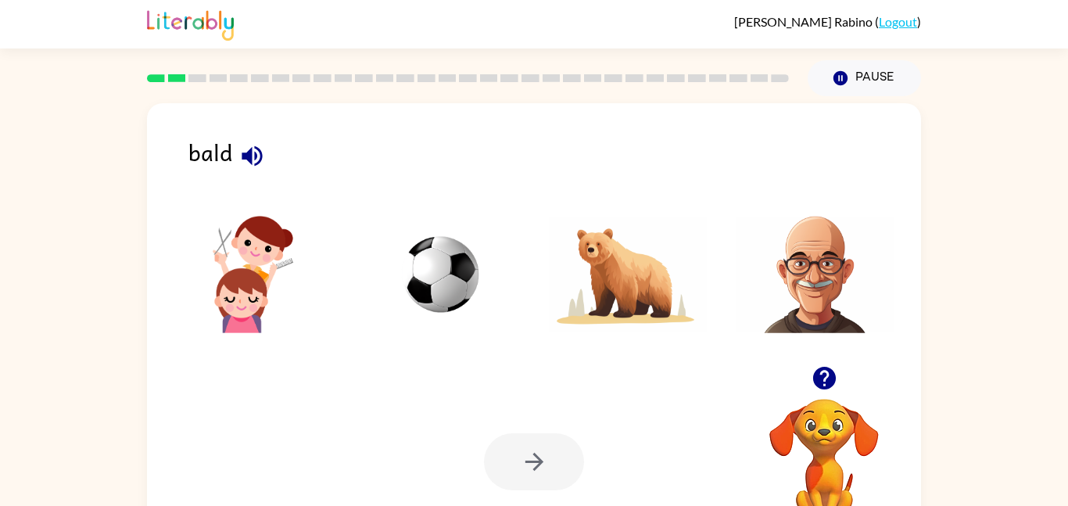
click at [432, 285] on img at bounding box center [441, 274] width 158 height 117
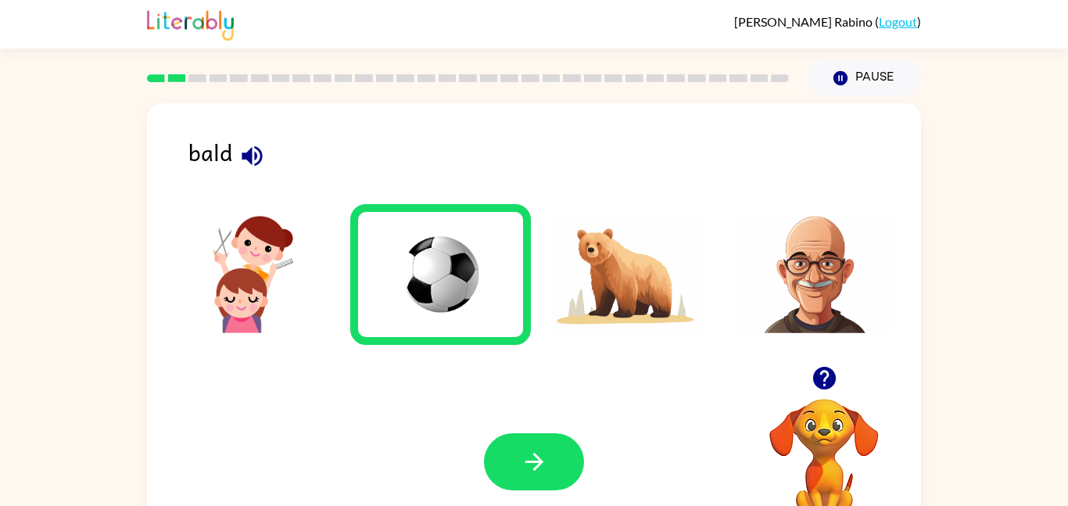
click at [808, 285] on img at bounding box center [815, 274] width 158 height 117
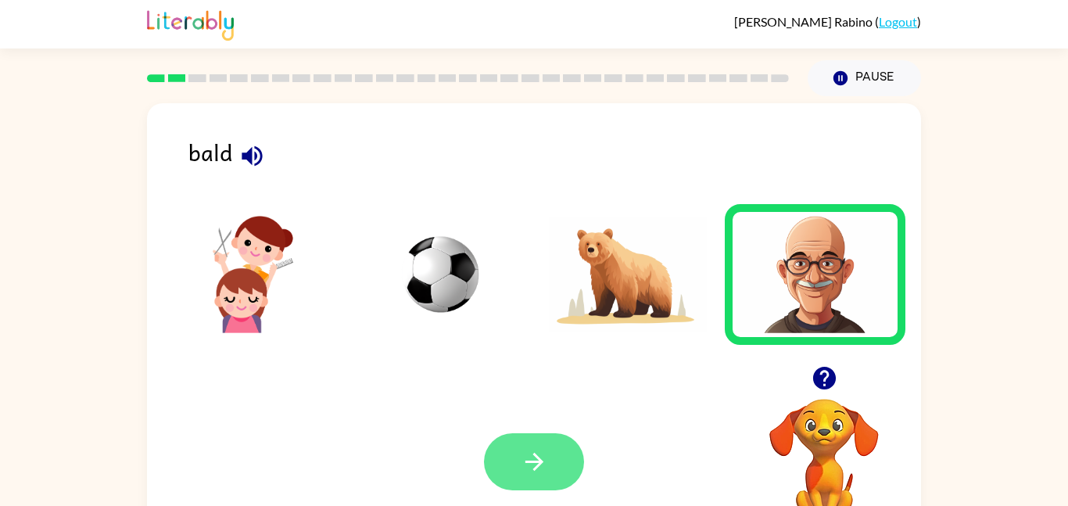
click at [549, 462] on button "button" at bounding box center [534, 461] width 100 height 57
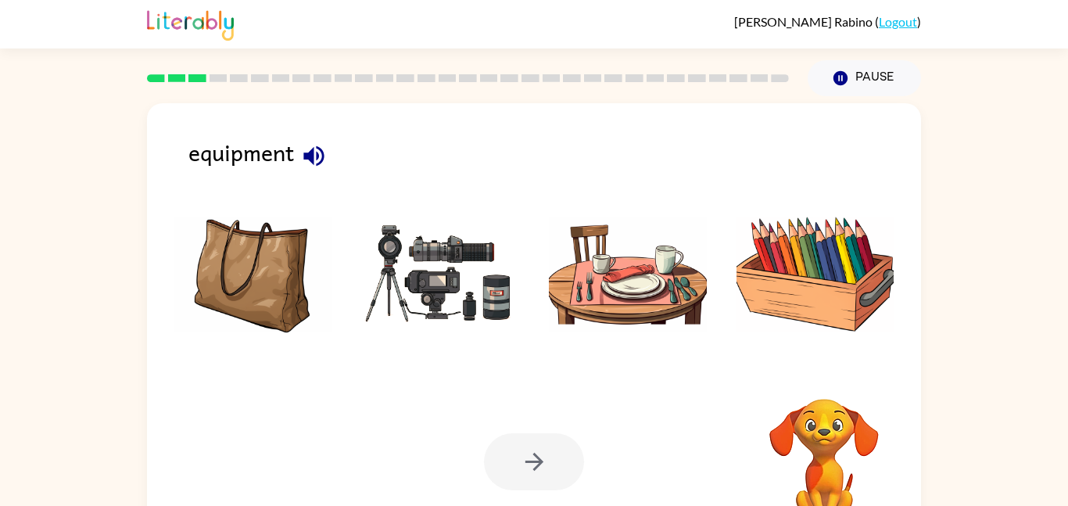
click at [560, 461] on div at bounding box center [534, 461] width 100 height 57
click at [442, 271] on img at bounding box center [441, 274] width 158 height 117
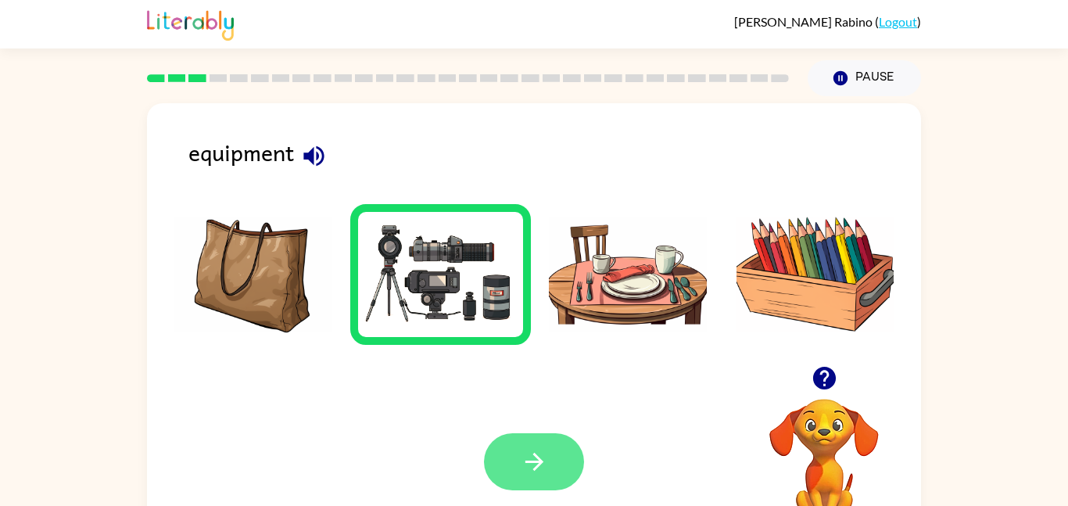
click at [533, 465] on icon "button" at bounding box center [534, 461] width 27 height 27
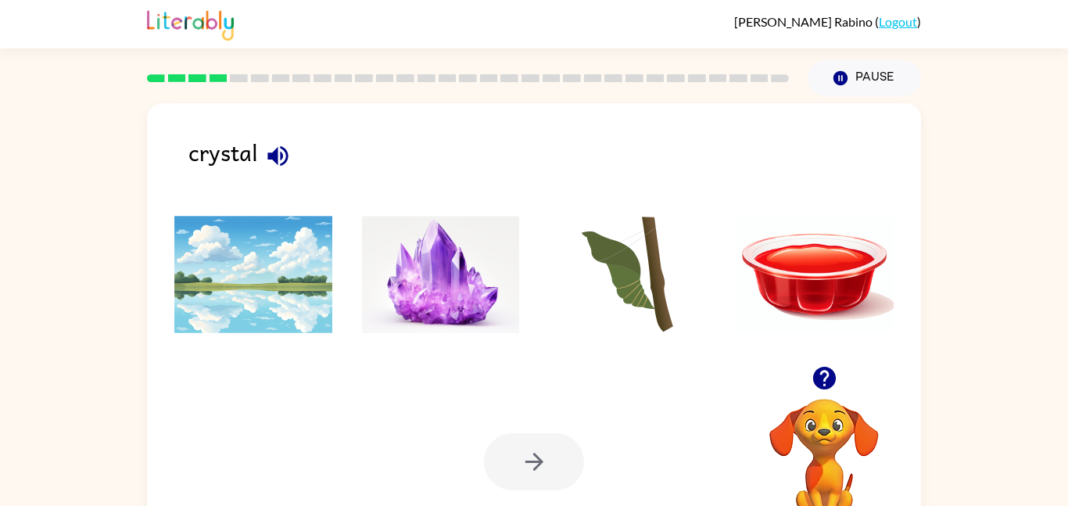
click at [446, 274] on img at bounding box center [441, 274] width 158 height 117
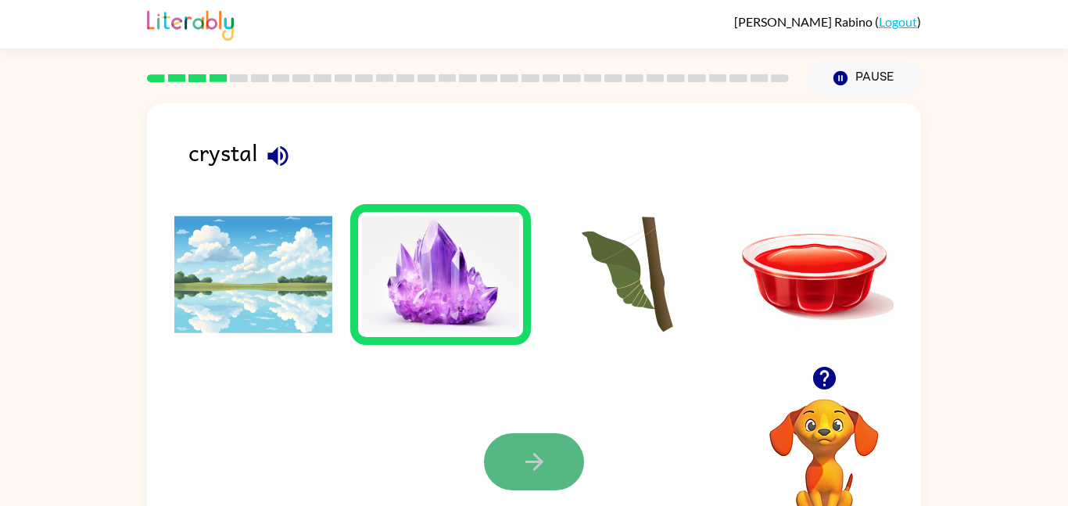
click at [538, 453] on icon "button" at bounding box center [534, 461] width 27 height 27
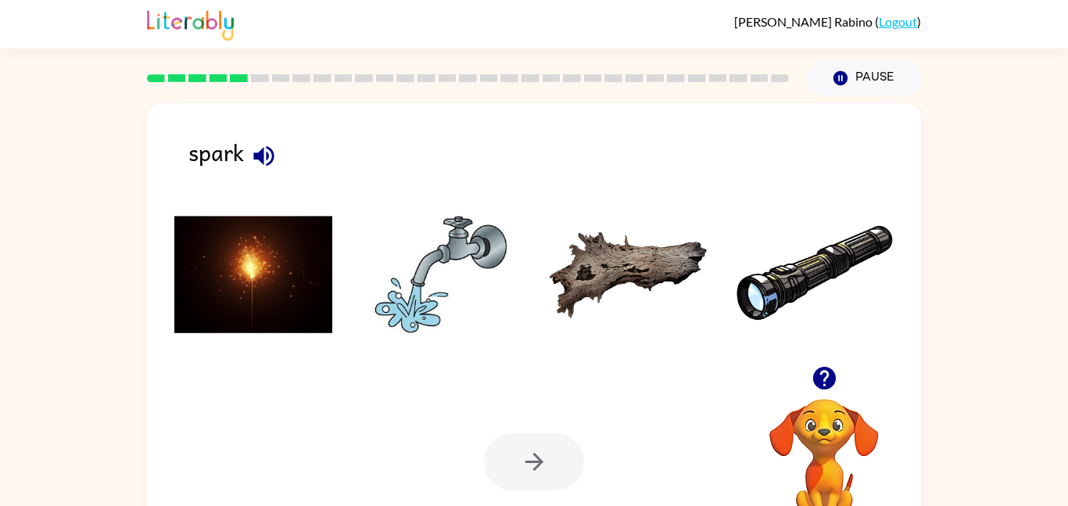
click at [199, 254] on img at bounding box center [253, 274] width 158 height 117
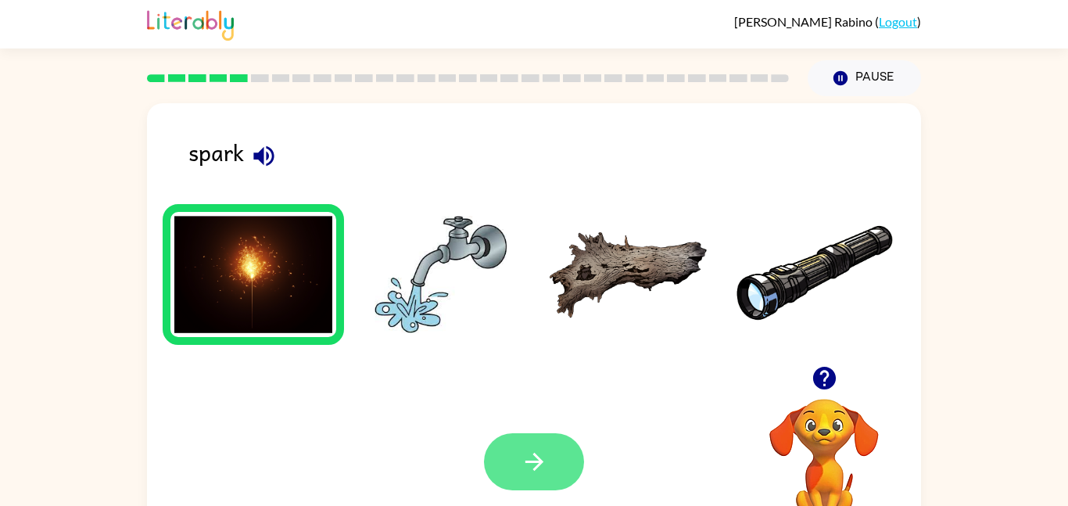
click at [578, 446] on button "button" at bounding box center [534, 461] width 100 height 57
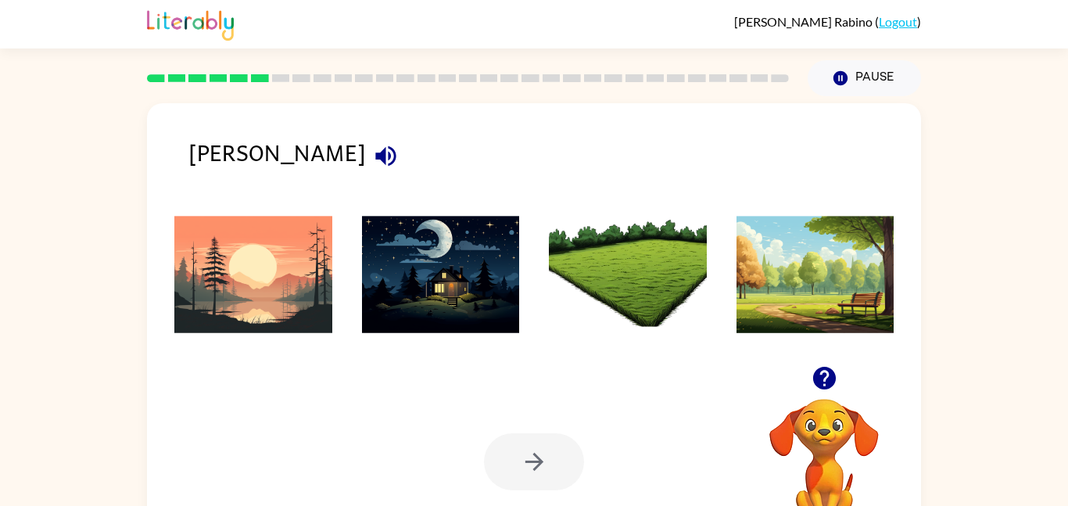
click at [421, 229] on img at bounding box center [441, 274] width 158 height 117
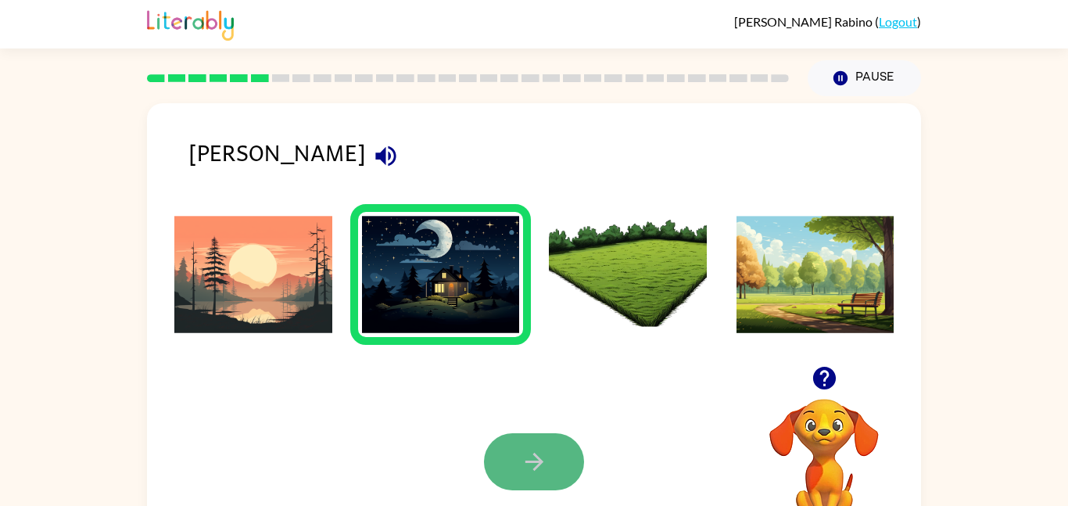
click at [557, 465] on button "button" at bounding box center [534, 461] width 100 height 57
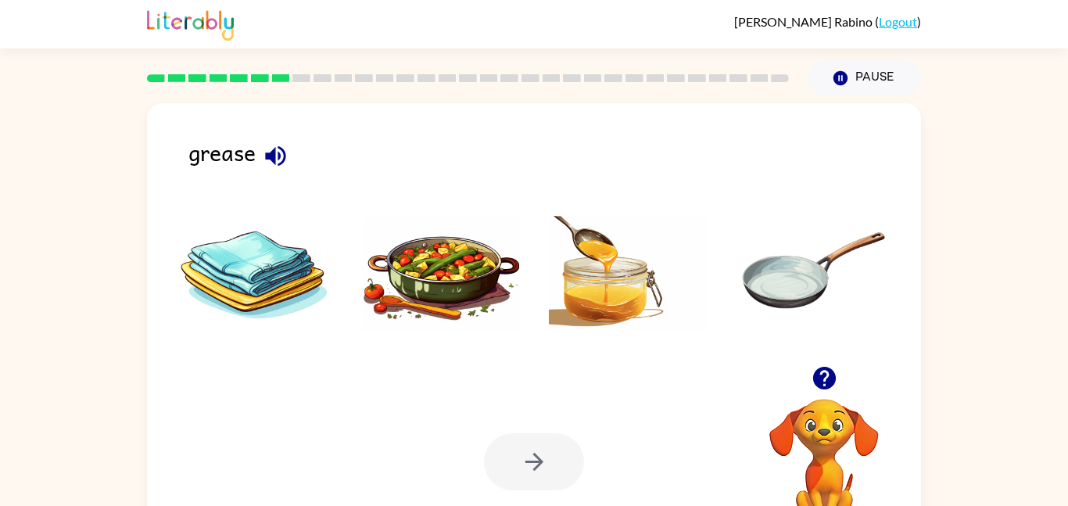
click at [342, 257] on li at bounding box center [253, 274] width 181 height 141
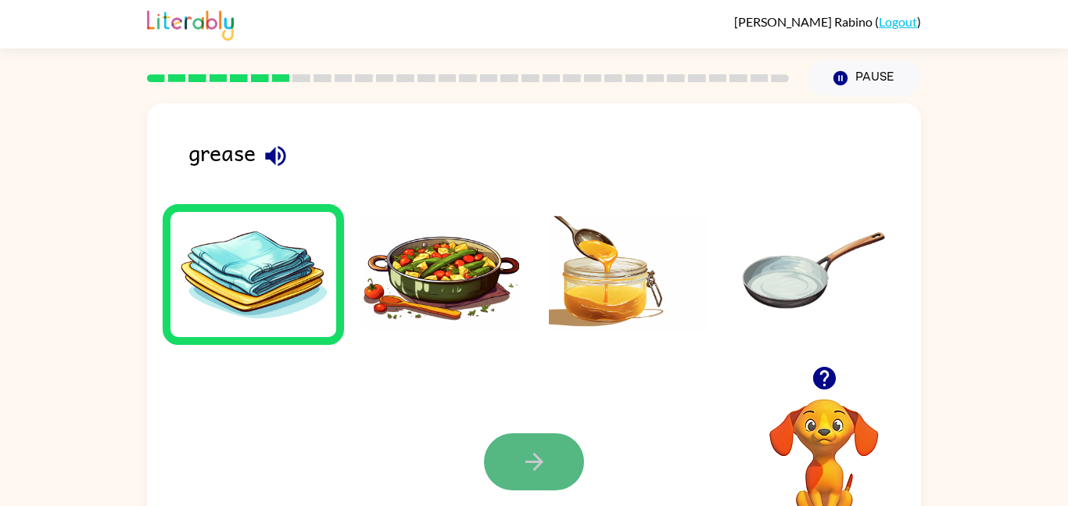
click at [509, 446] on button "button" at bounding box center [534, 461] width 100 height 57
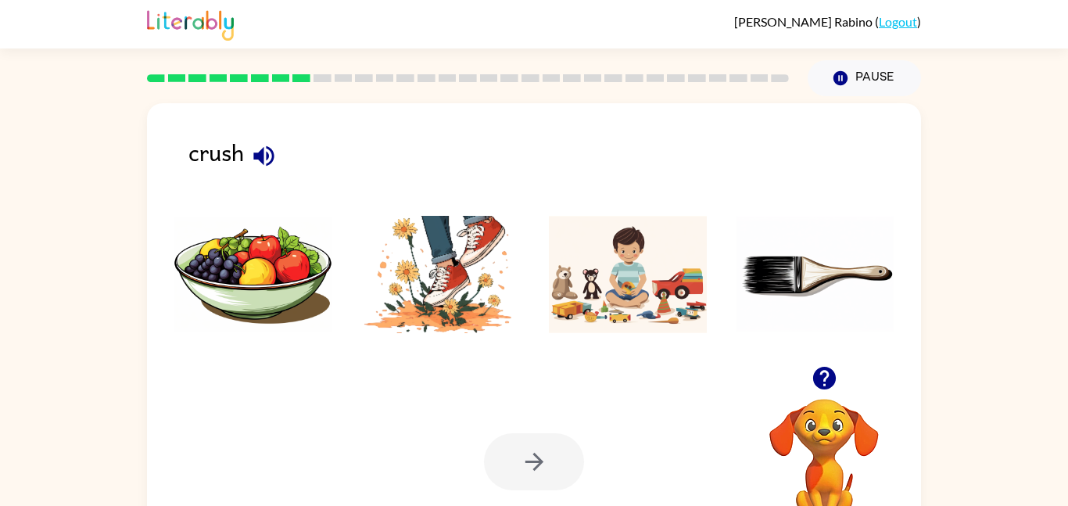
click at [481, 289] on img at bounding box center [441, 274] width 158 height 117
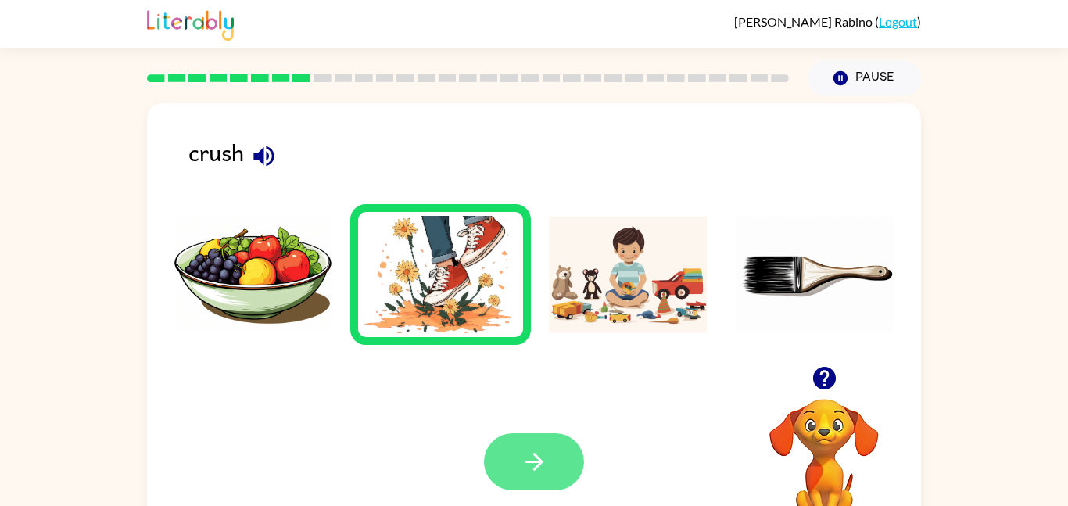
click at [492, 462] on button "button" at bounding box center [534, 461] width 100 height 57
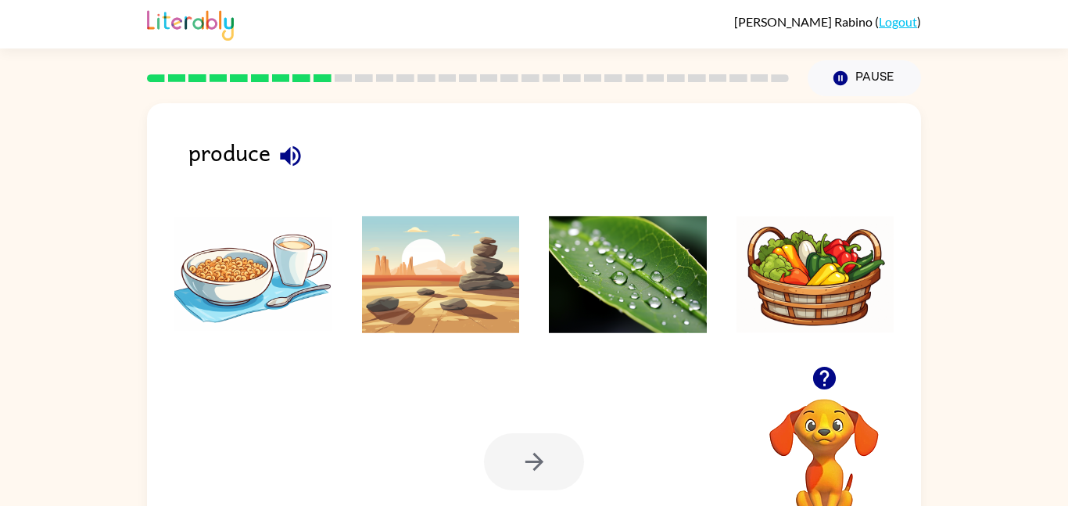
click at [560, 295] on img at bounding box center [628, 274] width 158 height 117
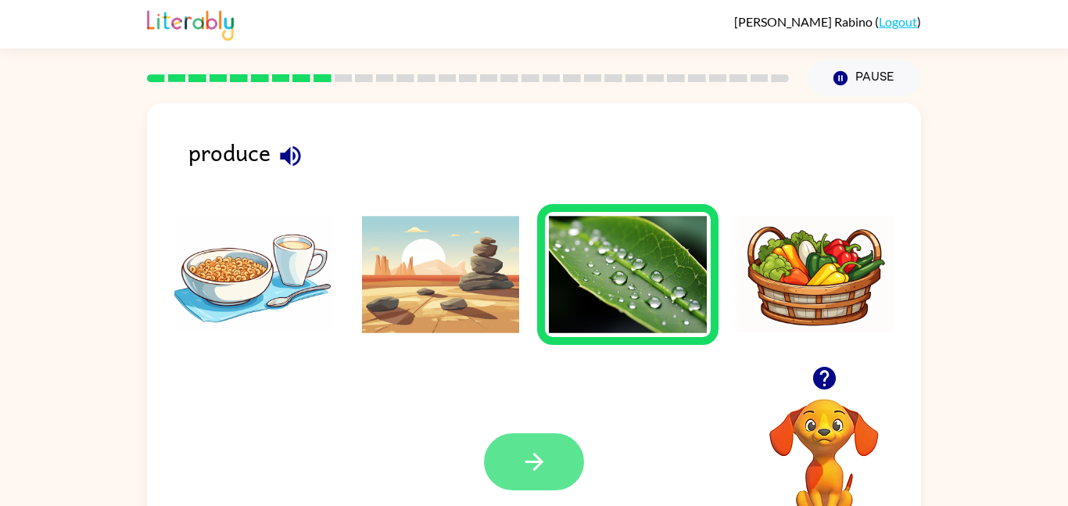
click at [545, 480] on button "button" at bounding box center [534, 461] width 100 height 57
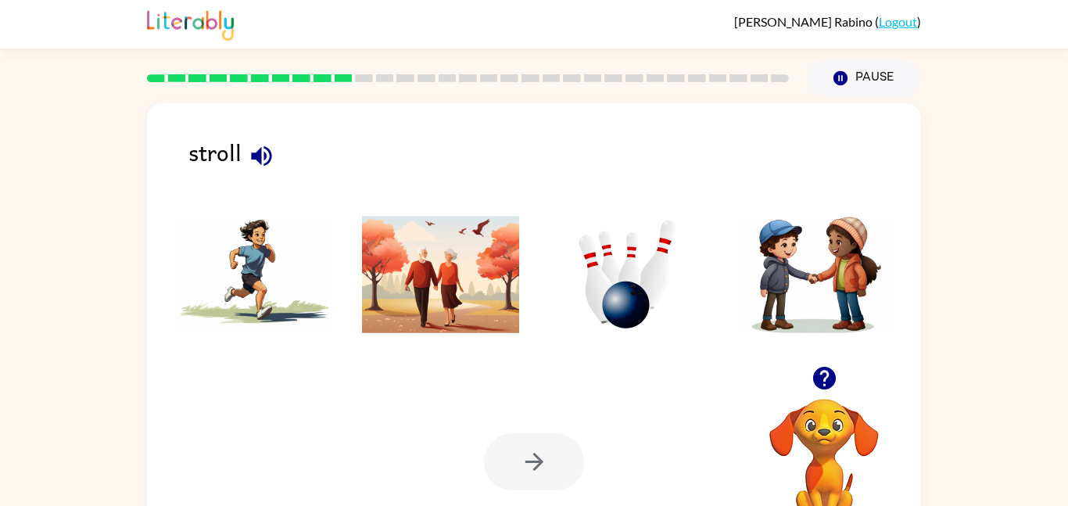
click at [439, 310] on img at bounding box center [441, 274] width 158 height 117
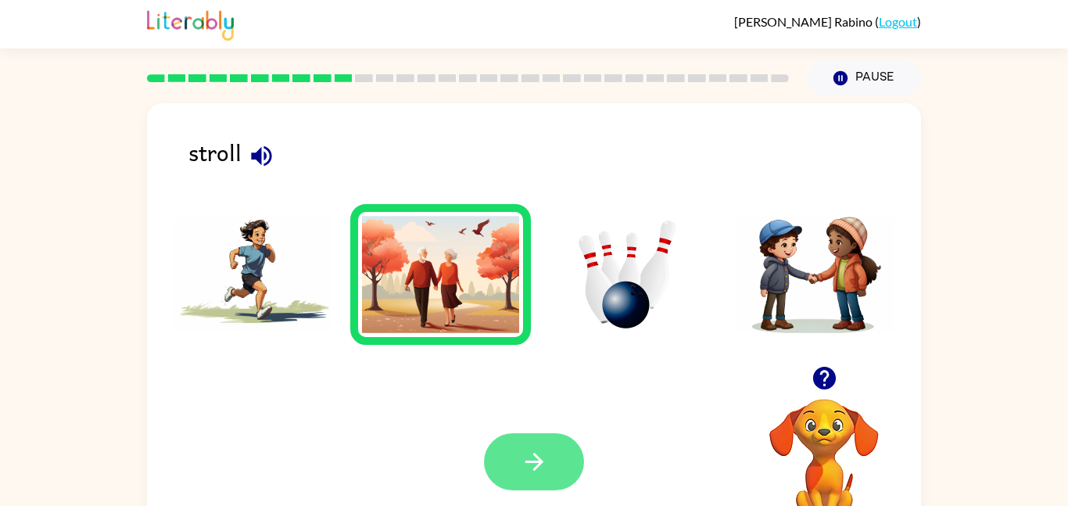
click at [547, 464] on icon "button" at bounding box center [534, 461] width 27 height 27
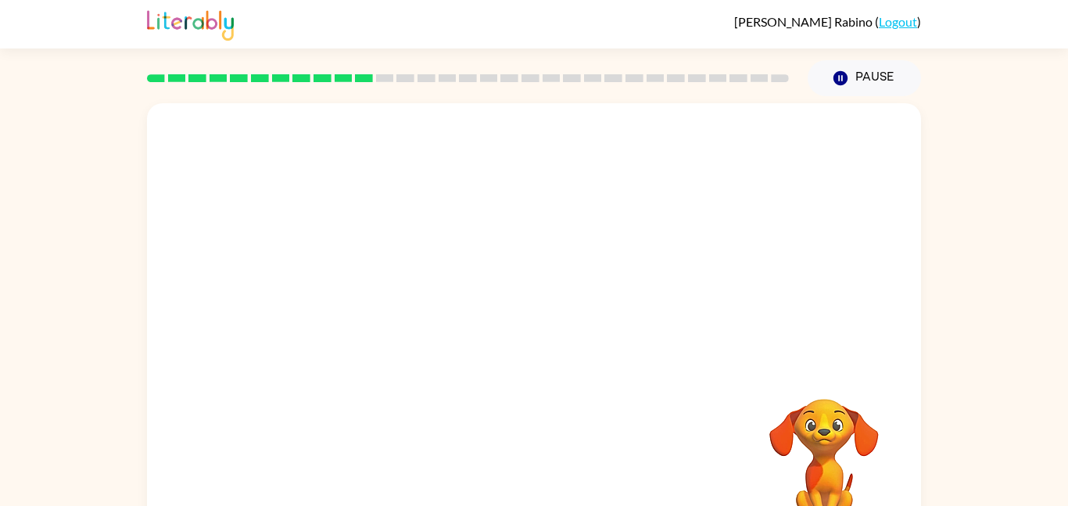
click at [581, 289] on video "Your browser must support playing .mp4 files to use Literably. Please try using…" at bounding box center [534, 234] width 774 height 263
click at [579, 285] on video "Your browser must support playing .mp4 files to use Literably. Please try using…" at bounding box center [534, 234] width 774 height 263
click at [557, 294] on div at bounding box center [534, 326] width 774 height 446
click at [548, 313] on button "button" at bounding box center [534, 334] width 100 height 57
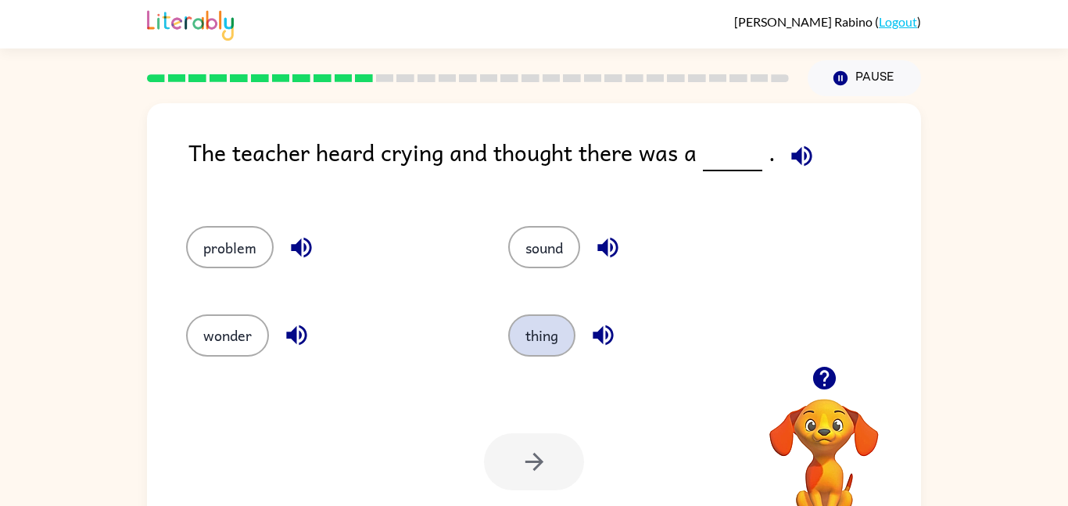
click at [546, 353] on button "thing" at bounding box center [541, 335] width 67 height 42
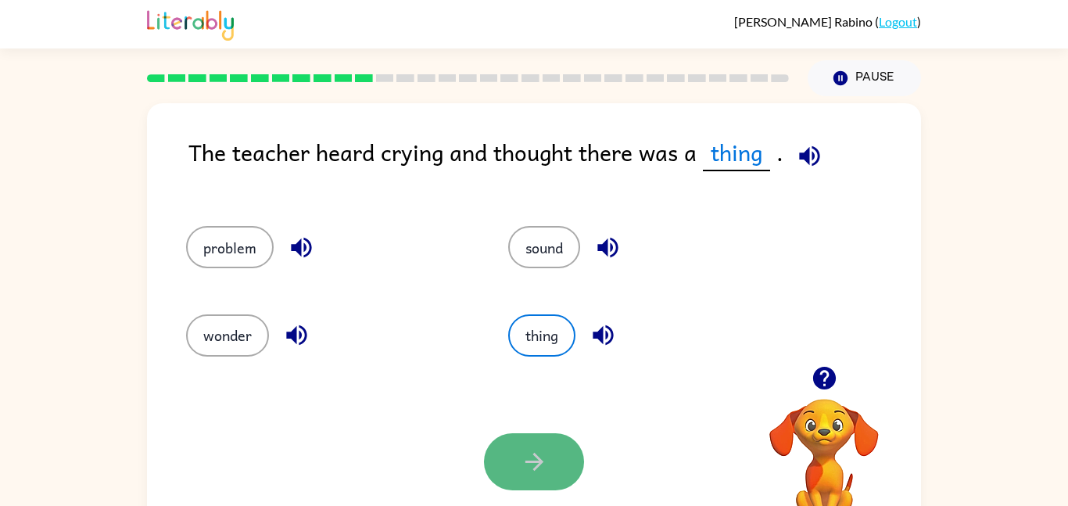
click at [516, 477] on button "button" at bounding box center [534, 461] width 100 height 57
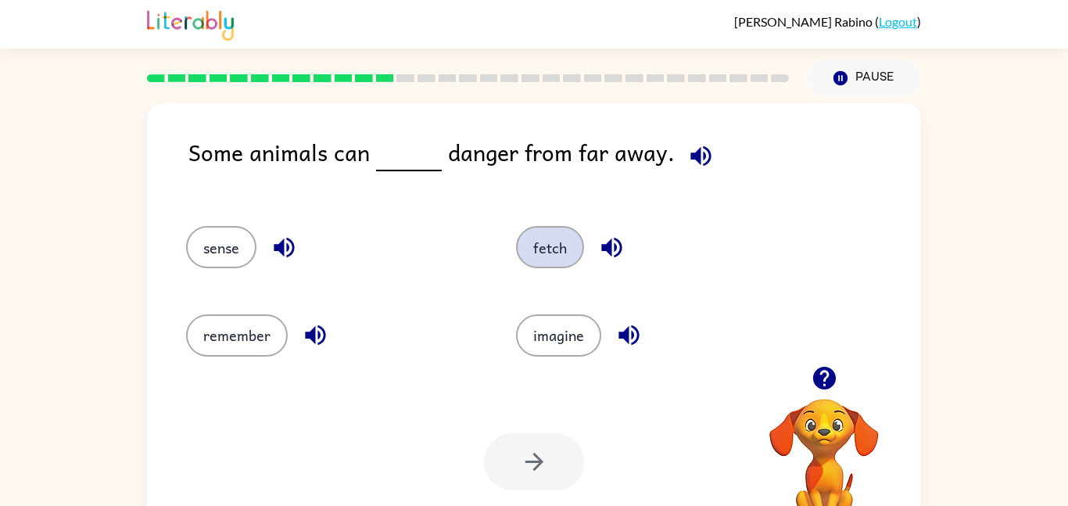
click at [519, 249] on button "fetch" at bounding box center [550, 247] width 68 height 42
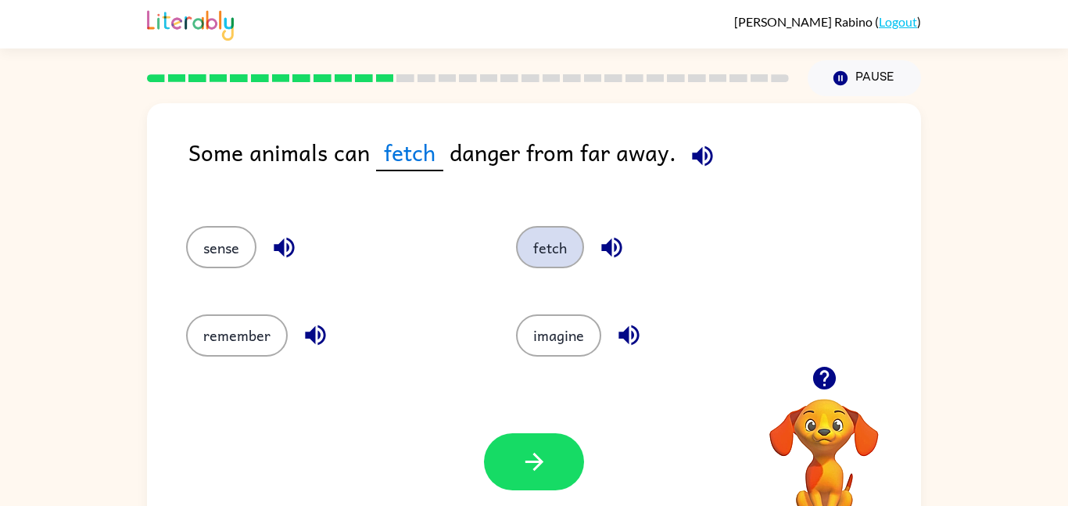
click at [553, 238] on button "fetch" at bounding box center [550, 247] width 68 height 42
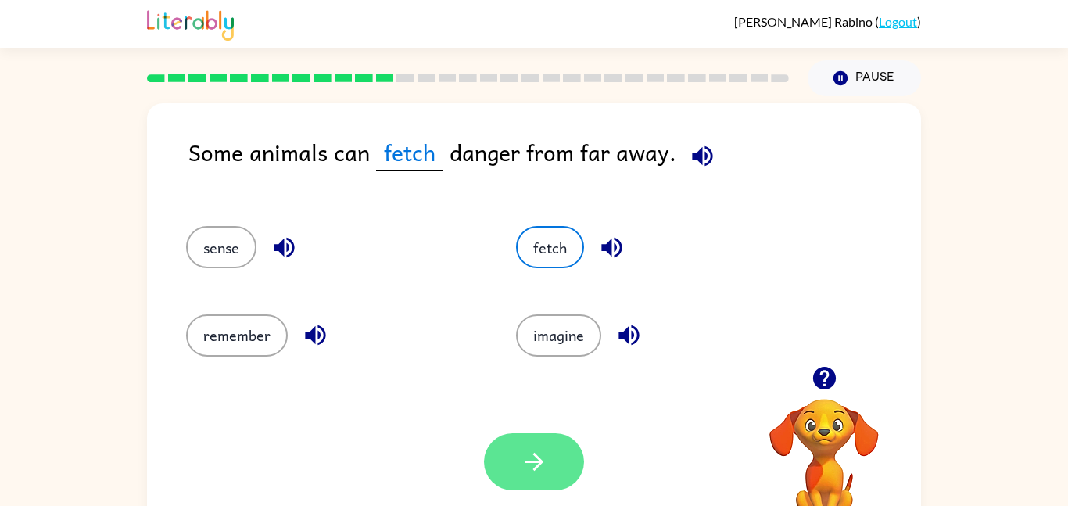
click at [558, 460] on button "button" at bounding box center [534, 461] width 100 height 57
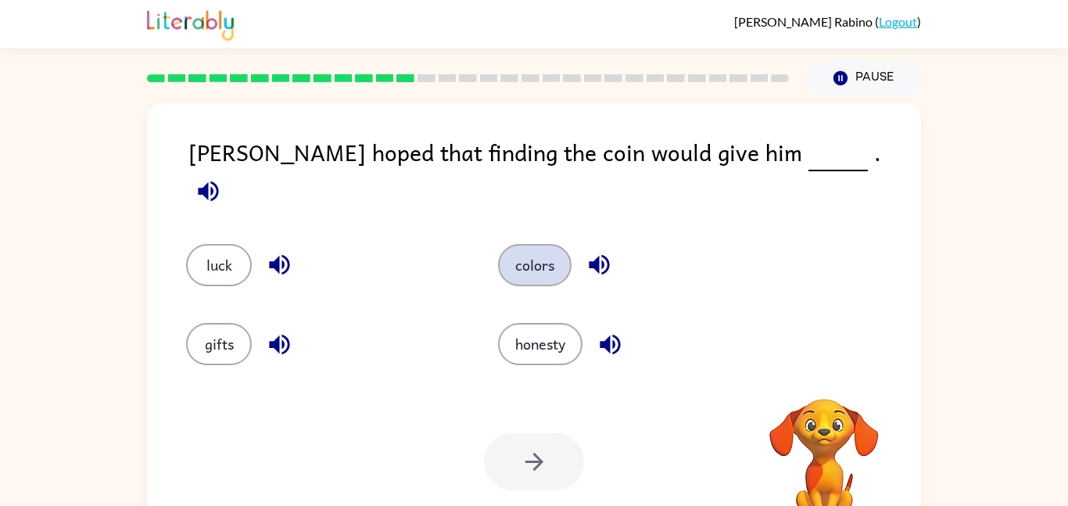
click at [539, 258] on button "colors" at bounding box center [534, 265] width 73 height 42
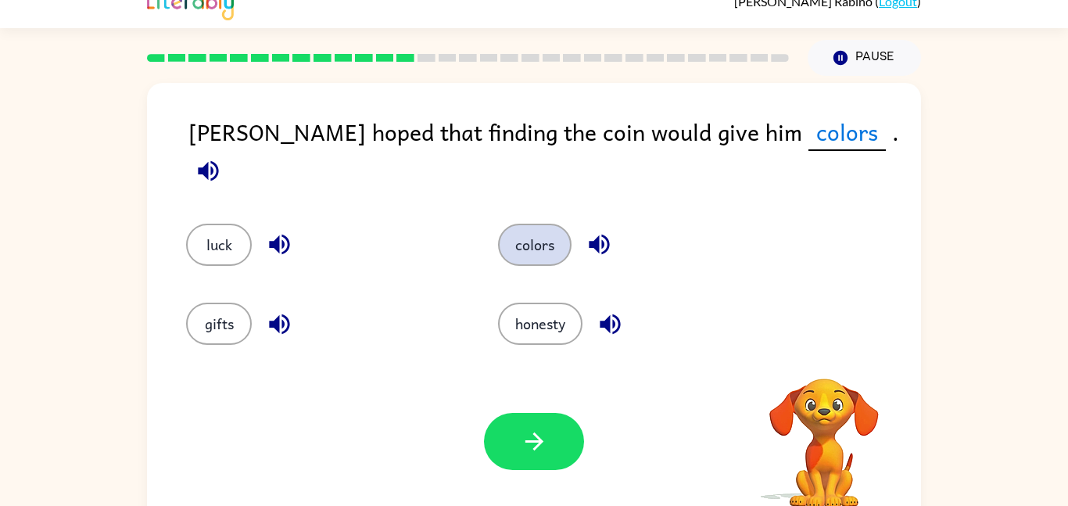
scroll to position [27, 0]
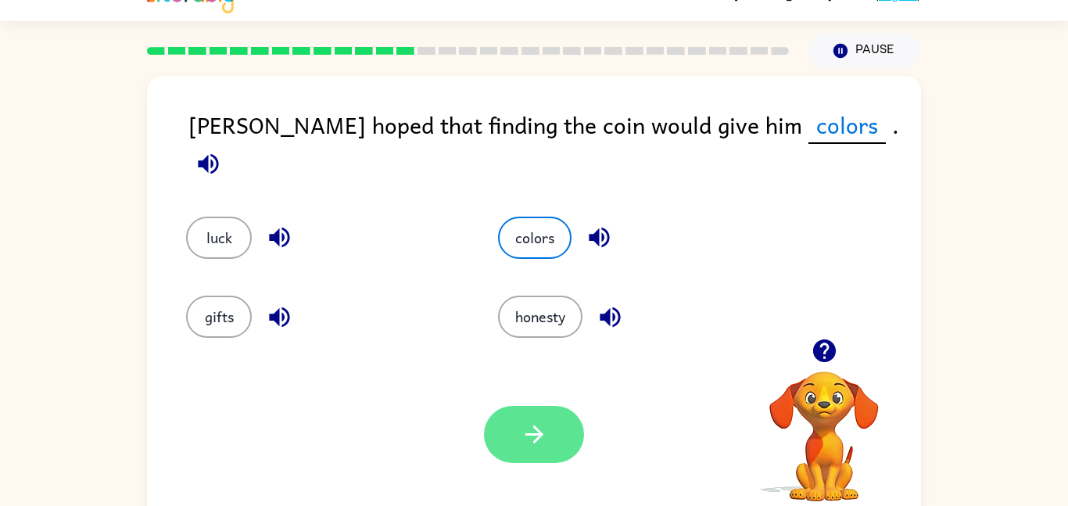
click at [531, 415] on button "button" at bounding box center [534, 434] width 100 height 57
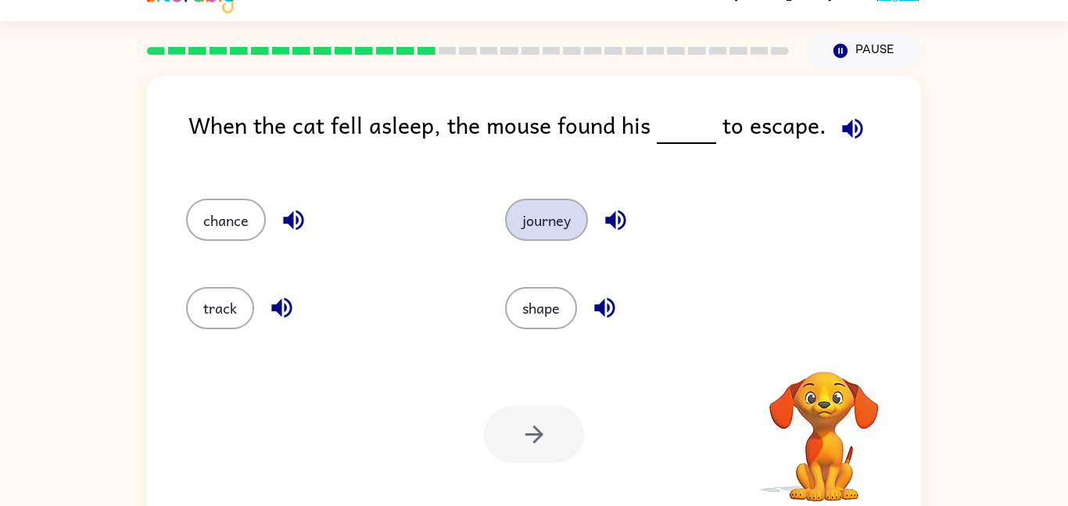
click at [571, 218] on button "journey" at bounding box center [546, 220] width 83 height 42
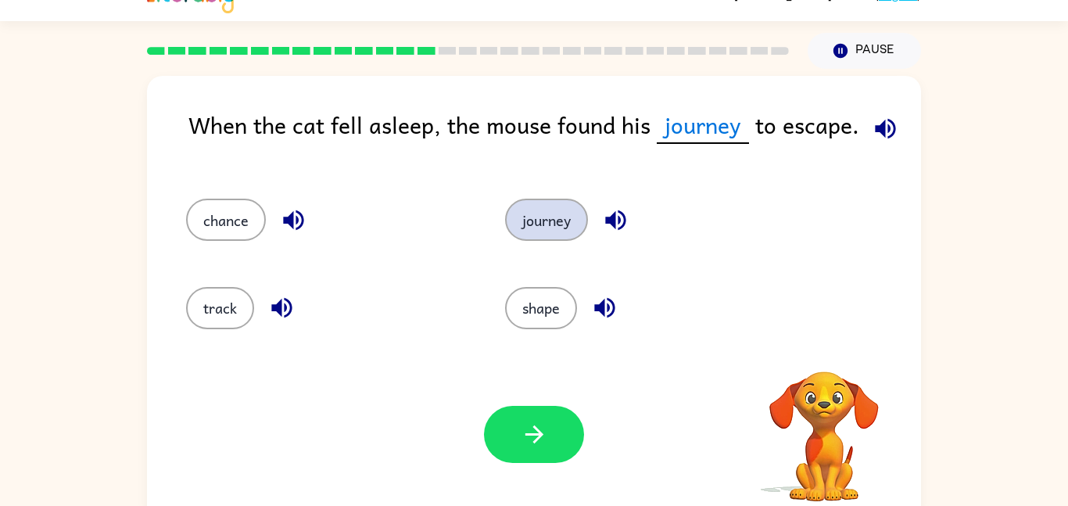
click at [505, 199] on button "journey" at bounding box center [546, 220] width 83 height 42
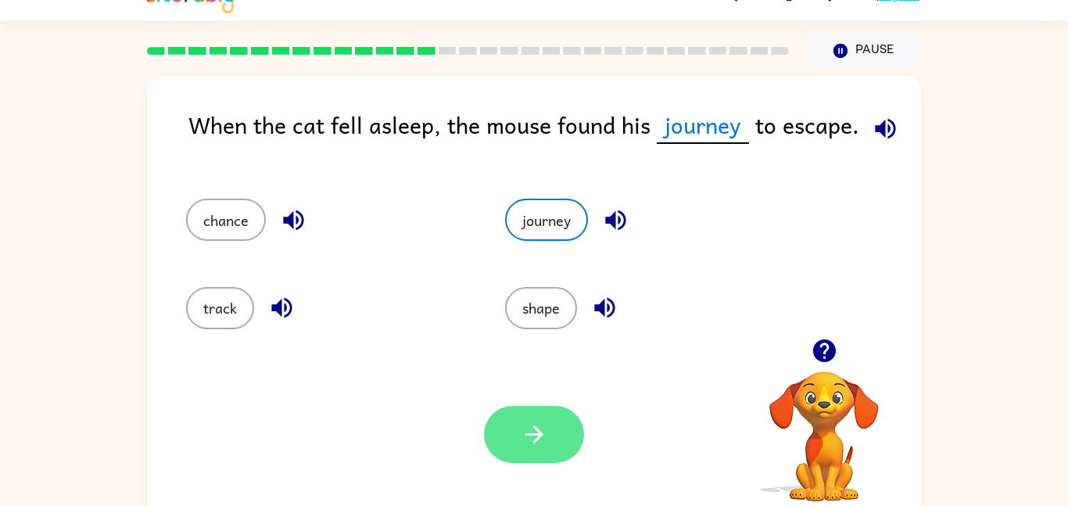
click at [545, 449] on button "button" at bounding box center [534, 434] width 100 height 57
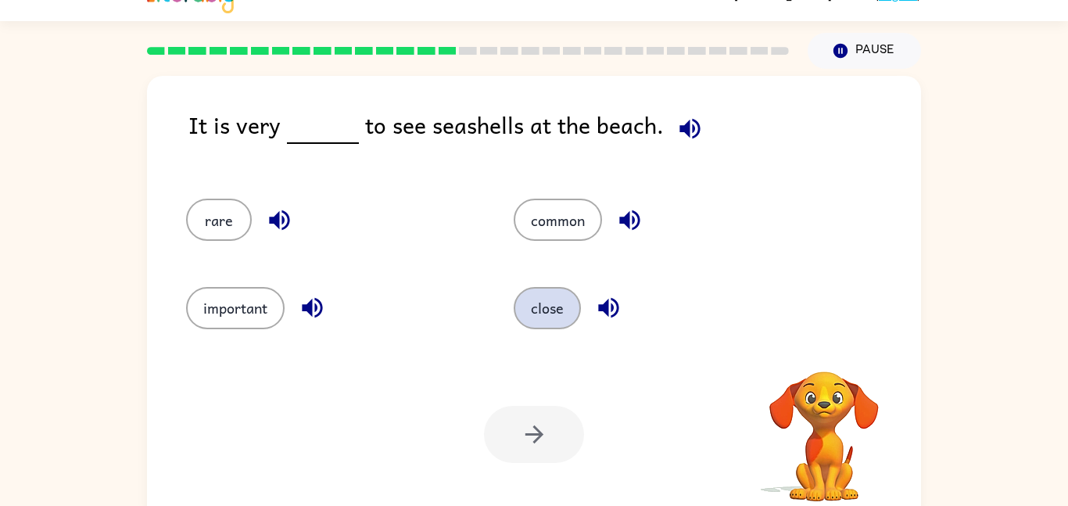
click at [547, 288] on button "close" at bounding box center [547, 308] width 67 height 42
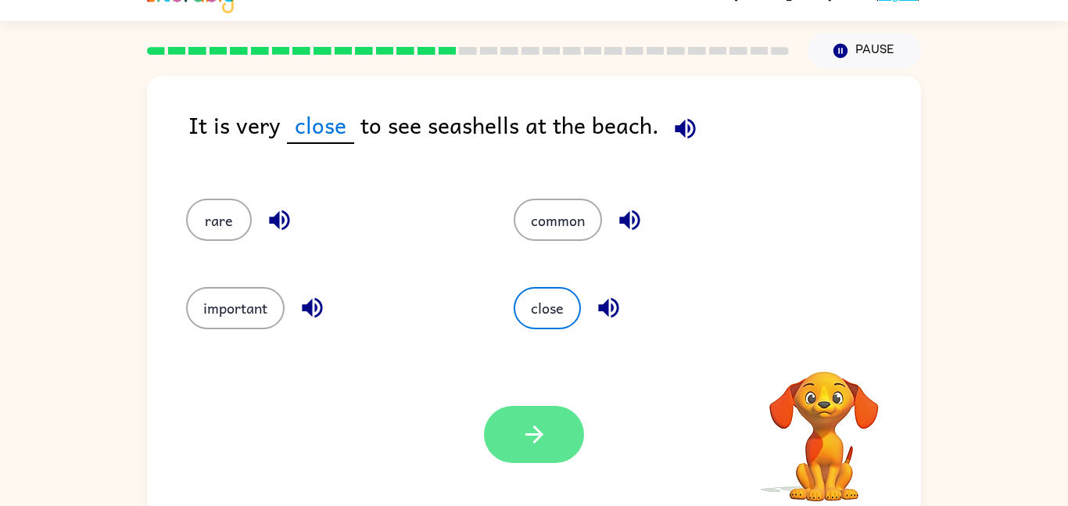
click at [539, 446] on icon "button" at bounding box center [534, 434] width 27 height 27
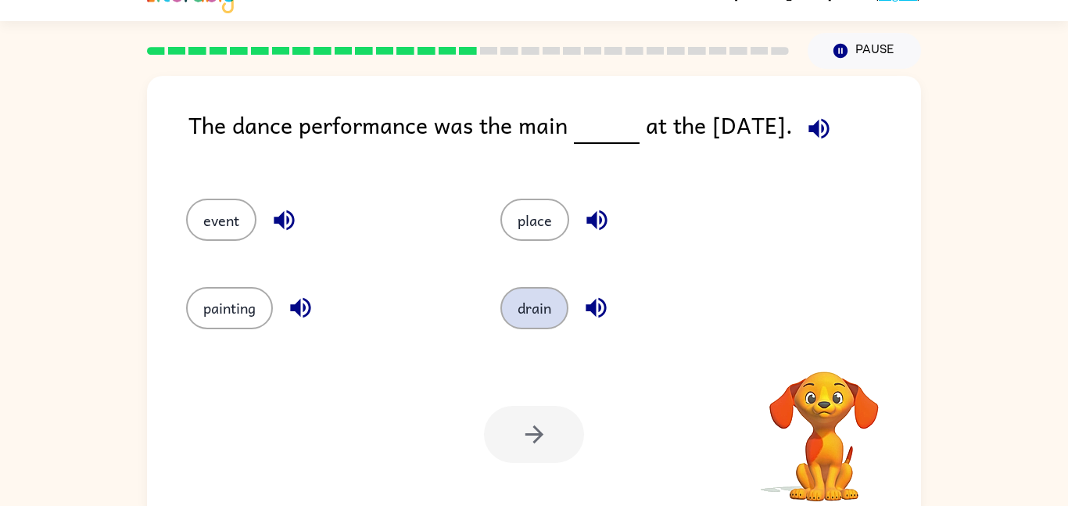
click at [562, 306] on button "drain" at bounding box center [534, 308] width 68 height 42
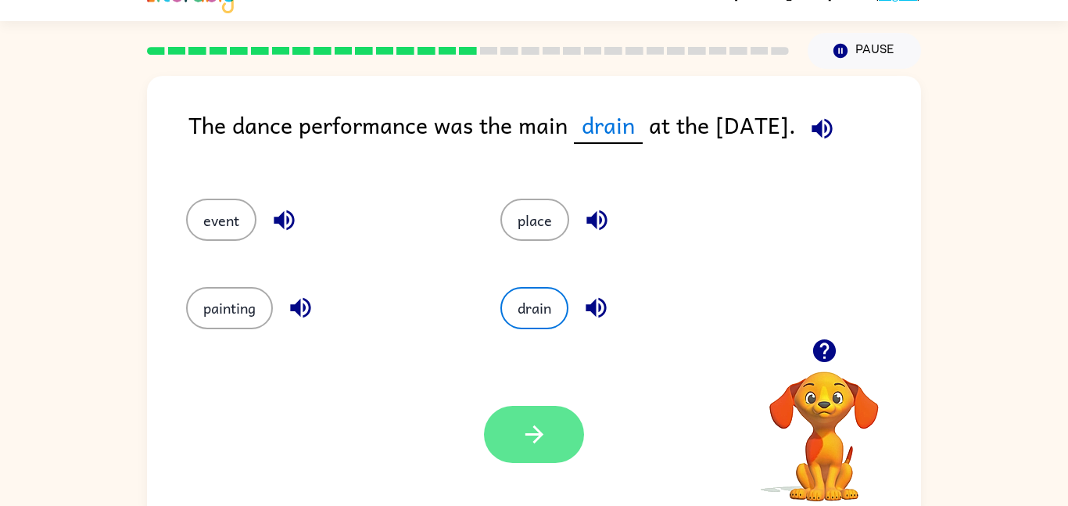
click at [532, 418] on button "button" at bounding box center [534, 434] width 100 height 57
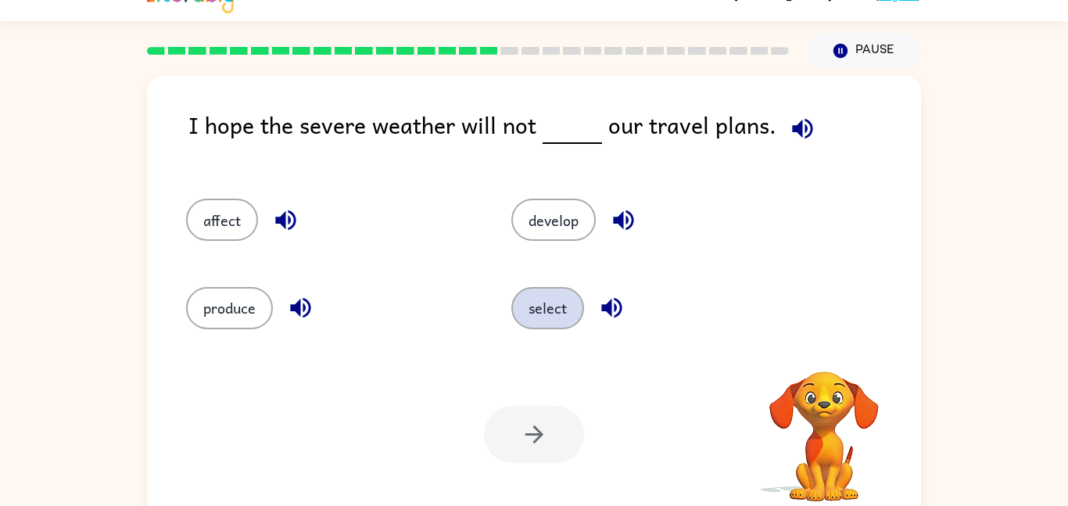
click at [546, 302] on button "select" at bounding box center [547, 308] width 73 height 42
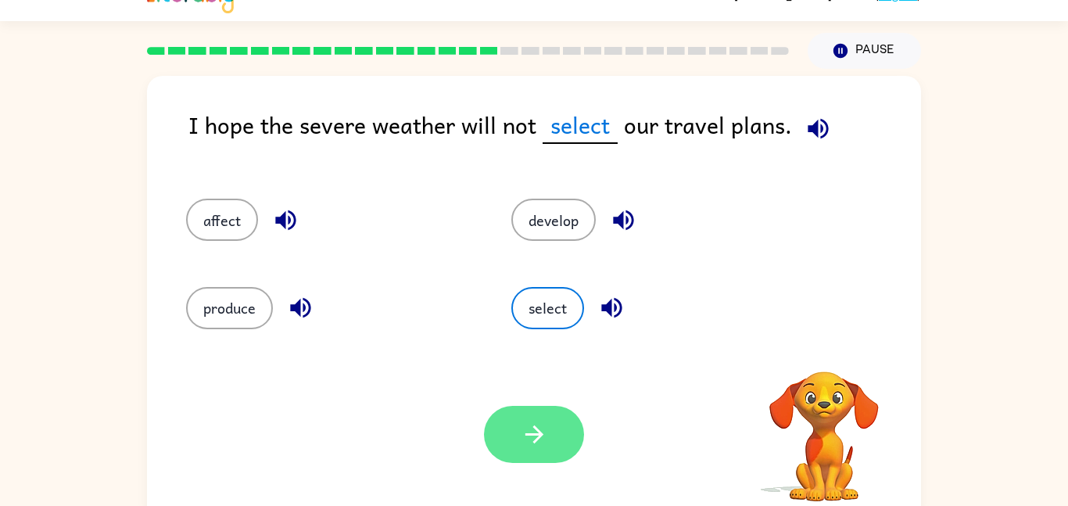
click at [548, 424] on button "button" at bounding box center [534, 434] width 100 height 57
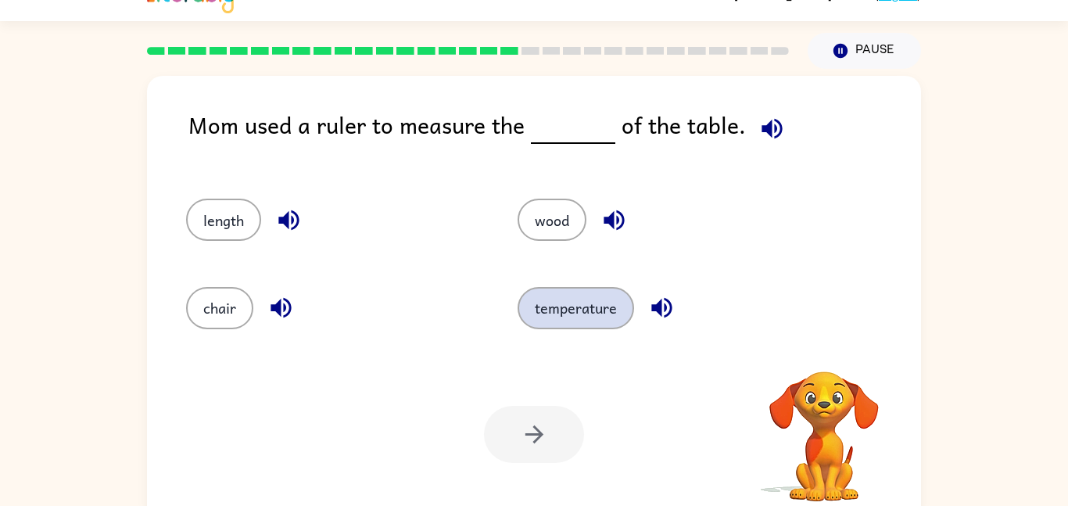
click at [566, 304] on button "temperature" at bounding box center [575, 308] width 116 height 42
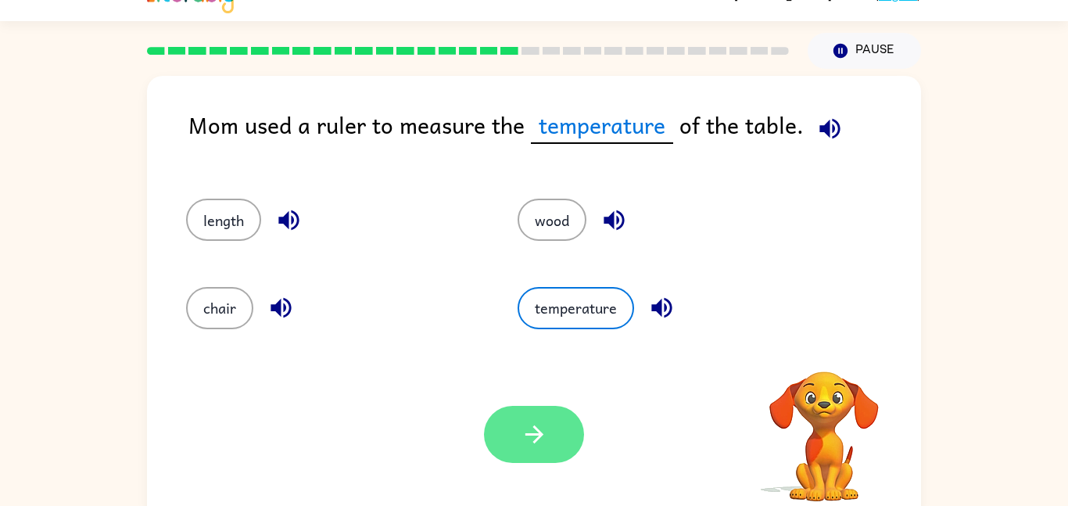
click at [553, 425] on button "button" at bounding box center [534, 434] width 100 height 57
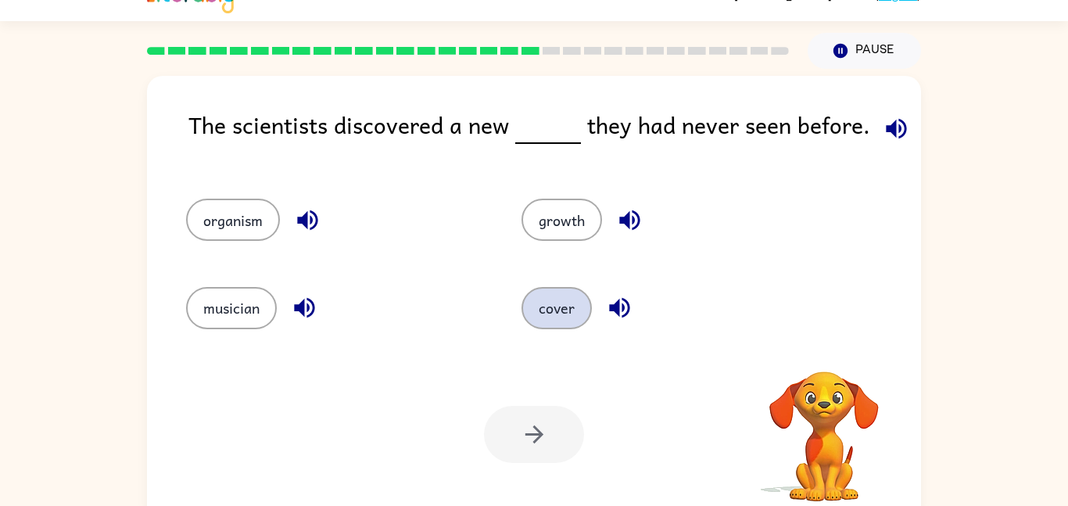
click at [561, 301] on button "cover" at bounding box center [556, 308] width 70 height 42
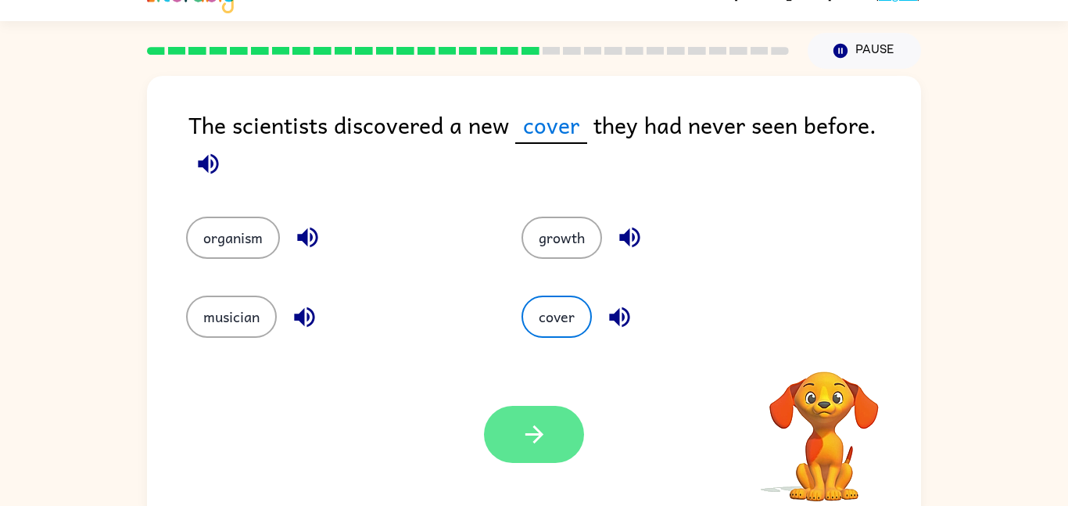
click at [540, 435] on icon "button" at bounding box center [533, 434] width 18 height 18
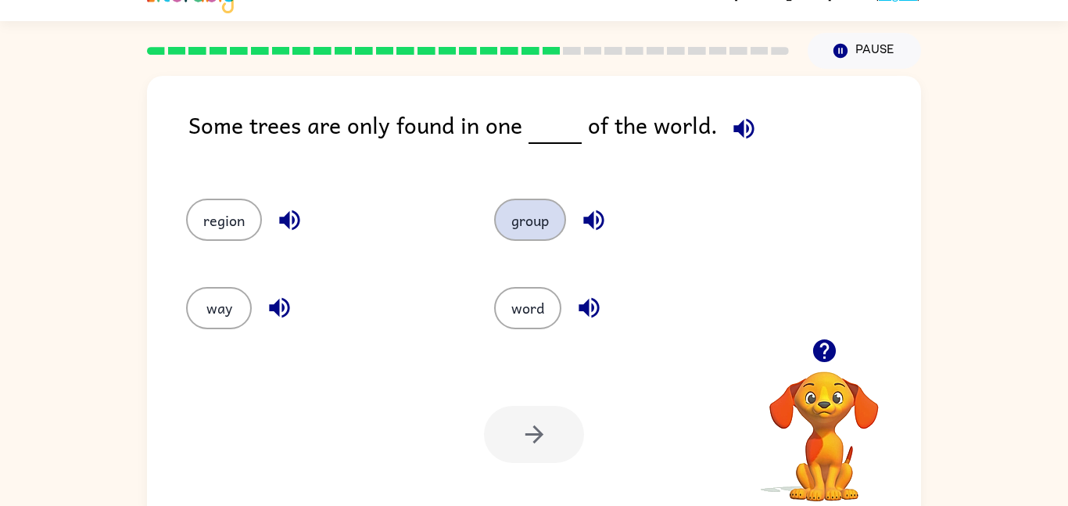
click at [514, 199] on button "group" at bounding box center [530, 220] width 72 height 42
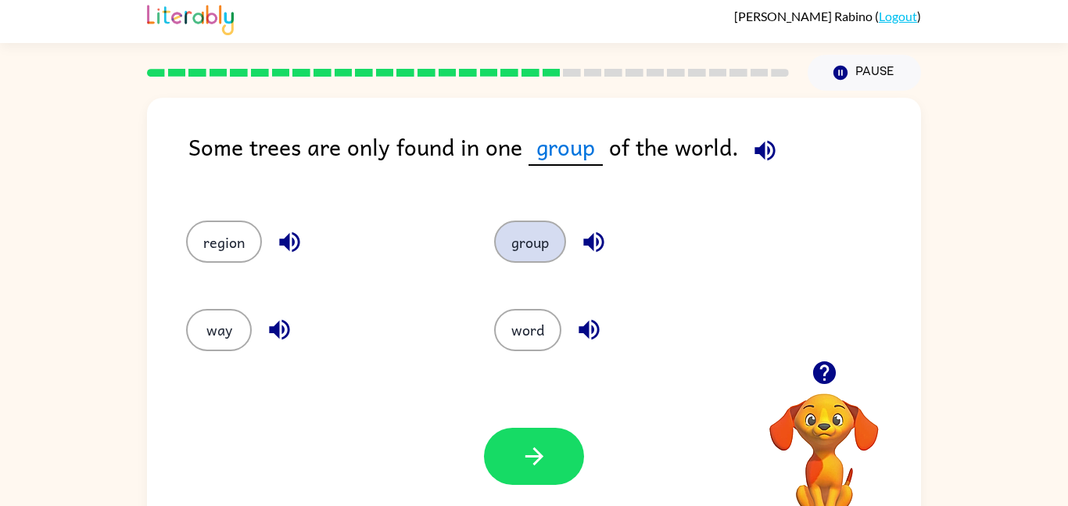
scroll to position [0, 0]
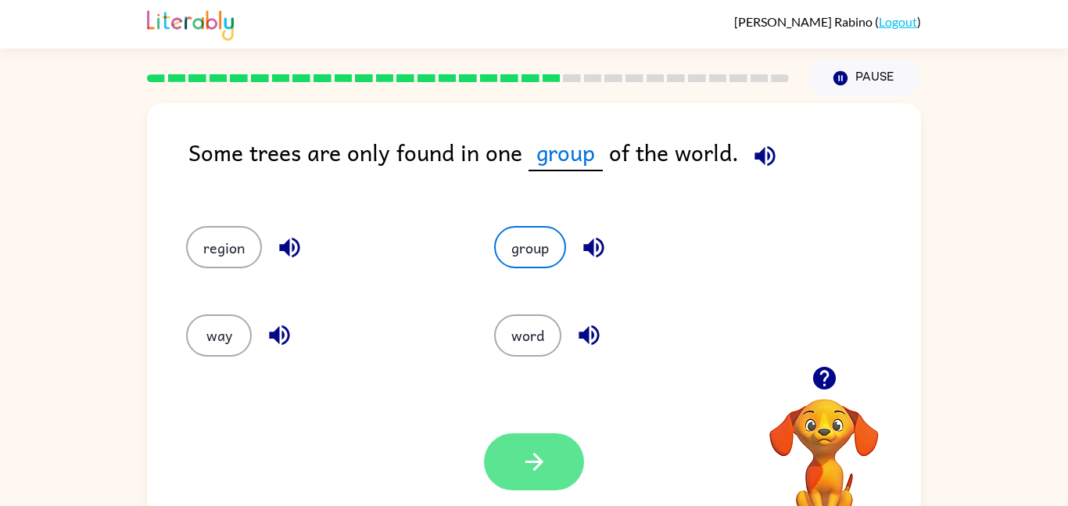
click at [539, 436] on button "button" at bounding box center [534, 461] width 100 height 57
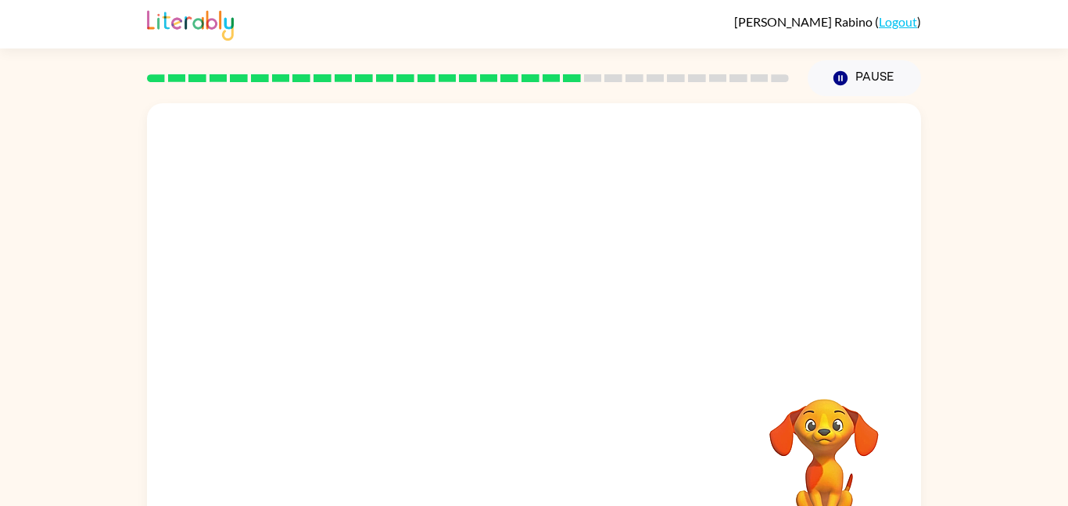
click at [545, 380] on div "Your browser must support playing .mp4 files to use Literably. Please try using…" at bounding box center [534, 326] width 774 height 446
click at [542, 372] on div "Your browser must support playing .mp4 files to use Literably. Please try using…" at bounding box center [534, 326] width 774 height 446
click at [550, 357] on div at bounding box center [534, 234] width 774 height 263
click at [562, 331] on button "button" at bounding box center [534, 334] width 100 height 57
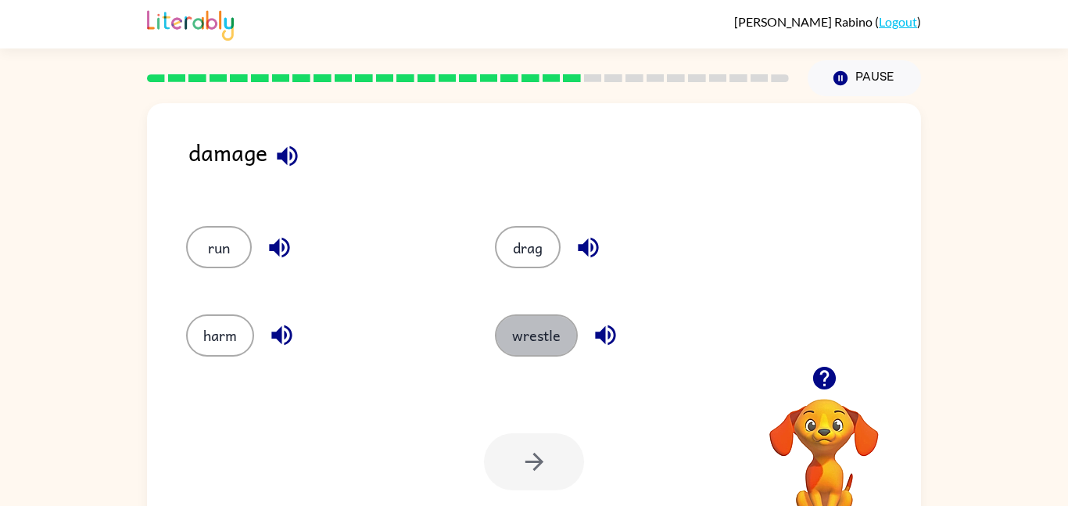
click at [562, 331] on button "wrestle" at bounding box center [536, 335] width 83 height 42
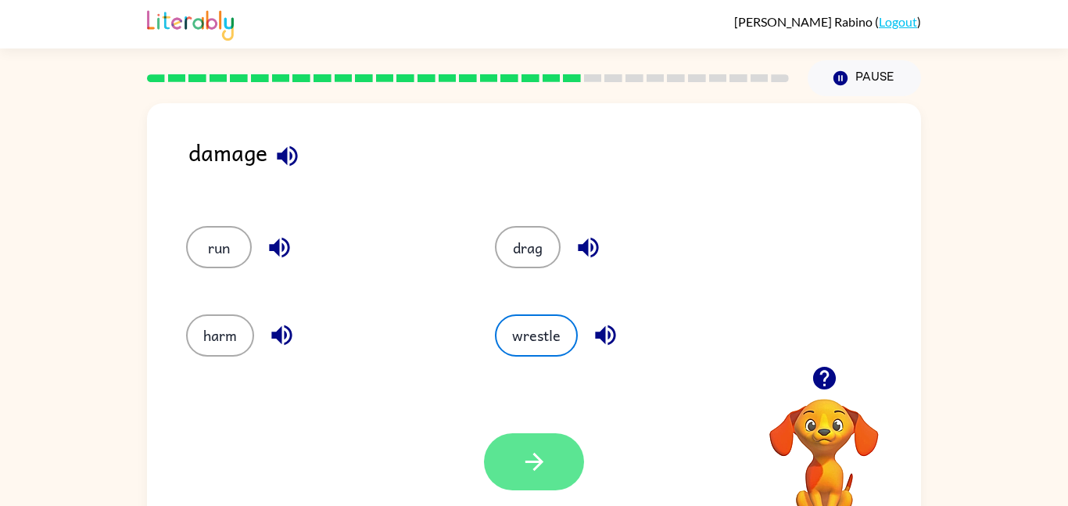
click at [526, 454] on icon "button" at bounding box center [534, 461] width 27 height 27
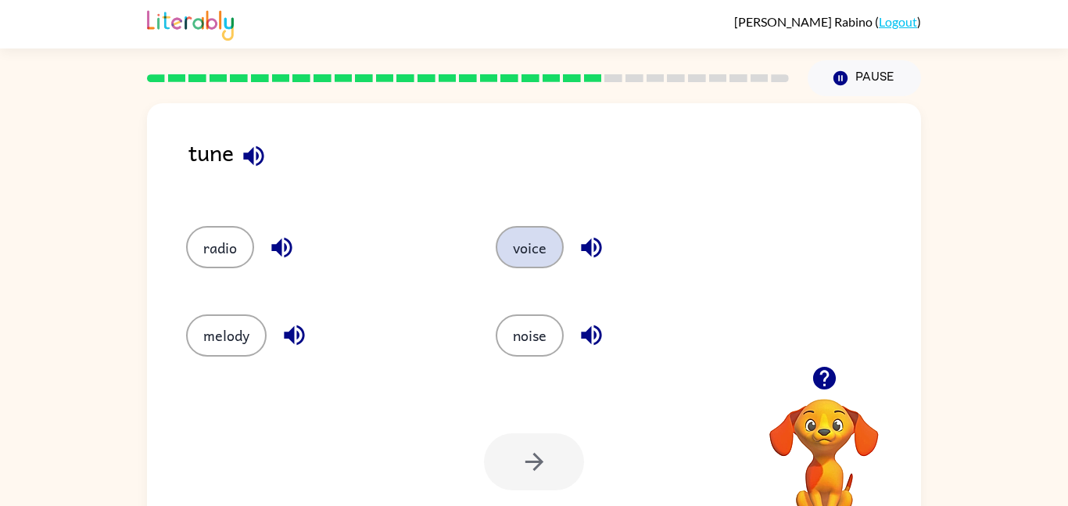
click at [497, 246] on button "voice" at bounding box center [530, 247] width 68 height 42
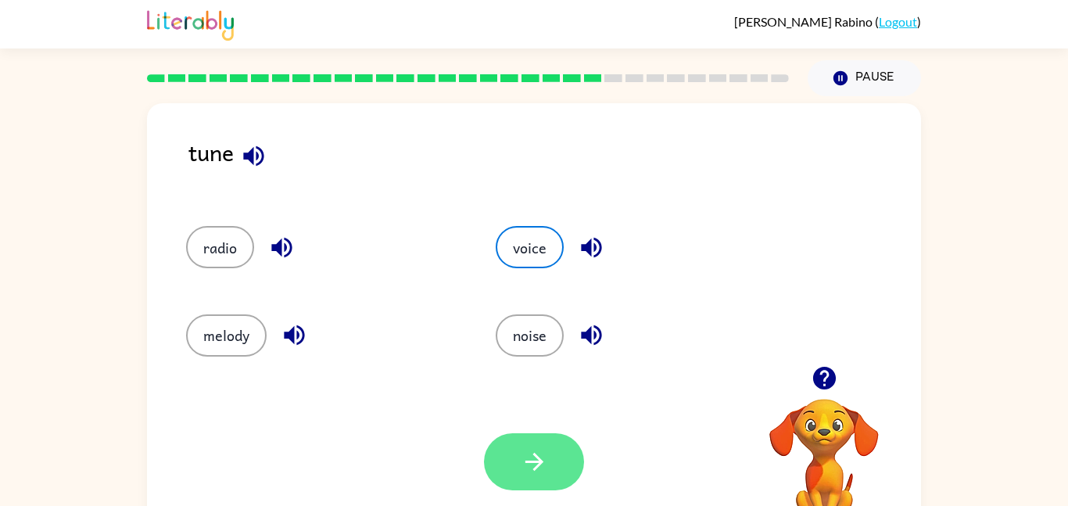
click at [545, 456] on icon "button" at bounding box center [534, 461] width 27 height 27
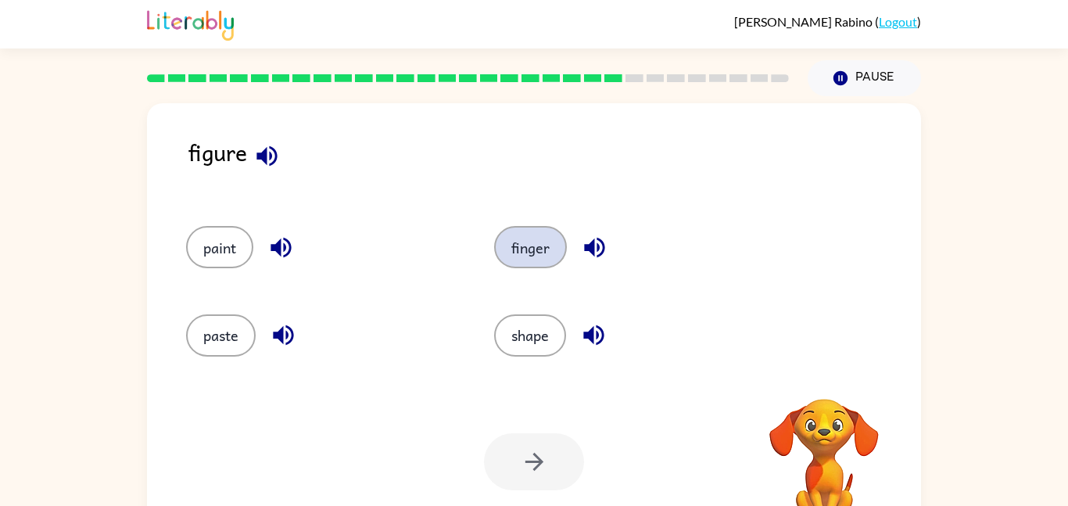
click at [534, 247] on button "finger" at bounding box center [530, 247] width 73 height 42
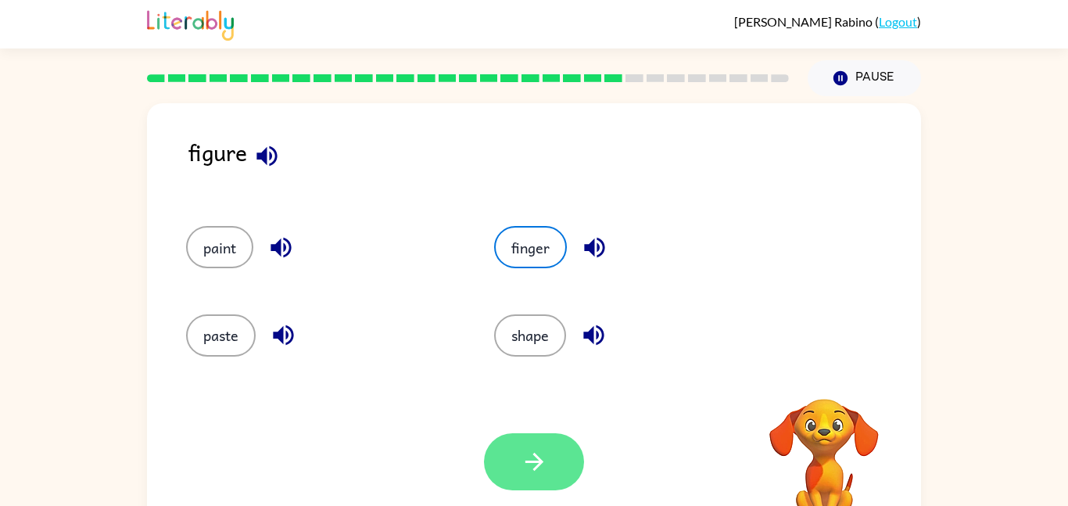
click at [553, 468] on button "button" at bounding box center [534, 461] width 100 height 57
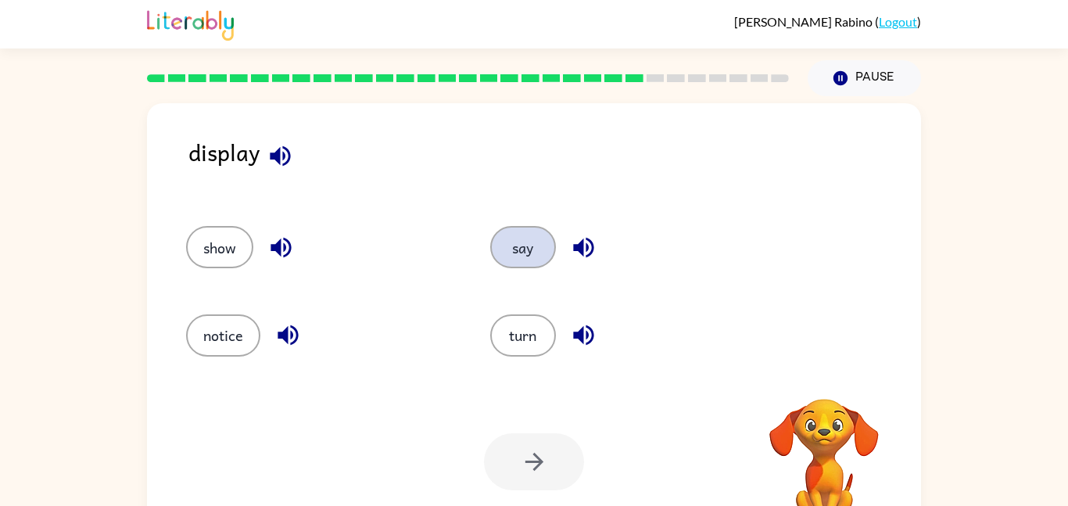
click at [546, 240] on button "say" at bounding box center [523, 247] width 66 height 42
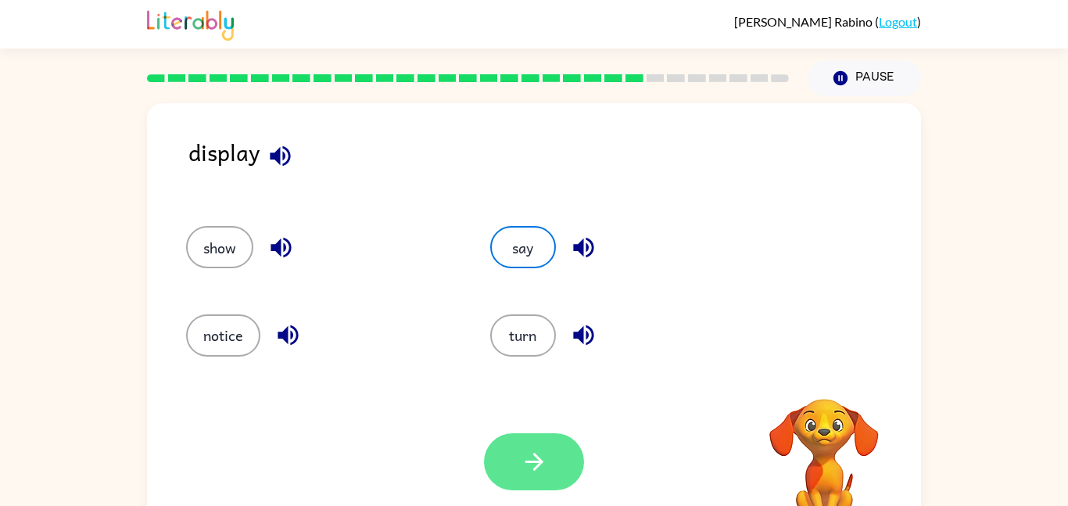
click at [546, 472] on icon "button" at bounding box center [534, 461] width 27 height 27
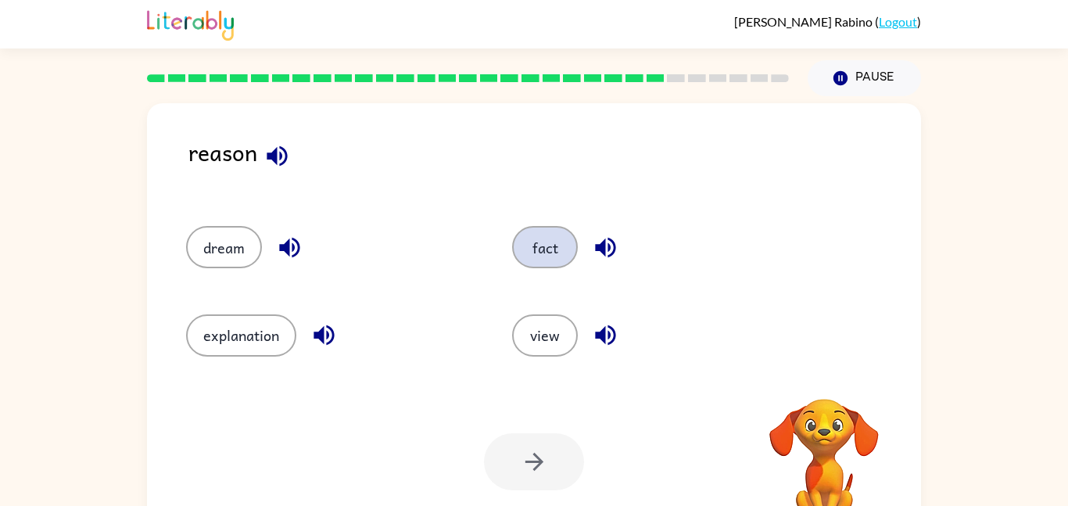
click at [529, 242] on button "fact" at bounding box center [545, 247] width 66 height 42
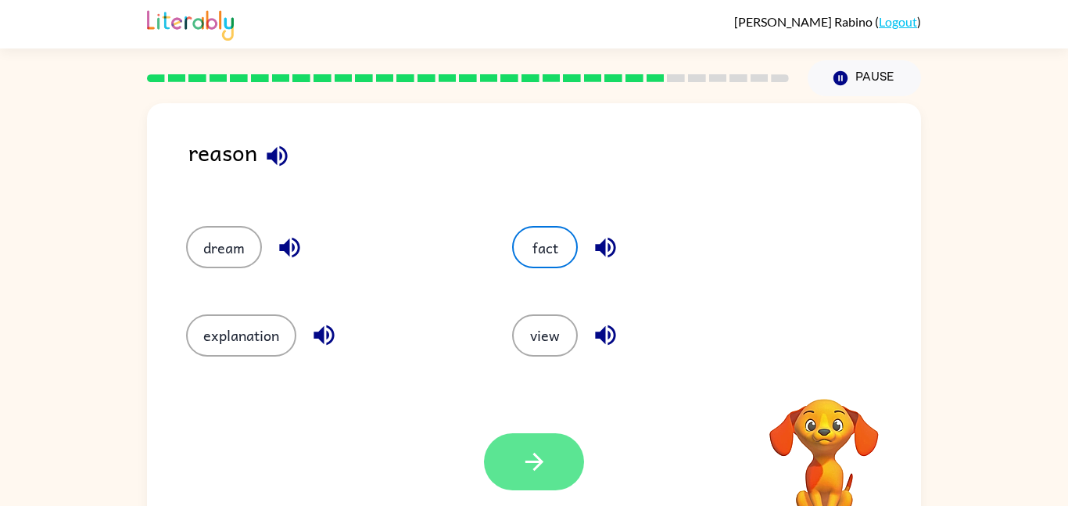
click at [565, 468] on button "button" at bounding box center [534, 461] width 100 height 57
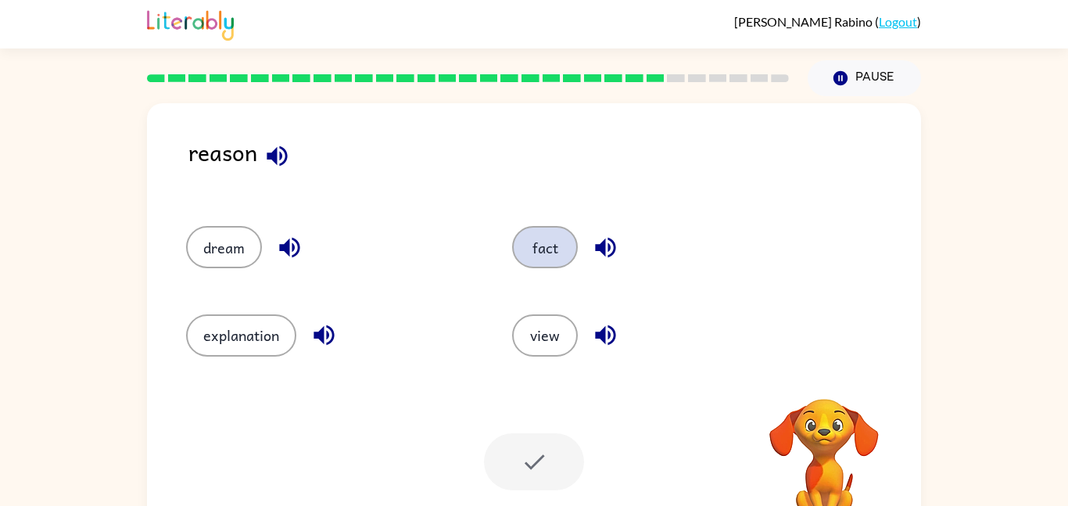
click at [549, 240] on button "fact" at bounding box center [545, 247] width 66 height 42
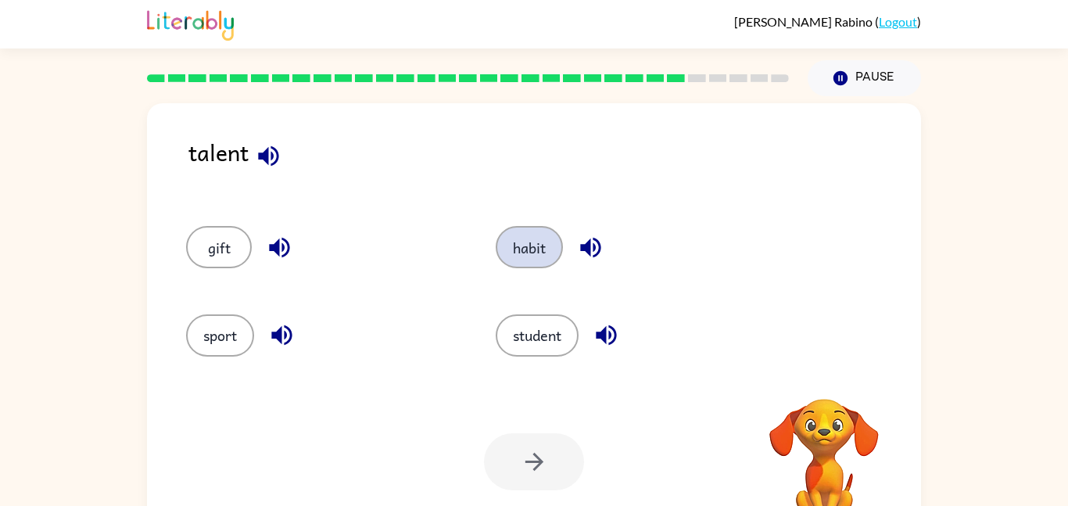
click at [537, 234] on button "habit" at bounding box center [529, 247] width 67 height 42
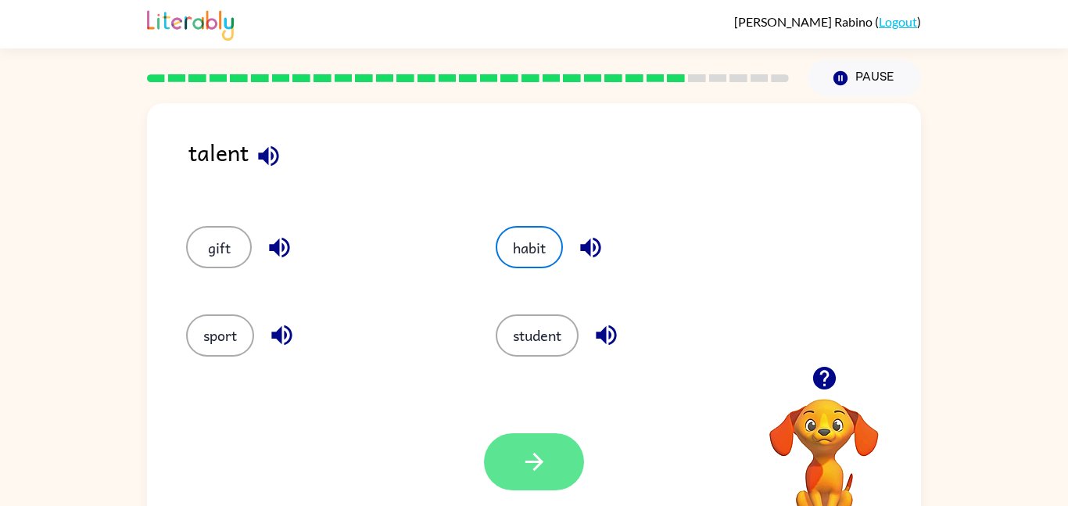
click at [549, 457] on button "button" at bounding box center [534, 461] width 100 height 57
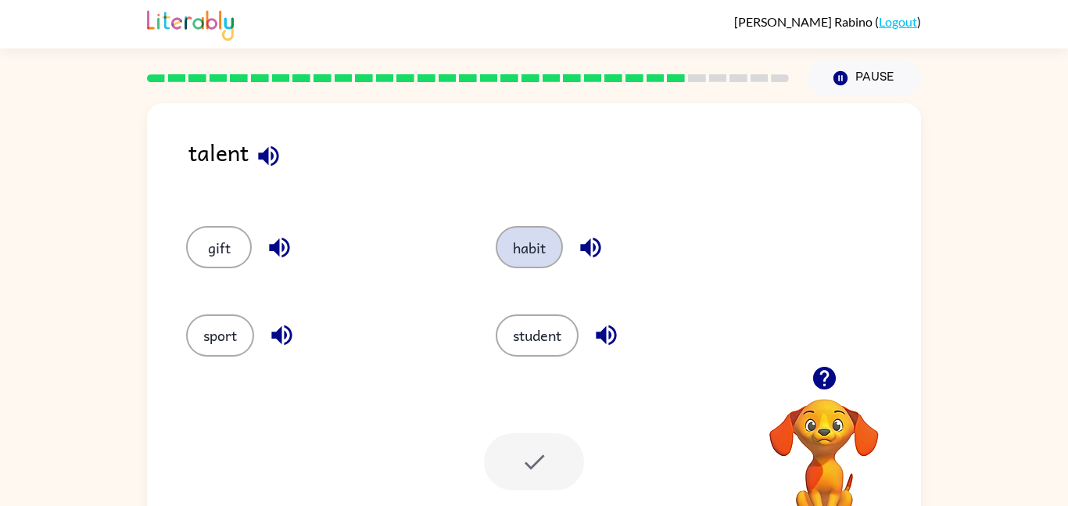
click at [533, 230] on button "habit" at bounding box center [529, 247] width 67 height 42
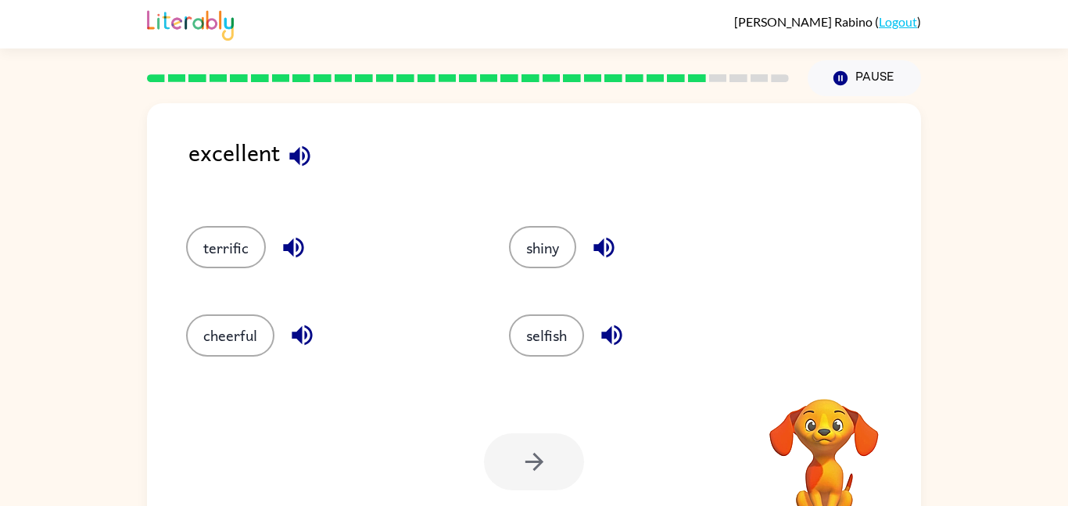
click at [551, 463] on div at bounding box center [534, 461] width 100 height 57
click at [555, 230] on button "shiny" at bounding box center [542, 247] width 67 height 42
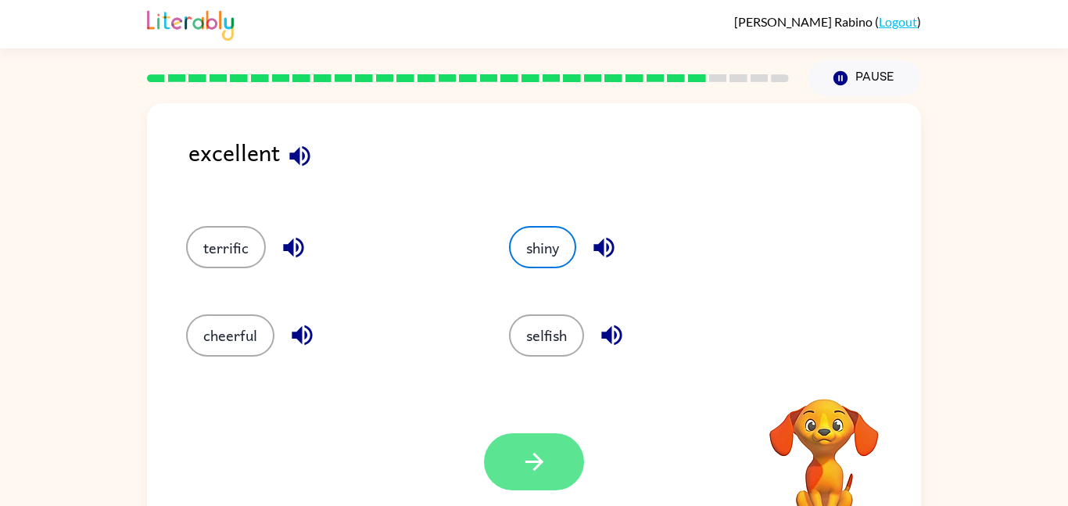
click at [527, 444] on button "button" at bounding box center [534, 461] width 100 height 57
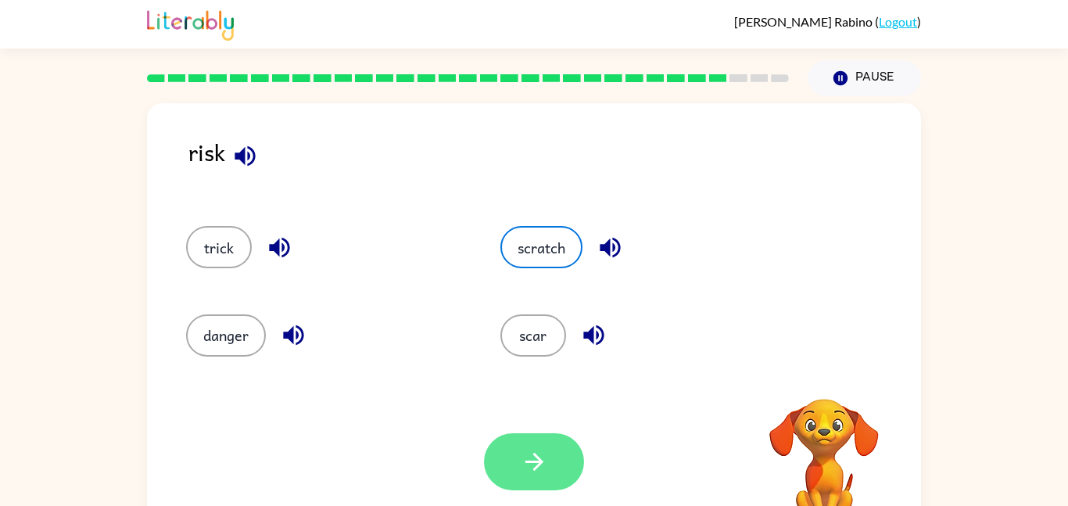
click at [534, 449] on icon "button" at bounding box center [534, 461] width 27 height 27
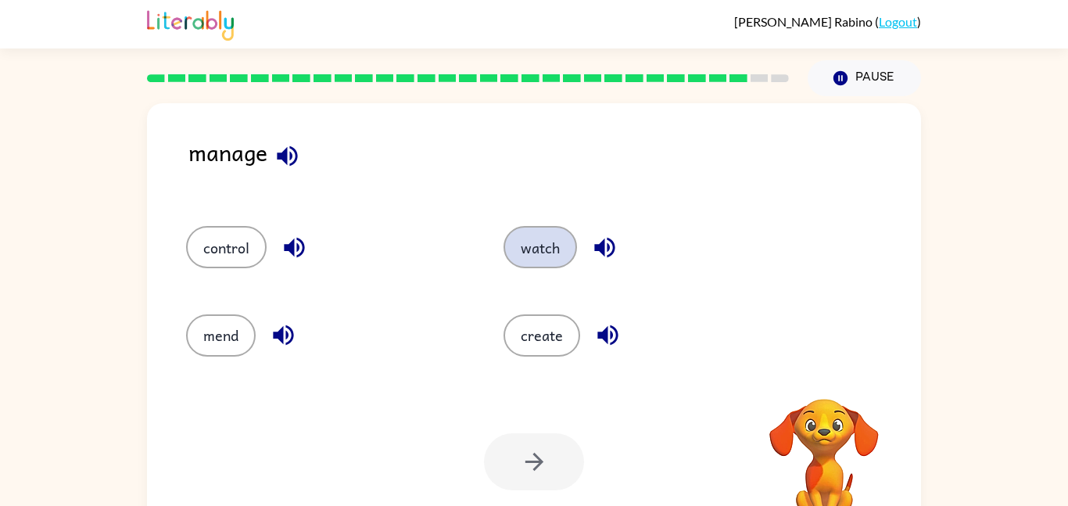
click at [537, 246] on button "watch" at bounding box center [539, 247] width 73 height 42
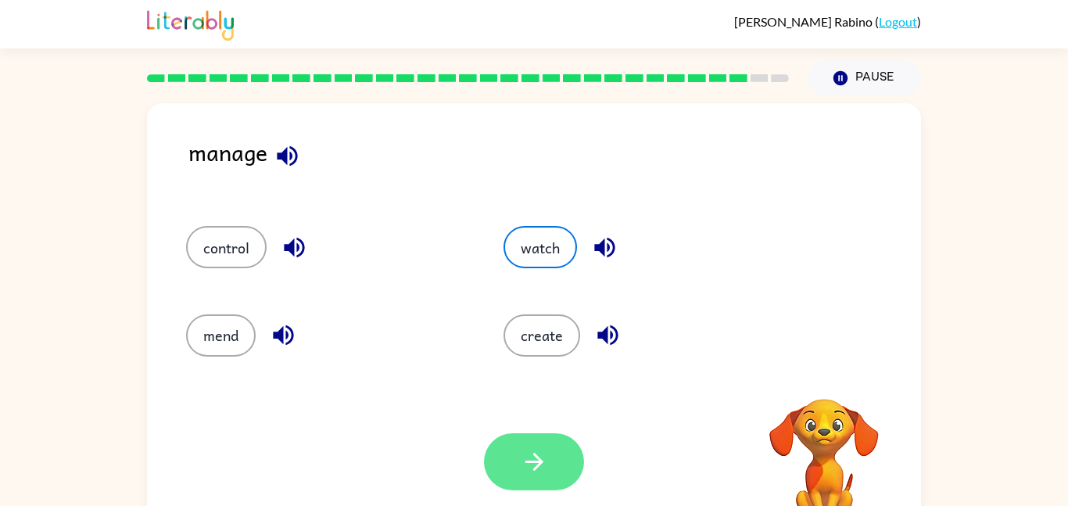
click at [543, 446] on button "button" at bounding box center [534, 461] width 100 height 57
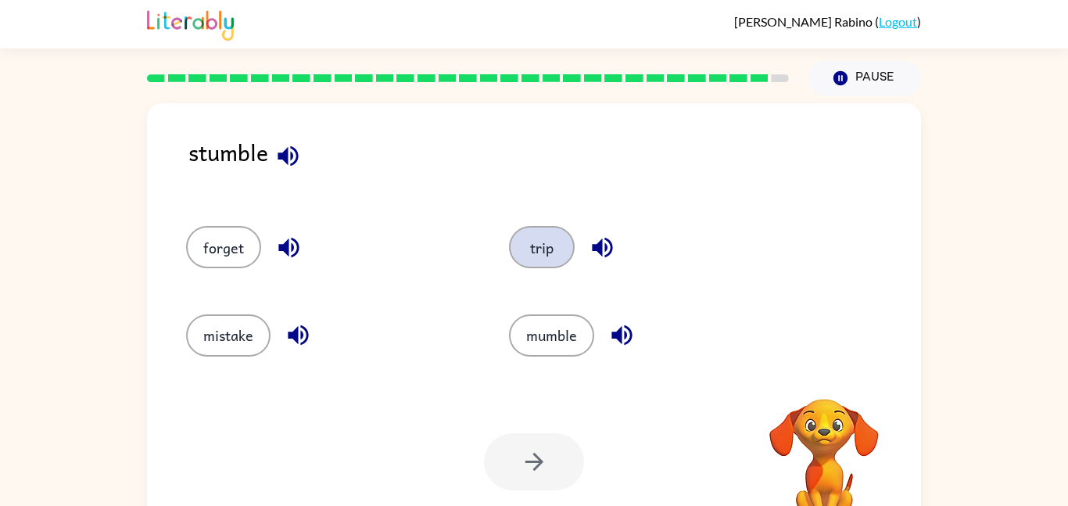
click at [556, 255] on button "trip" at bounding box center [542, 247] width 66 height 42
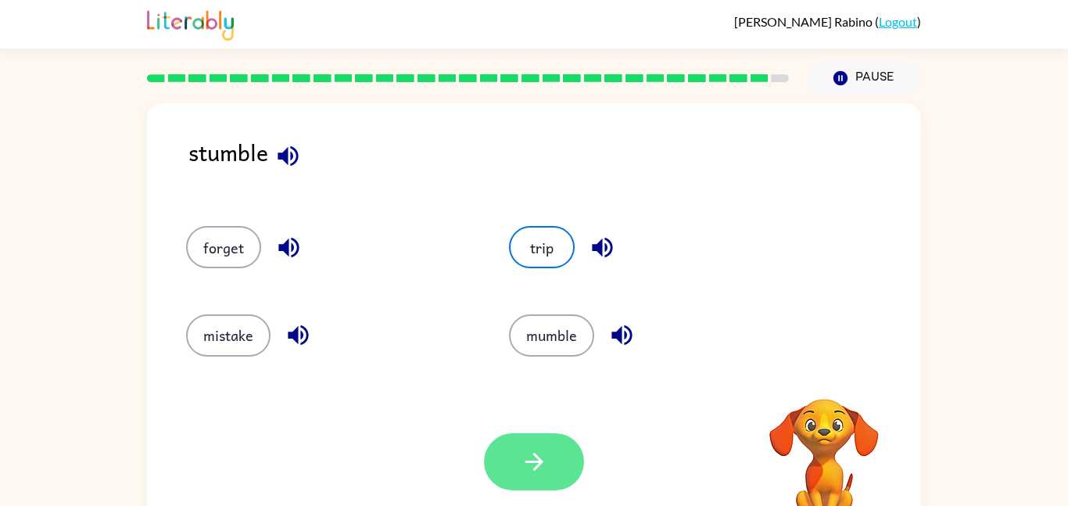
click at [541, 473] on icon "button" at bounding box center [534, 461] width 27 height 27
